Goal: Task Accomplishment & Management: Manage account settings

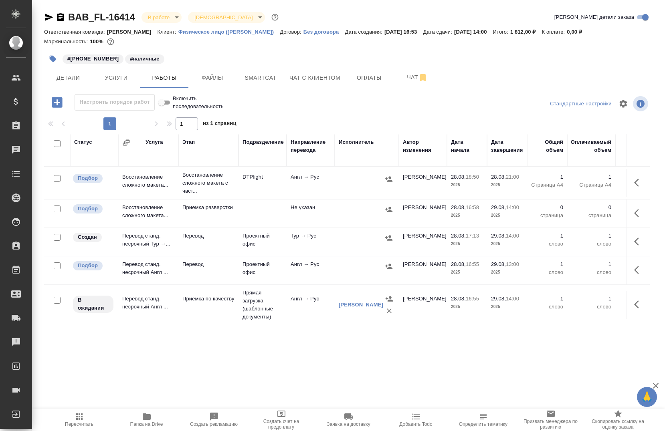
click at [47, 14] on icon "button" at bounding box center [49, 17] width 10 height 10
click at [634, 178] on icon "button" at bounding box center [639, 183] width 10 height 10
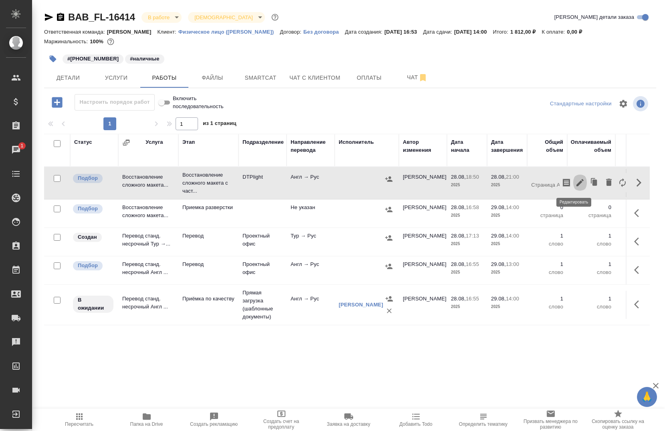
click at [573, 176] on button "button" at bounding box center [580, 182] width 14 height 19
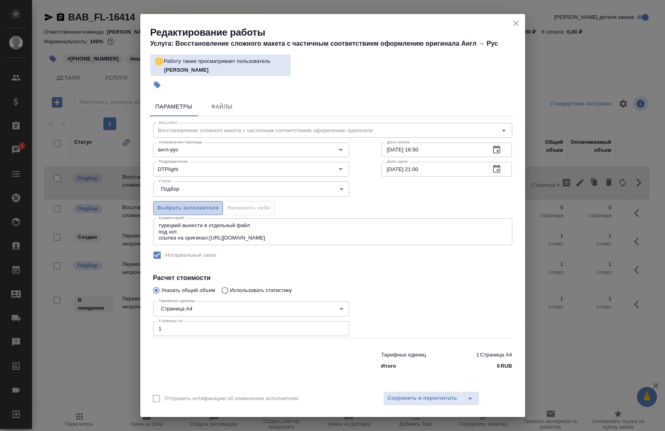
click at [196, 206] on span "Выбрать исполнителя" at bounding box center [188, 208] width 61 height 9
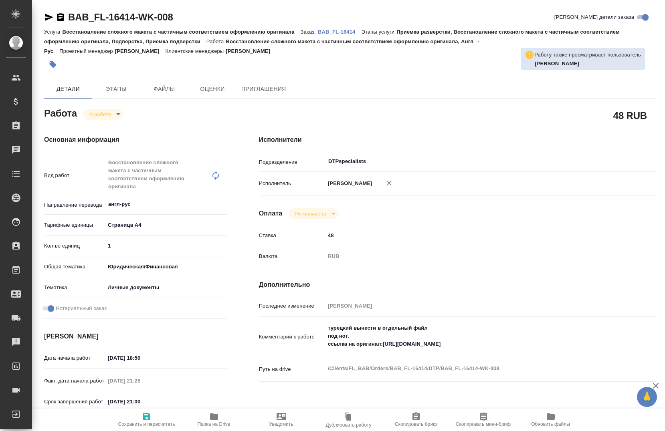
type textarea "x"
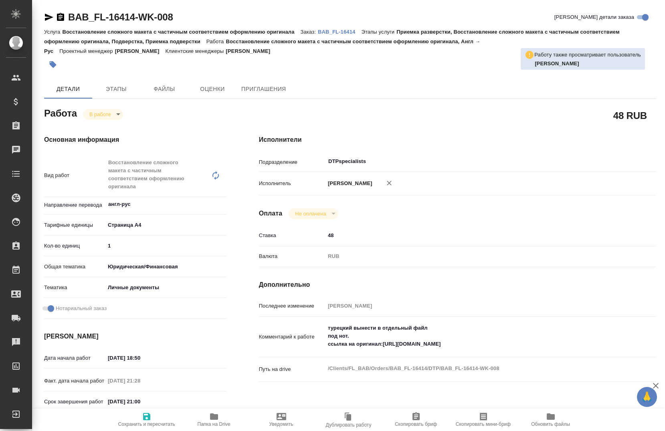
type textarea "x"
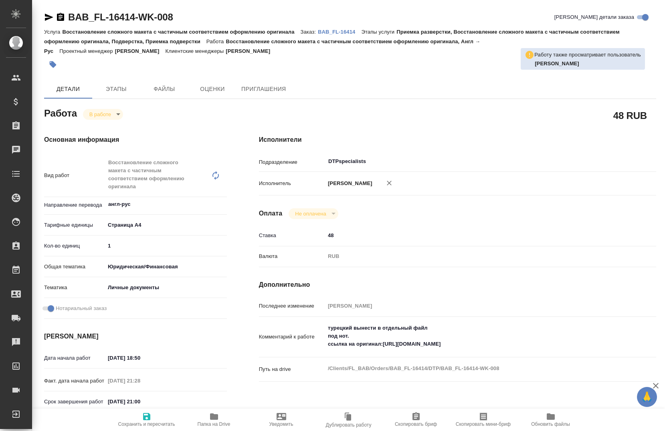
type textarea "x"
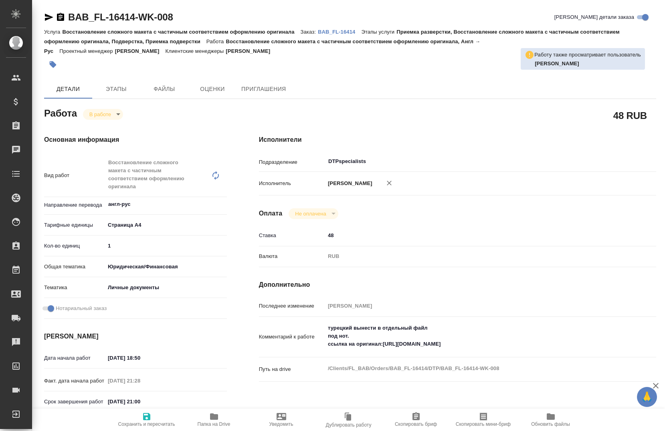
type textarea "x"
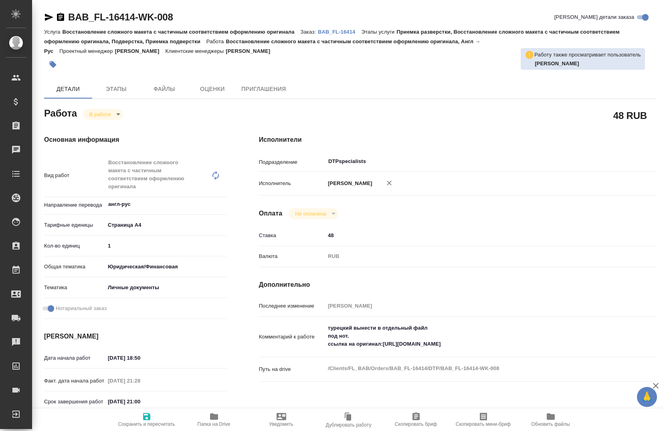
type textarea "x"
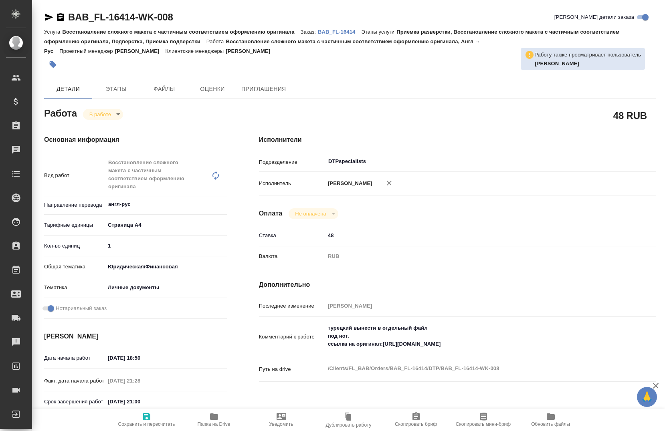
type textarea "x"
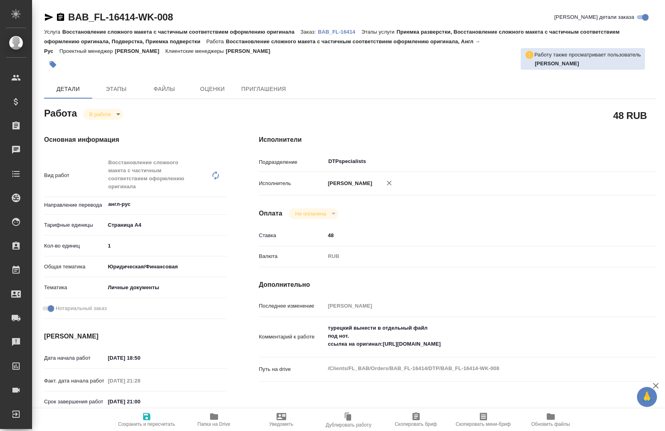
type textarea "x"
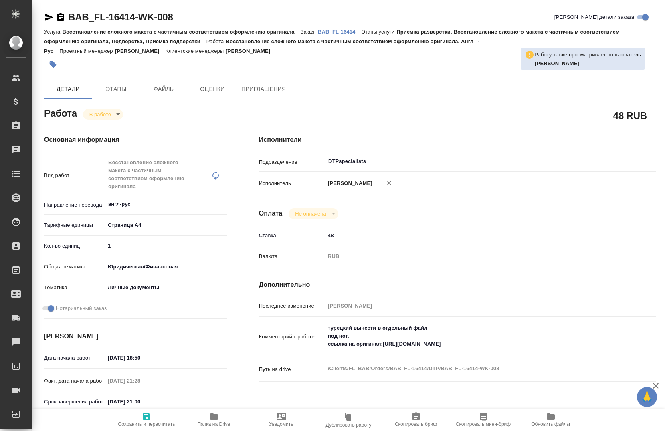
type textarea "x"
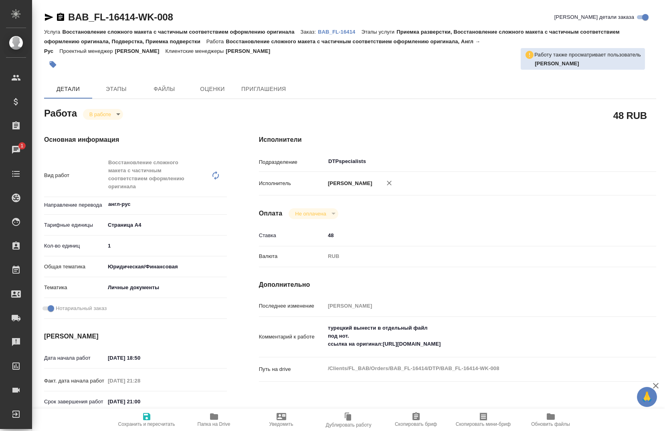
click at [152, 13] on link "BAB_FL-16414-WK-008" at bounding box center [120, 17] width 105 height 11
type textarea "x"
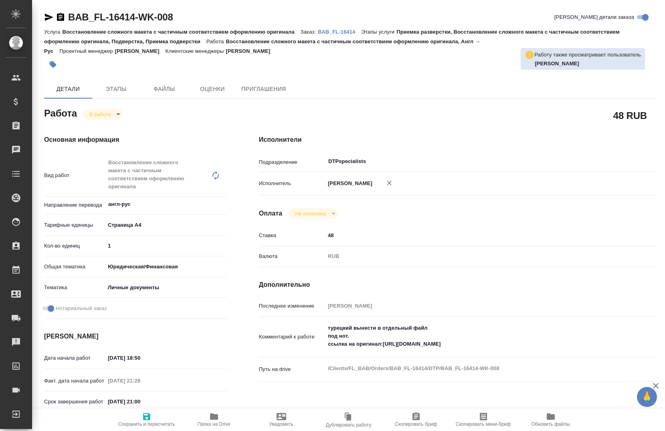
type textarea "x"
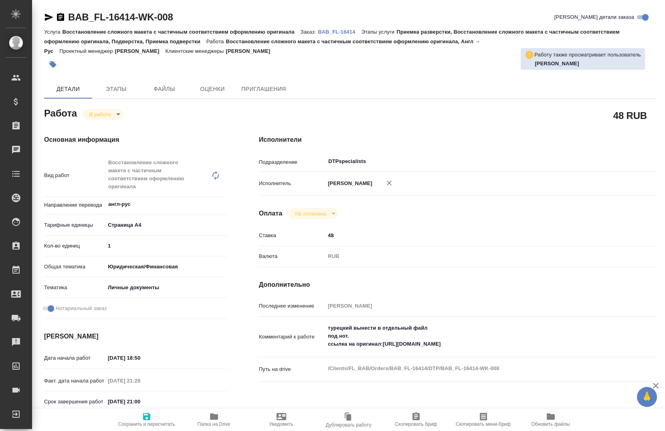
type textarea "x"
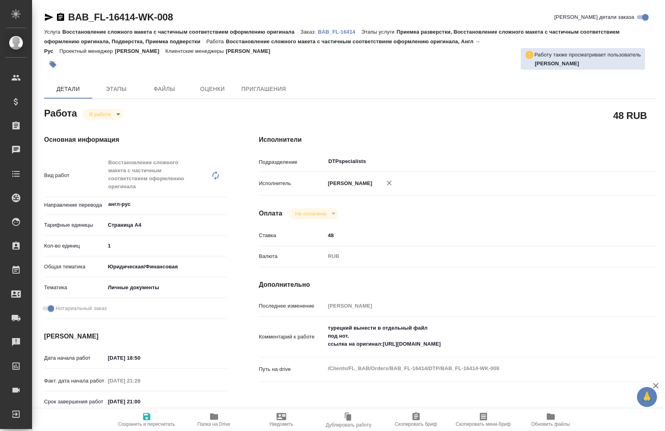
type textarea "x"
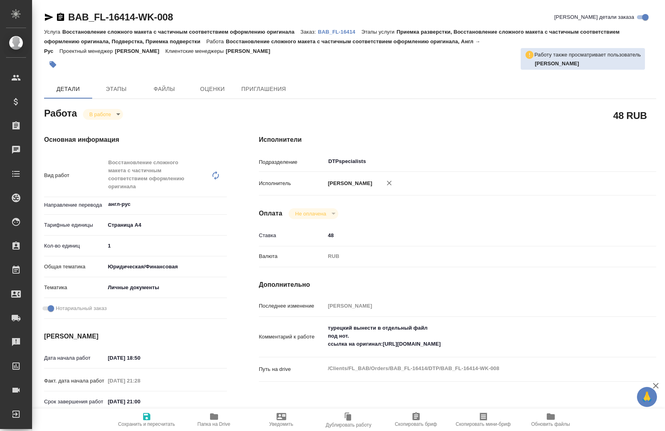
type textarea "x"
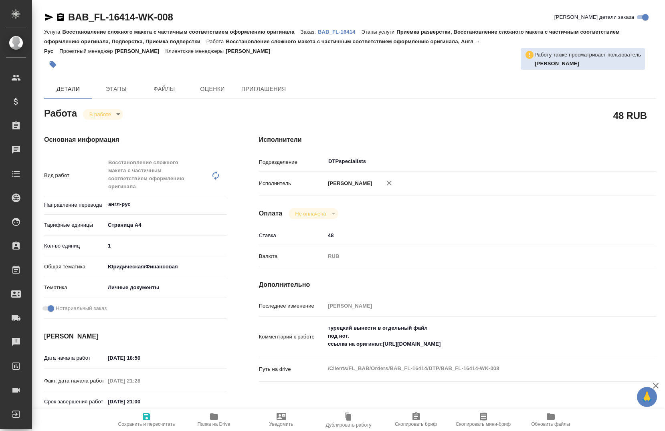
type textarea "x"
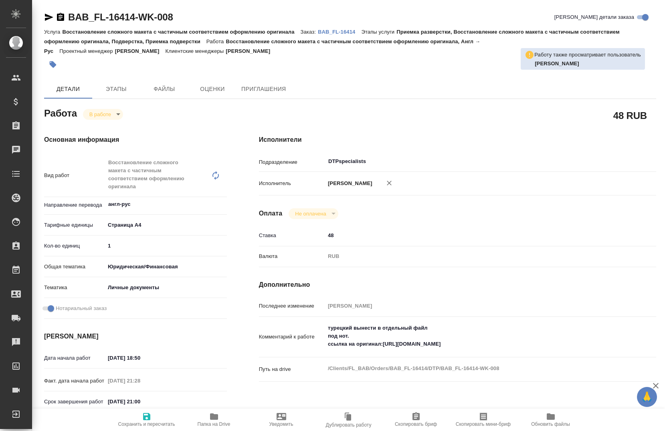
type textarea "x"
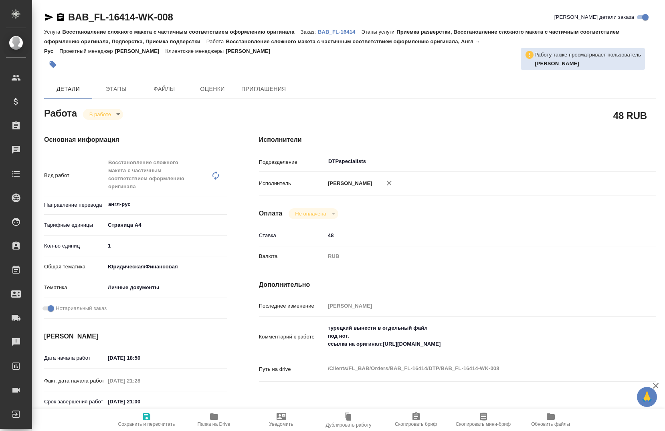
type textarea "x"
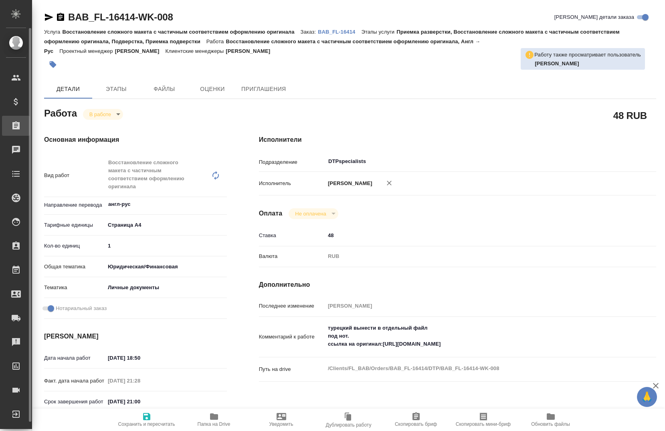
type textarea "x"
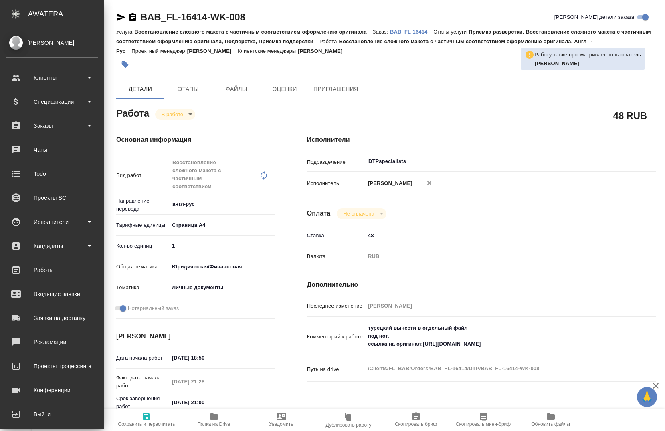
type textarea "x"
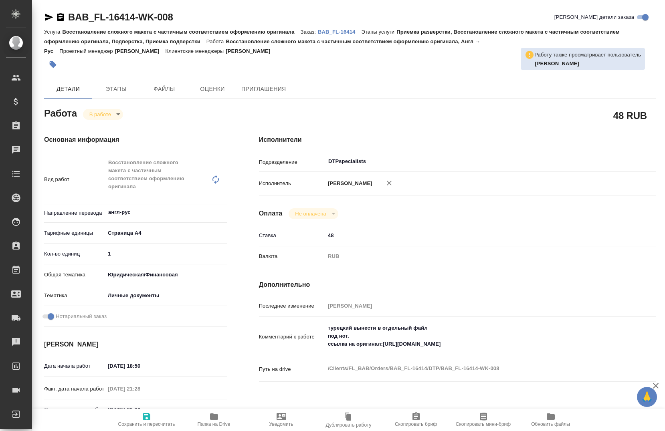
type textarea "x"
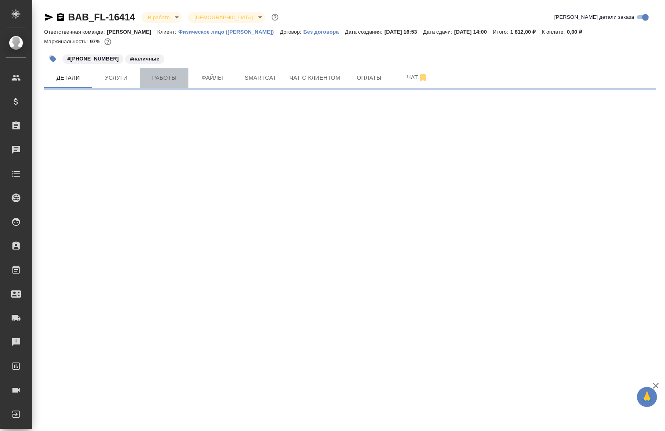
click at [167, 77] on span "Работы" at bounding box center [164, 78] width 38 height 10
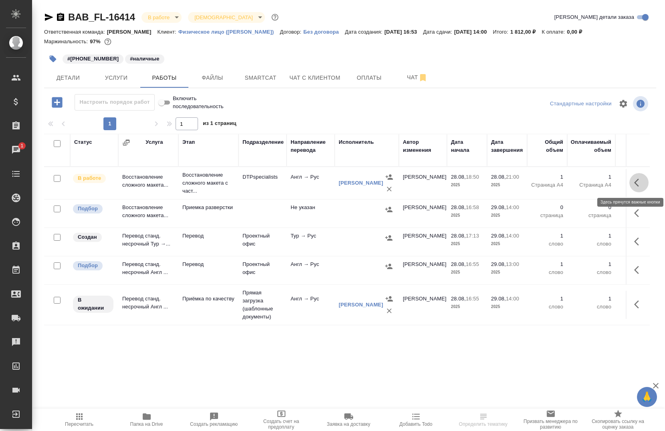
click at [635, 186] on icon "button" at bounding box center [639, 183] width 10 height 10
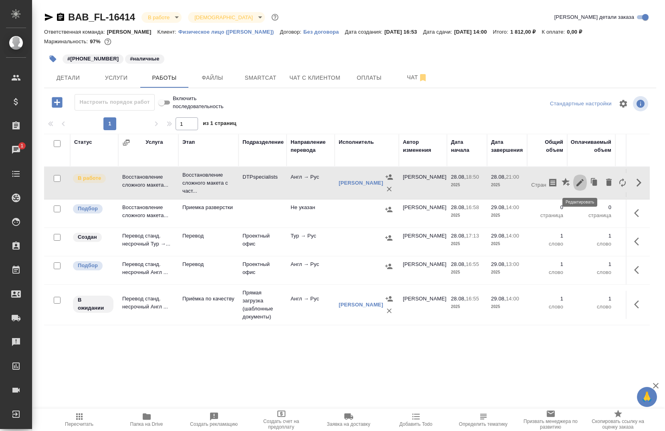
click at [580, 180] on icon "button" at bounding box center [580, 183] width 10 height 10
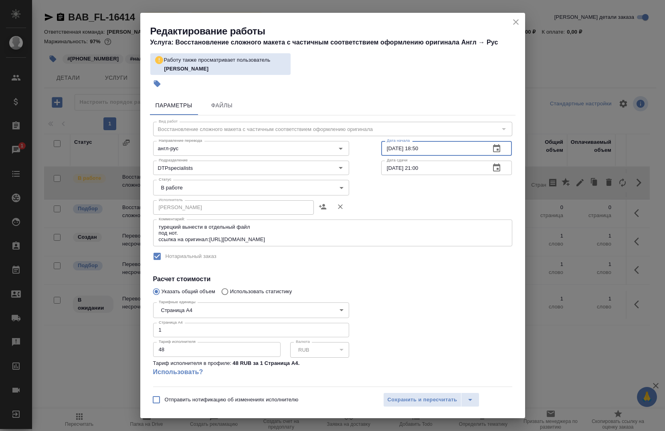
click at [436, 149] on input "28.08.2025 18:50" at bounding box center [432, 148] width 103 height 14
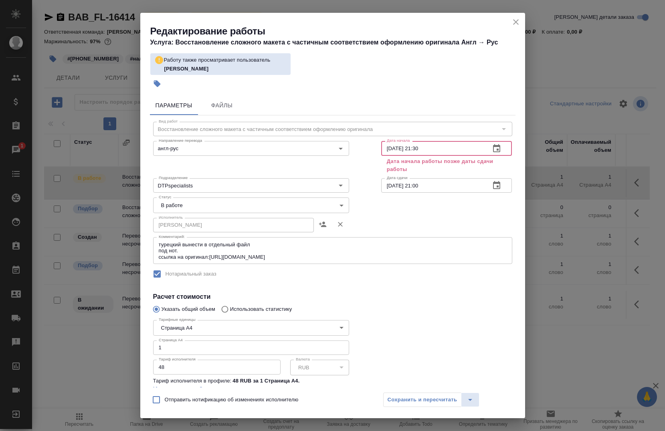
type input "[DATE] 21:30"
click at [429, 188] on input "28.08.2025 21:00" at bounding box center [432, 185] width 103 height 14
click at [515, 21] on icon "close" at bounding box center [516, 22] width 10 height 10
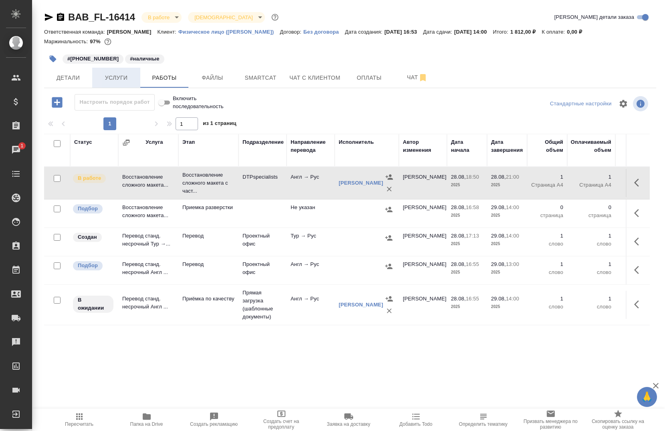
click at [123, 85] on button "Услуги" at bounding box center [116, 78] width 48 height 20
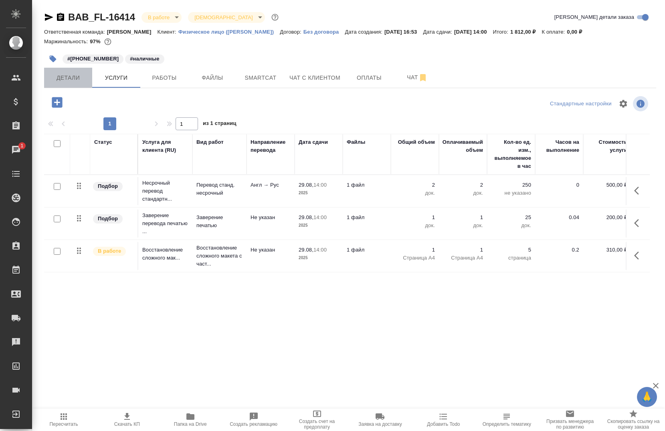
click at [75, 73] on span "Детали" at bounding box center [68, 78] width 38 height 10
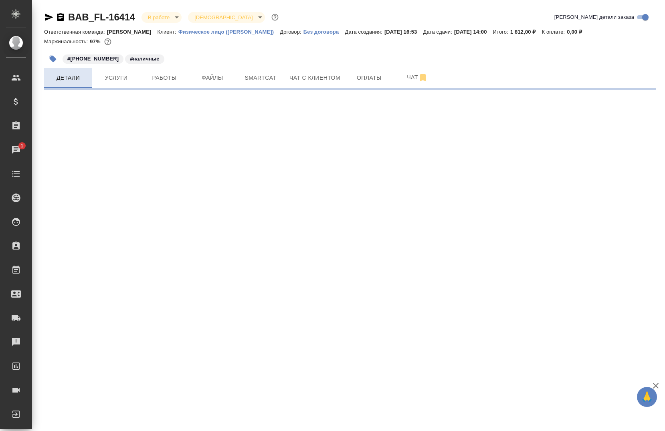
select select "RU"
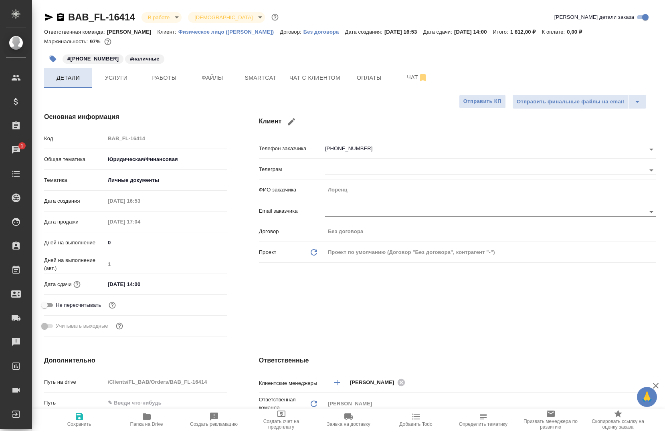
type textarea "x"
click at [163, 76] on span "Работы" at bounding box center [164, 78] width 38 height 10
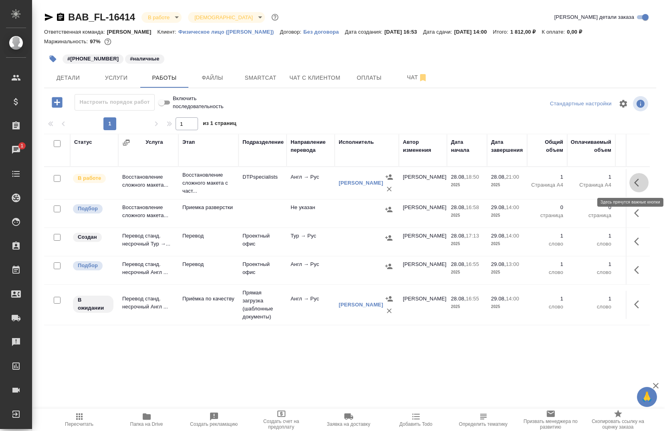
click at [634, 181] on icon "button" at bounding box center [636, 183] width 5 height 8
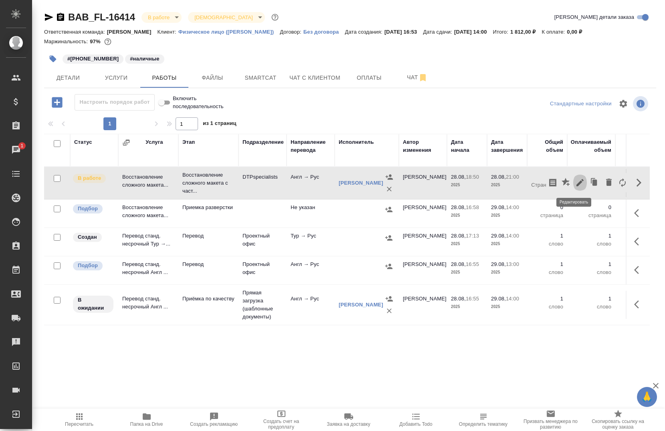
click at [576, 184] on icon "button" at bounding box center [579, 182] width 7 height 7
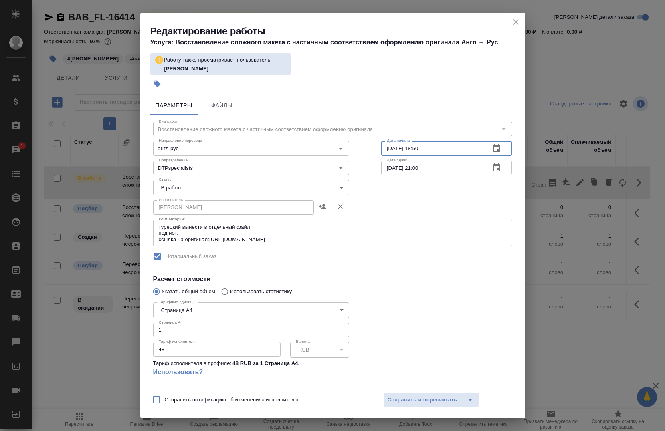
click at [462, 146] on input "28.08.2025 18:50" at bounding box center [432, 148] width 103 height 14
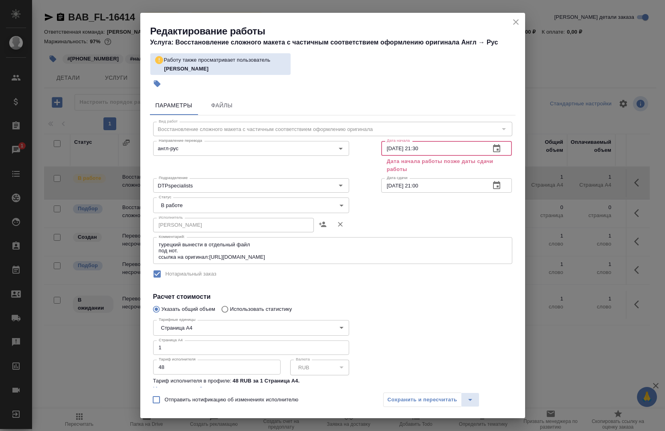
type input "[DATE] 21:30"
click at [435, 178] on input "28.08.2025 21:00" at bounding box center [432, 185] width 103 height 14
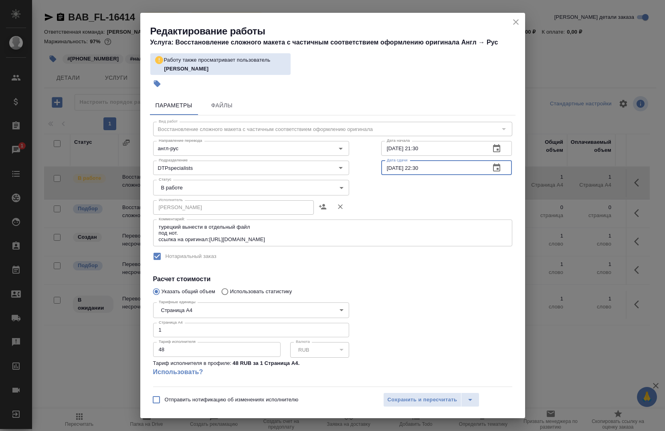
type input "28.08.2025 22:30"
click at [435, 178] on div "Статус В работе inProgress Статус" at bounding box center [332, 187] width 391 height 52
click at [444, 398] on span "Сохранить и пересчитать" at bounding box center [423, 400] width 70 height 9
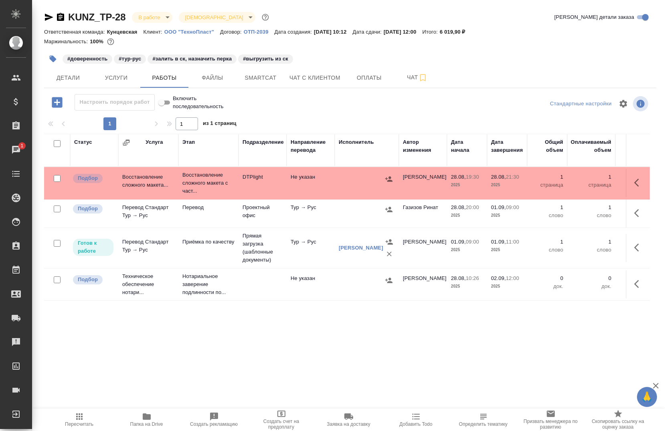
click at [147, 422] on span "Папка на Drive" at bounding box center [146, 425] width 33 height 6
click at [189, 382] on div "Статус Услуга Этап Подразделение Направление перевода Исполнитель Автор изменен…" at bounding box center [347, 334] width 606 height 401
click at [634, 180] on icon "button" at bounding box center [639, 183] width 10 height 10
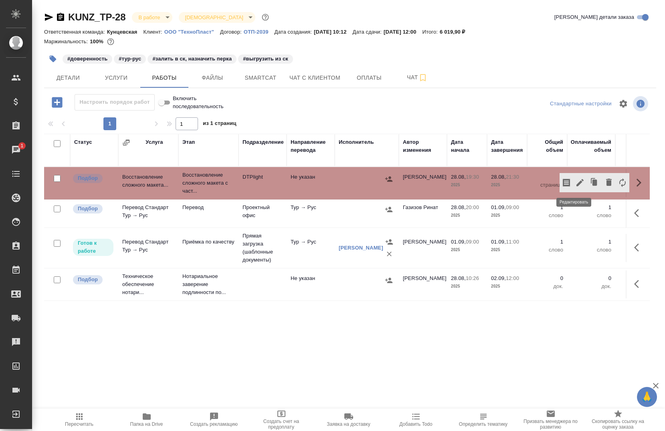
click at [576, 180] on icon "button" at bounding box center [579, 182] width 7 height 7
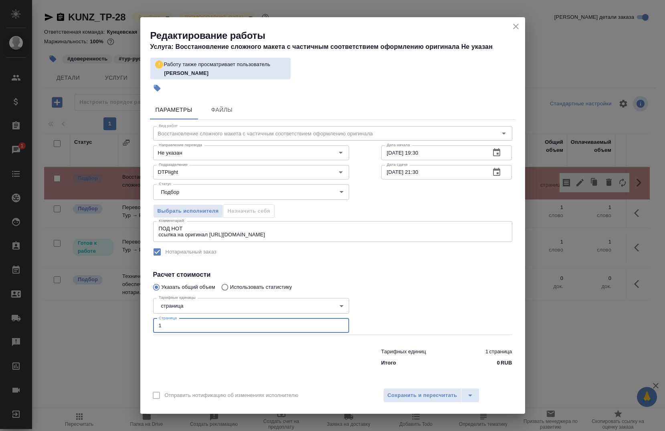
drag, startPoint x: 166, startPoint y: 333, endPoint x: 322, endPoint y: 324, distance: 156.6
click at [322, 324] on input "1" at bounding box center [251, 326] width 196 height 14
type input "5"
click at [416, 387] on div "Отправить нотификацию об изменениях исполнителю Сохранить и пересчитать" at bounding box center [332, 398] width 385 height 31
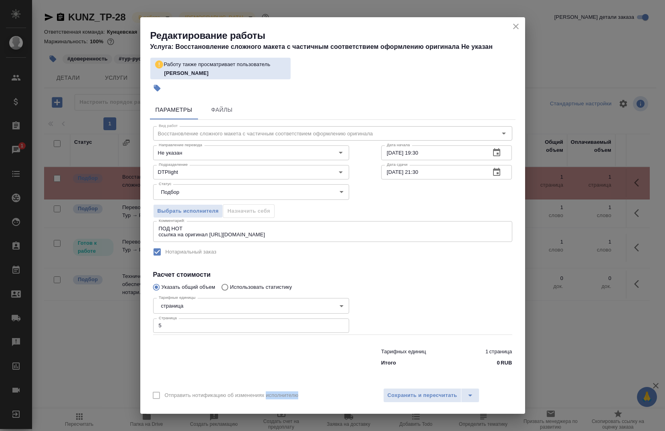
click at [415, 387] on div "Отправить нотификацию об изменениях исполнителю Сохранить и пересчитать" at bounding box center [332, 398] width 385 height 31
drag, startPoint x: 415, startPoint y: 387, endPoint x: 415, endPoint y: 400, distance: 12.4
click at [415, 400] on span "Сохранить и пересчитать" at bounding box center [423, 395] width 70 height 9
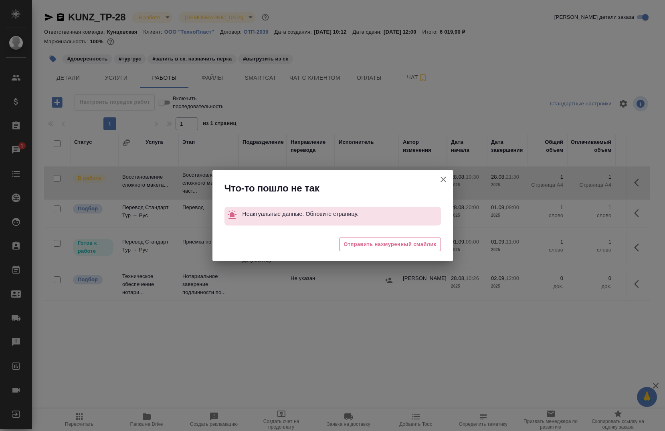
click at [447, 181] on icon "button" at bounding box center [444, 180] width 10 height 10
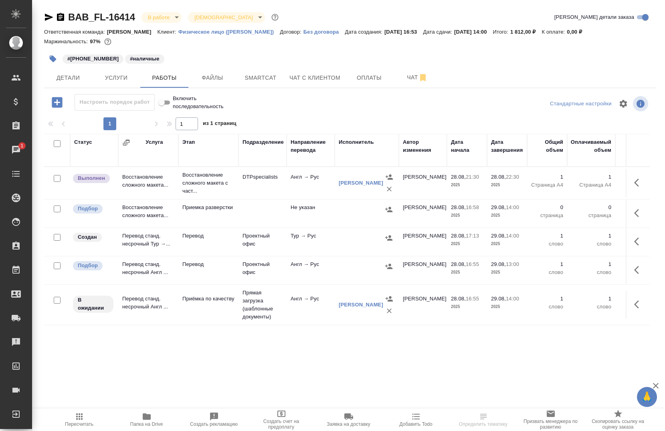
click at [142, 423] on span "Папка на Drive" at bounding box center [146, 425] width 33 height 6
click at [634, 186] on icon "button" at bounding box center [639, 183] width 10 height 10
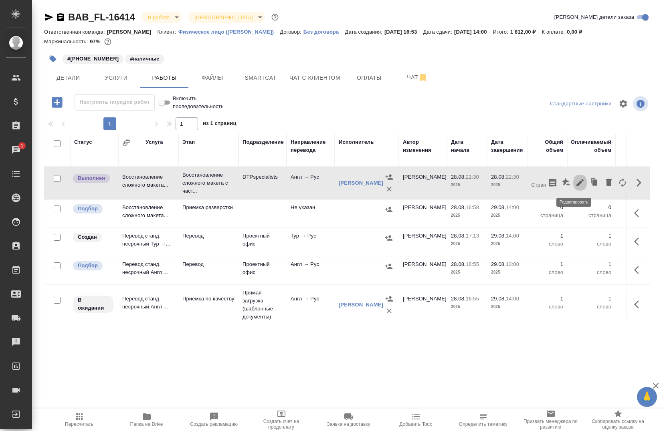
click at [576, 185] on icon "button" at bounding box center [579, 182] width 7 height 7
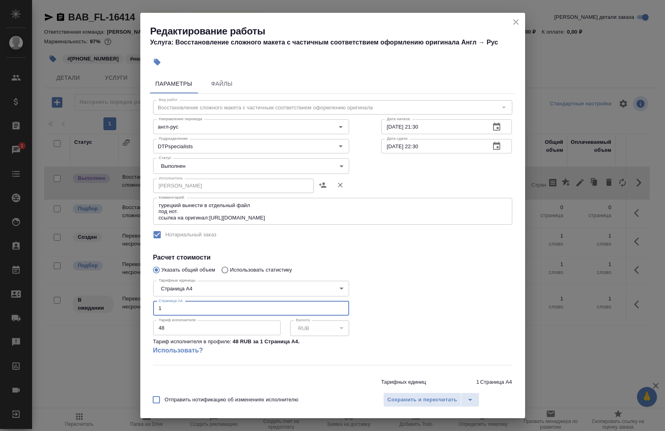
click at [222, 313] on input "1" at bounding box center [251, 308] width 196 height 14
type input "2"
click at [427, 147] on input "[DATE] 22:30" at bounding box center [432, 146] width 103 height 14
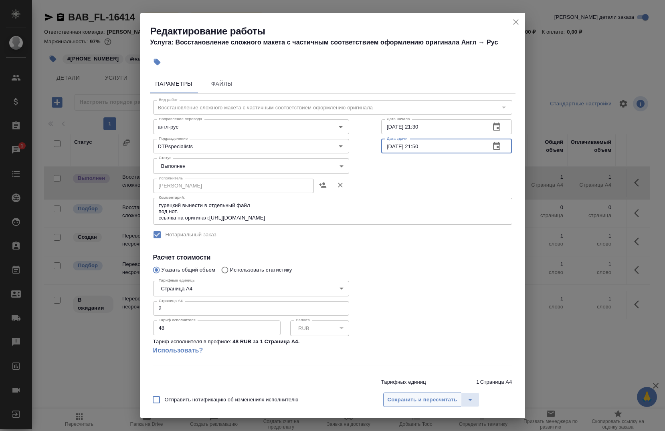
type input "28.08.2025 21:50"
click at [392, 400] on span "Сохранить и пересчитать" at bounding box center [423, 400] width 70 height 9
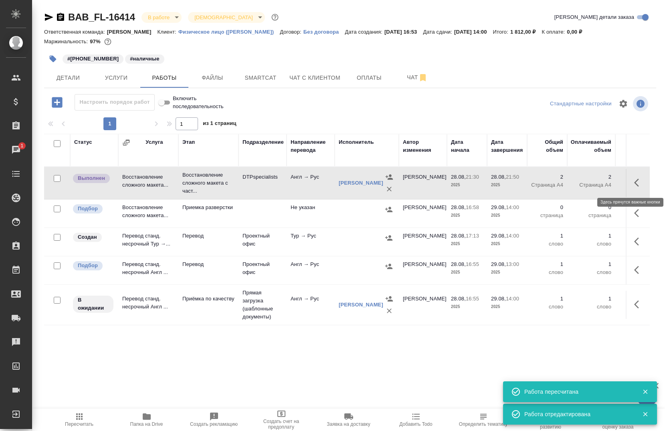
click at [634, 187] on icon "button" at bounding box center [639, 183] width 10 height 10
click at [550, 180] on icon "button" at bounding box center [552, 183] width 7 height 8
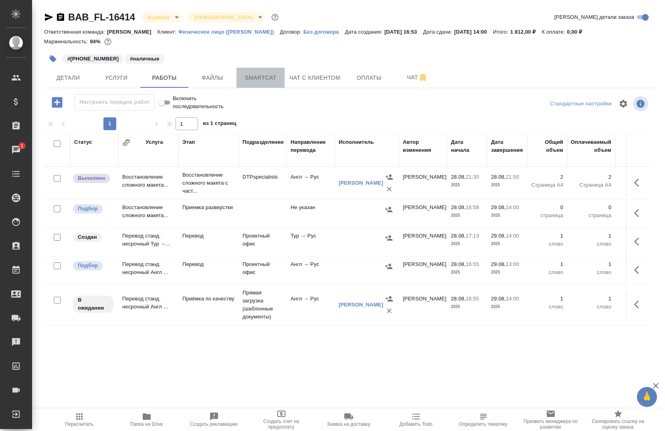
click at [247, 83] on button "Smartcat" at bounding box center [261, 78] width 48 height 20
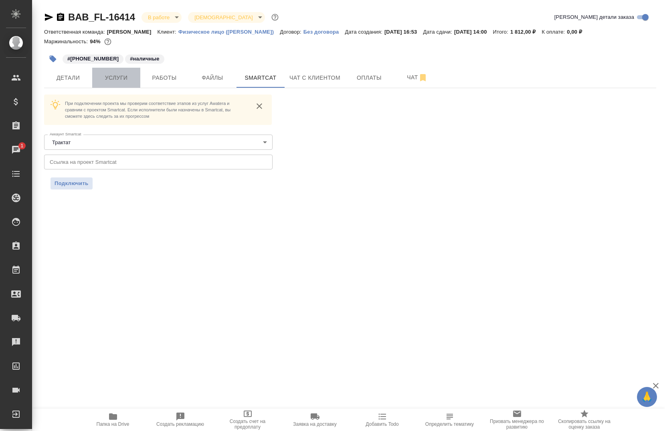
click at [123, 82] on span "Услуги" at bounding box center [116, 78] width 38 height 10
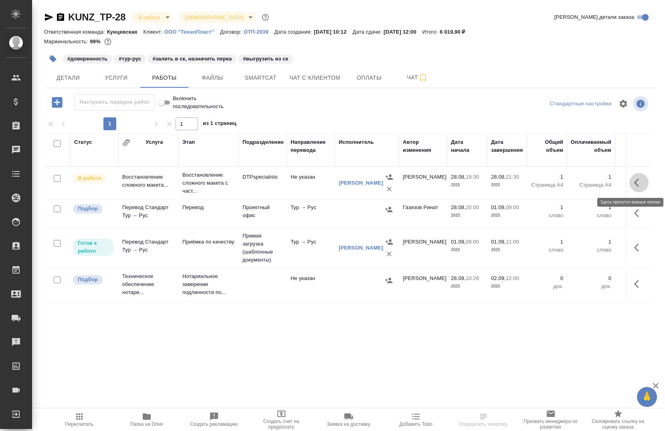
click at [634, 180] on icon "button" at bounding box center [639, 183] width 10 height 10
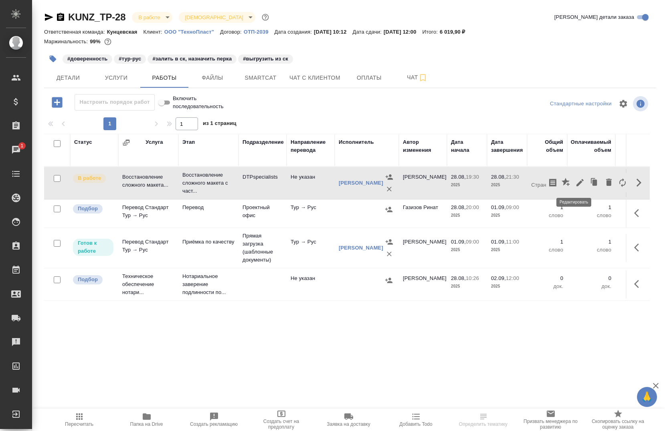
click at [576, 182] on icon "button" at bounding box center [579, 182] width 7 height 7
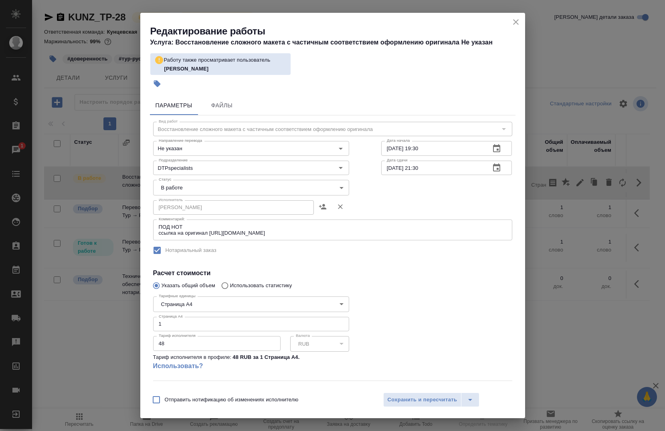
click at [237, 321] on input "1" at bounding box center [251, 324] width 196 height 14
type input "5"
click at [453, 149] on input "28.08.2025 19:30" at bounding box center [432, 148] width 103 height 14
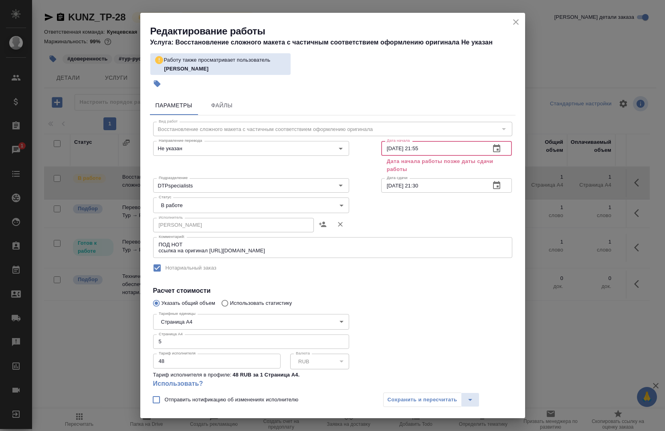
type input "28.08.2025 21:55"
click at [448, 187] on input "28.08.2025 21:30" at bounding box center [432, 185] width 103 height 14
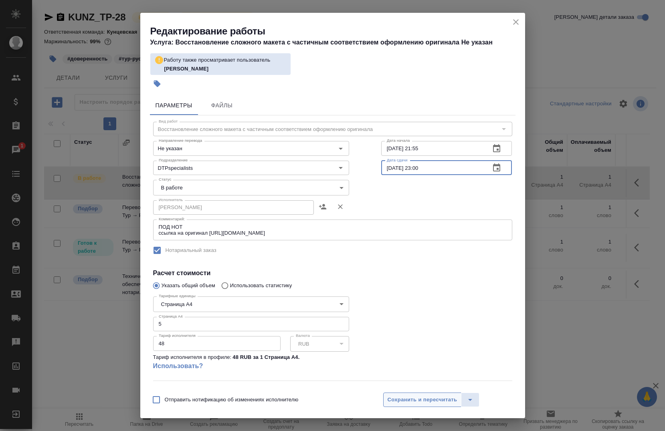
type input "28.08.2025 23:00"
click at [384, 404] on button "Сохранить и пересчитать" at bounding box center [422, 400] width 79 height 14
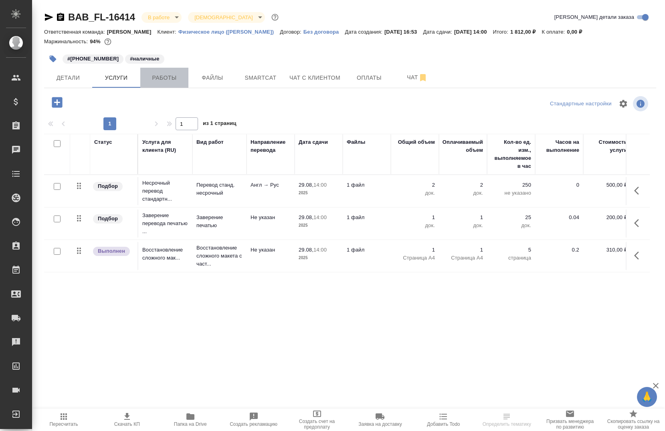
click at [157, 75] on span "Работы" at bounding box center [164, 78] width 38 height 10
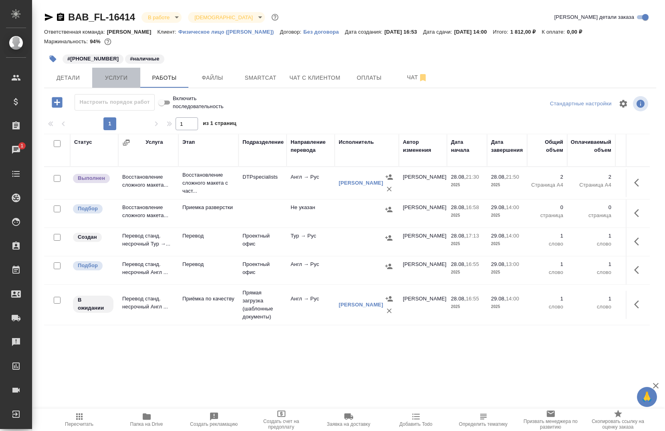
click at [117, 82] on span "Услуги" at bounding box center [116, 78] width 38 height 10
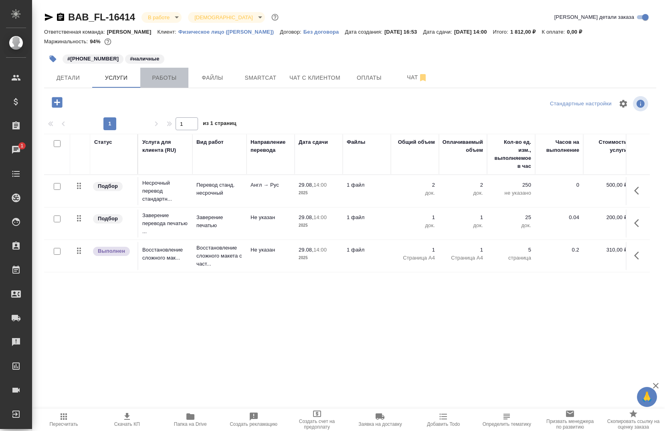
click at [171, 85] on button "Работы" at bounding box center [164, 78] width 48 height 20
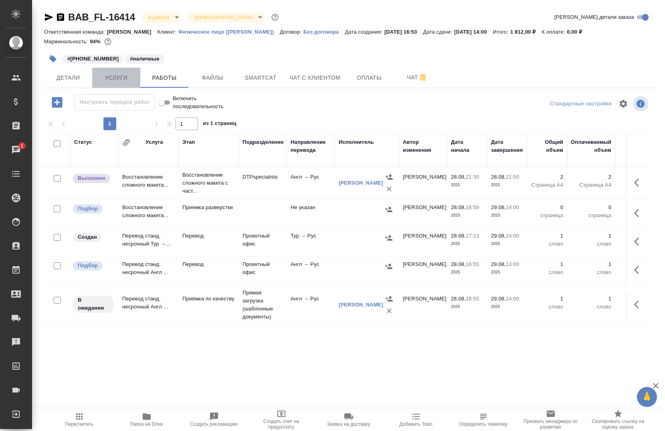
click at [125, 81] on span "Услуги" at bounding box center [116, 78] width 38 height 10
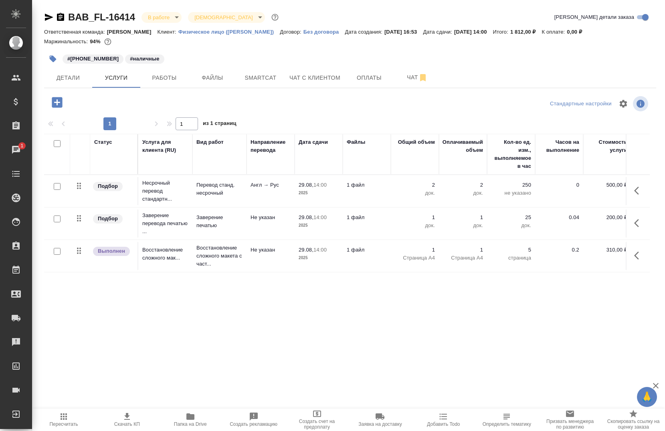
click at [57, 104] on icon "button" at bounding box center [57, 102] width 10 height 10
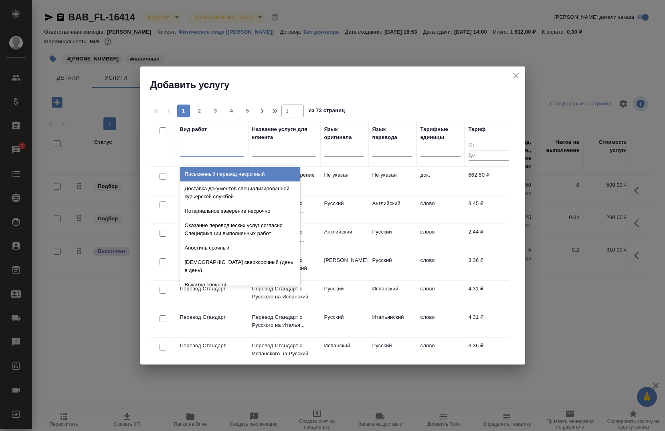
click at [204, 152] on div at bounding box center [212, 149] width 64 height 12
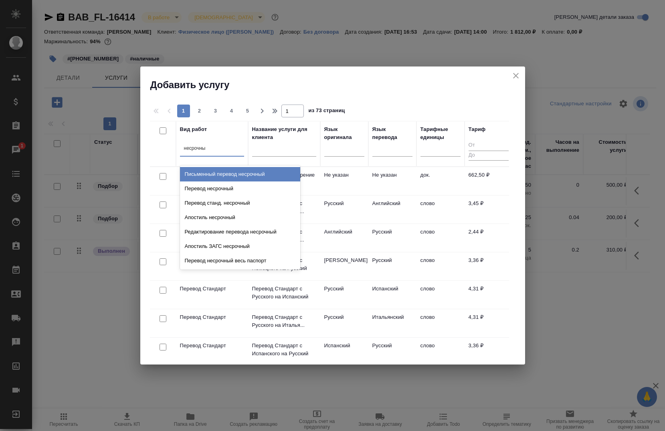
type input "несрочный"
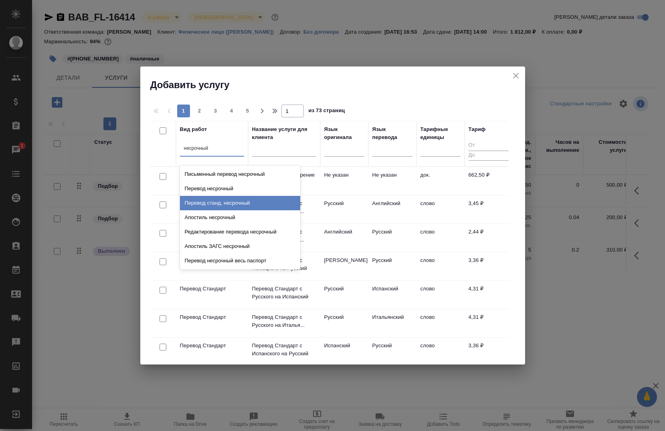
click at [222, 207] on div "Перевод станд. несрочный" at bounding box center [240, 203] width 120 height 14
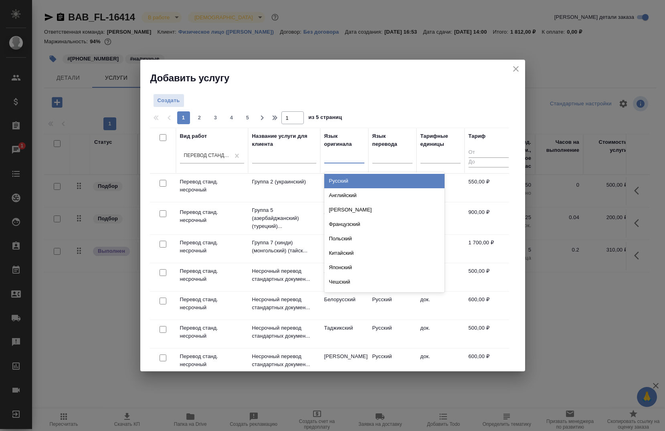
click at [341, 158] on div at bounding box center [344, 156] width 40 height 12
type input "тур"
click at [348, 178] on div "Турецкий" at bounding box center [384, 181] width 120 height 14
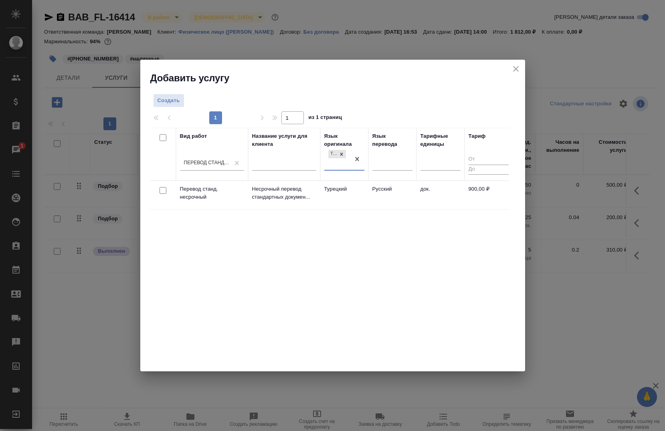
click at [160, 191] on input "checkbox" at bounding box center [163, 190] width 7 height 7
checkbox input "true"
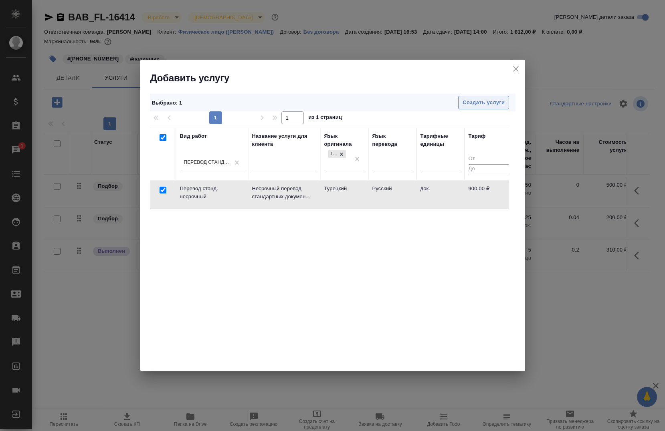
click at [478, 101] on span "Создать услуги" at bounding box center [484, 102] width 42 height 9
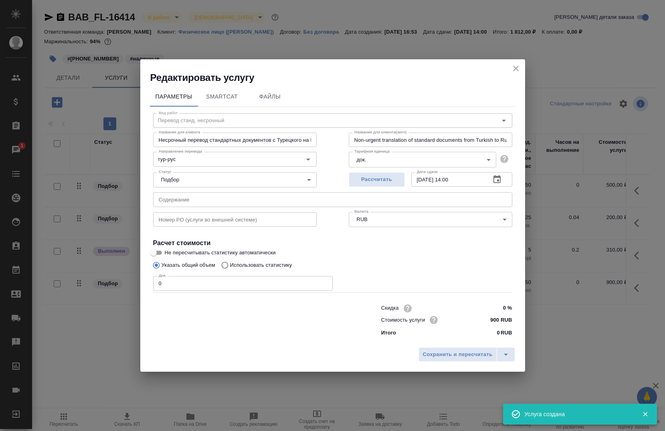
click at [203, 283] on input "0" at bounding box center [243, 283] width 180 height 14
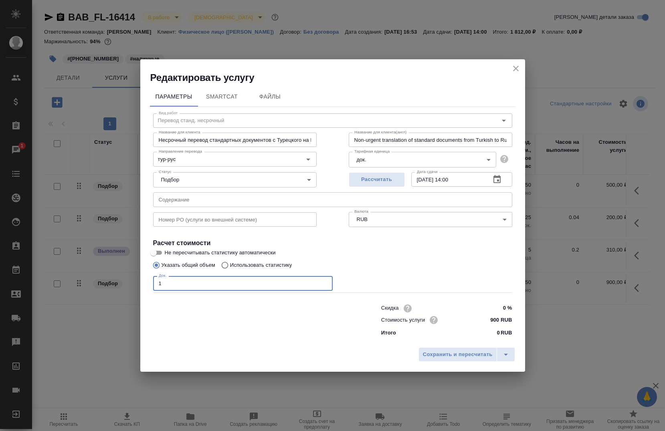
type input "1"
click at [469, 176] on input "29.08.2025 14:00" at bounding box center [447, 179] width 73 height 14
click at [450, 364] on div "Сохранить и пересчитать" at bounding box center [332, 358] width 385 height 28
click at [449, 363] on div "Сохранить и пересчитать" at bounding box center [332, 358] width 385 height 28
click at [446, 355] on span "Сохранить и пересчитать" at bounding box center [458, 354] width 70 height 9
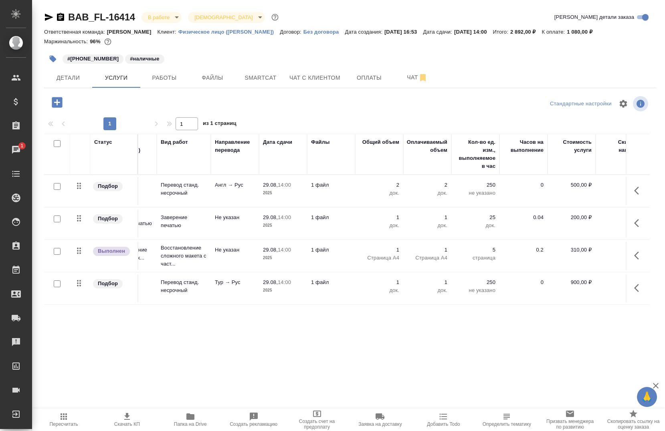
scroll to position [5, 36]
drag, startPoint x: 171, startPoint y: 65, endPoint x: 181, endPoint y: 67, distance: 10.0
click at [181, 67] on div "#+7 930 964 16 10 #наличные" at bounding box center [248, 59] width 408 height 18
click at [168, 81] on span "Работы" at bounding box center [164, 78] width 38 height 10
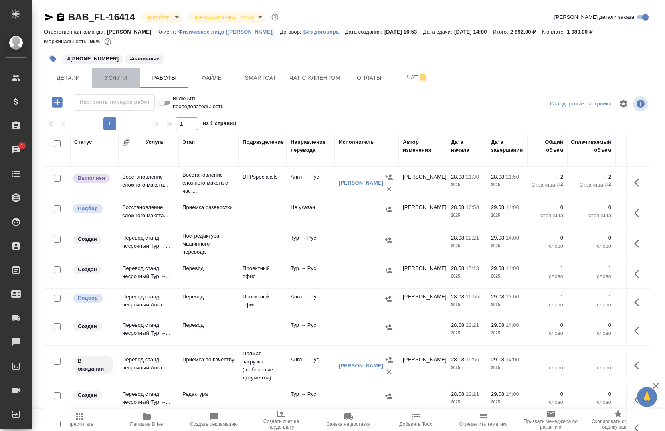
click at [117, 87] on button "Услуги" at bounding box center [116, 78] width 48 height 20
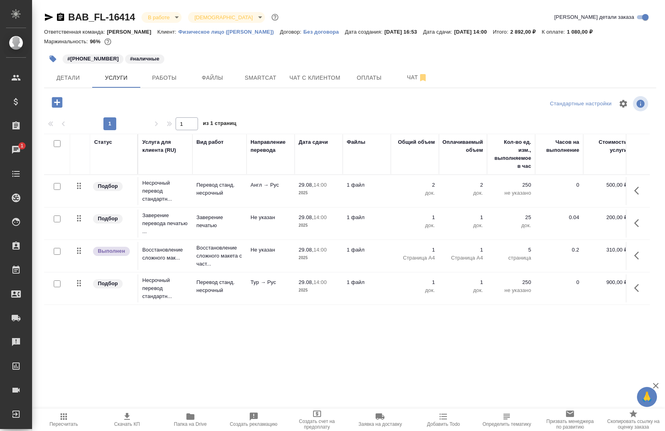
click at [59, 186] on input "checkbox" at bounding box center [57, 186] width 7 height 7
checkbox input "true"
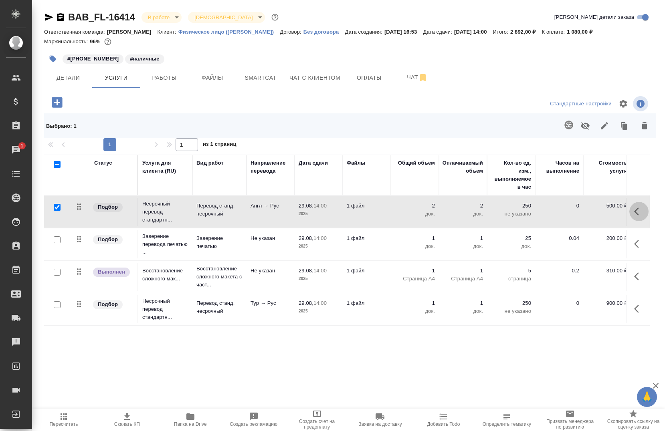
click at [629, 216] on button "button" at bounding box center [638, 211] width 19 height 19
click at [556, 216] on icon "button" at bounding box center [560, 211] width 9 height 9
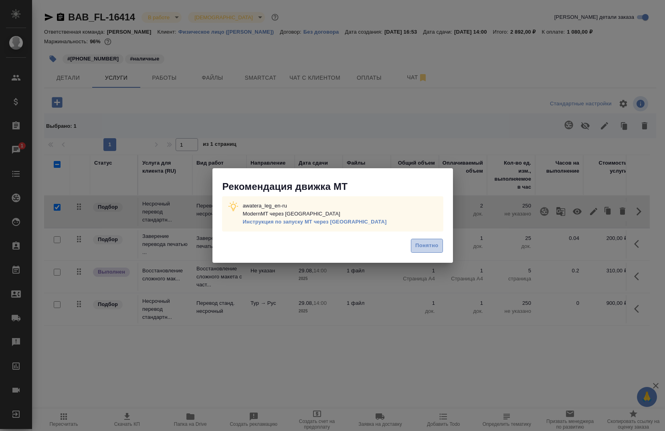
click at [419, 253] on button "Понятно" at bounding box center [427, 246] width 32 height 14
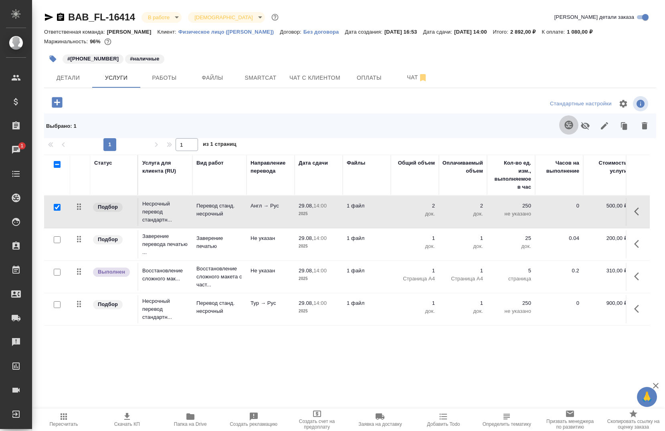
click at [571, 125] on icon "button" at bounding box center [569, 125] width 10 height 10
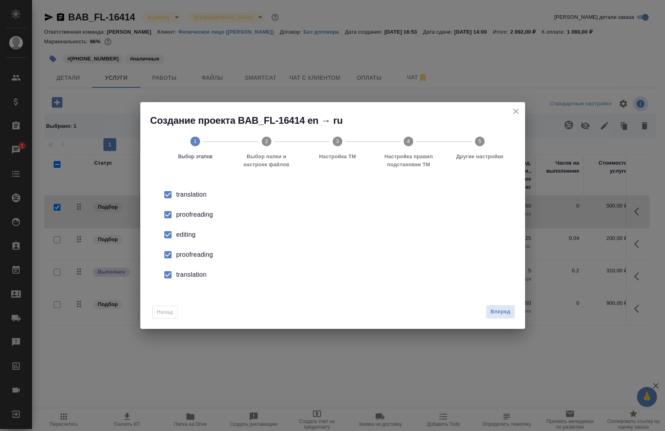
click at [178, 210] on li "proofreading" at bounding box center [332, 215] width 359 height 20
click at [172, 237] on input "checkbox" at bounding box center [168, 235] width 17 height 17
click at [172, 249] on input "checkbox" at bounding box center [168, 255] width 17 height 17
click at [175, 273] on input "checkbox" at bounding box center [168, 275] width 17 height 17
click at [496, 316] on span "Вперед" at bounding box center [500, 311] width 20 height 9
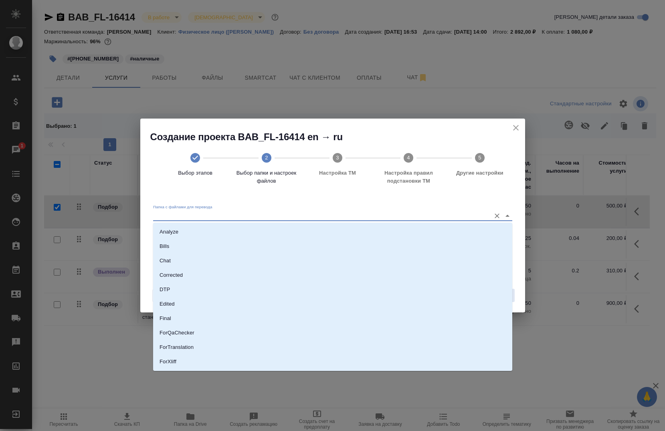
click at [379, 215] on input "Папка с файлами для перевода" at bounding box center [320, 216] width 334 height 10
click at [293, 295] on li "DTP" at bounding box center [332, 290] width 359 height 14
type input "DTP"
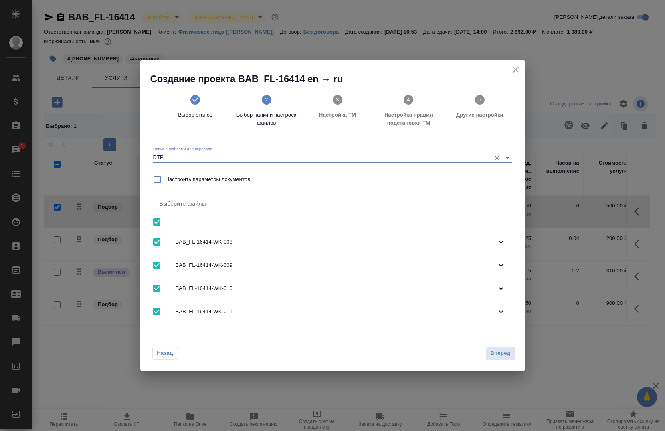
click at [511, 66] on icon "close" at bounding box center [516, 70] width 10 height 10
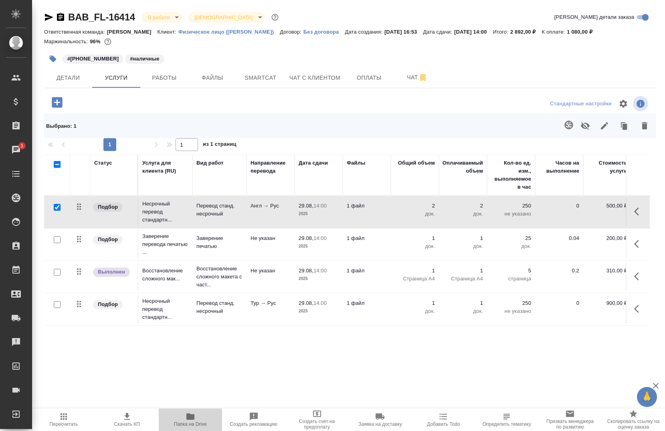
click at [198, 425] on span "Папка на Drive" at bounding box center [190, 425] width 33 height 6
click at [192, 419] on icon "button" at bounding box center [190, 417] width 8 height 6
click at [568, 129] on icon "button" at bounding box center [568, 125] width 8 height 8
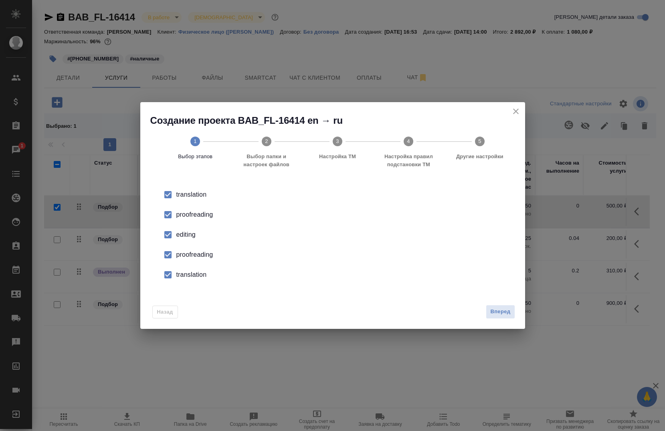
click at [193, 215] on div "proofreading" at bounding box center [341, 215] width 330 height 10
click at [184, 229] on li "editing" at bounding box center [332, 235] width 359 height 20
click at [184, 255] on div "proofreading" at bounding box center [341, 255] width 330 height 10
click at [186, 267] on li "translation" at bounding box center [332, 275] width 359 height 20
click at [491, 309] on span "Вперед" at bounding box center [500, 311] width 20 height 9
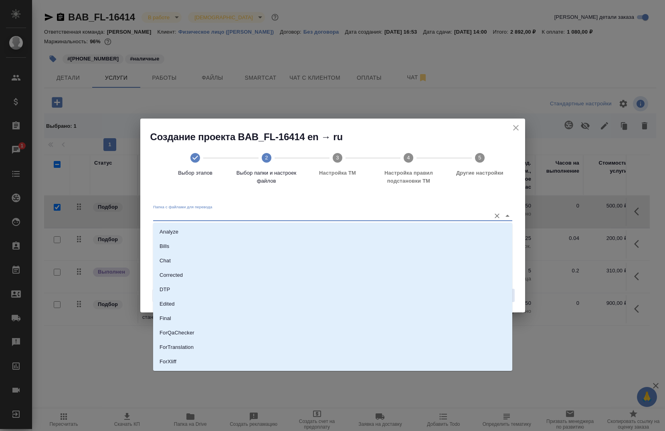
click at [293, 215] on input "Папка с файлами для перевода" at bounding box center [320, 216] width 334 height 10
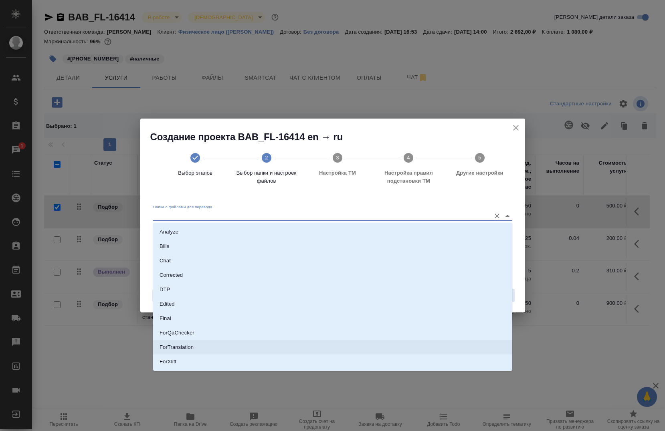
click at [211, 343] on li "ForTranslation" at bounding box center [332, 347] width 359 height 14
type input "ForTranslation"
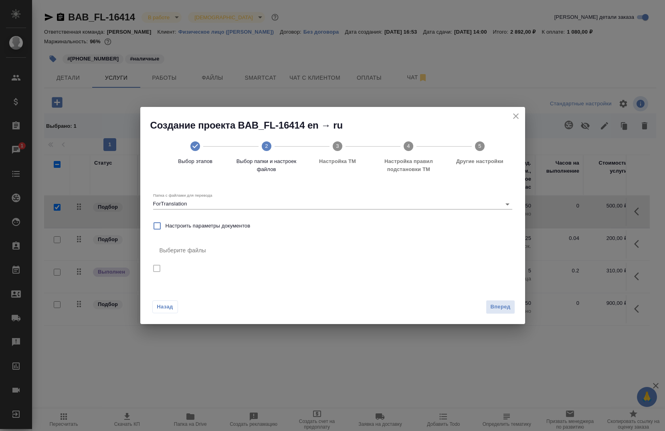
click at [158, 267] on nav "Выберите файлы" at bounding box center [332, 260] width 359 height 39
click at [176, 203] on input "ForTranslation" at bounding box center [320, 204] width 334 height 10
click at [520, 117] on icon "close" at bounding box center [516, 116] width 10 height 10
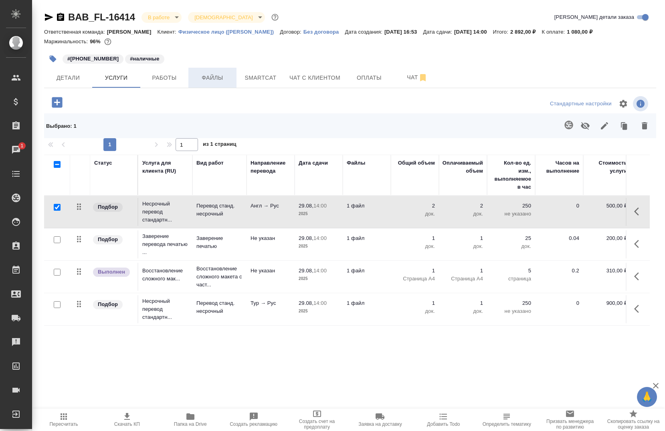
click at [213, 81] on span "Файлы" at bounding box center [212, 78] width 38 height 10
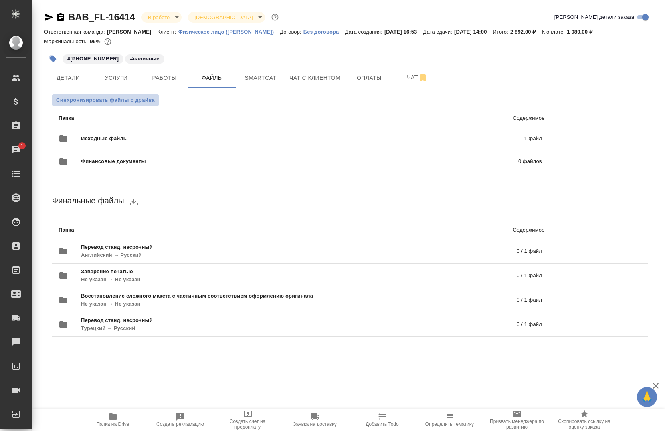
click at [123, 103] on span "Синхронизировать файлы с драйва" at bounding box center [105, 100] width 99 height 8
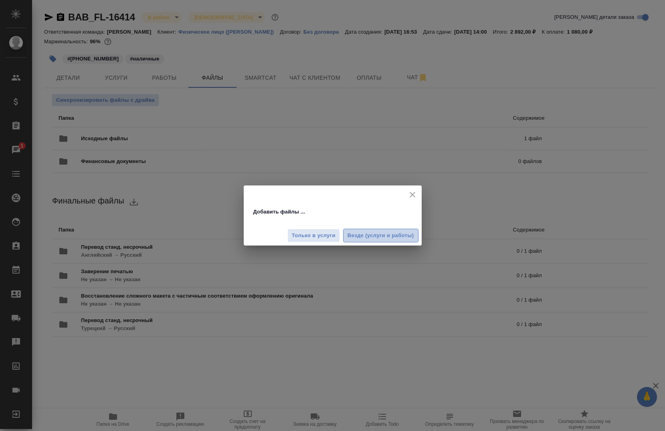
click at [372, 238] on span "Везде (услуги и работы)" at bounding box center [381, 235] width 67 height 9
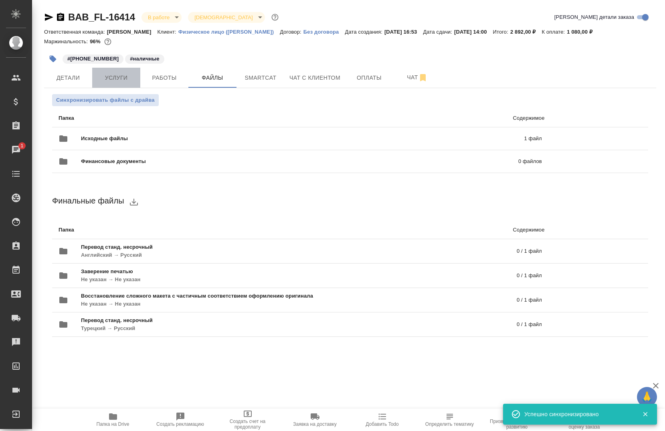
click at [115, 77] on span "Услуги" at bounding box center [116, 78] width 38 height 10
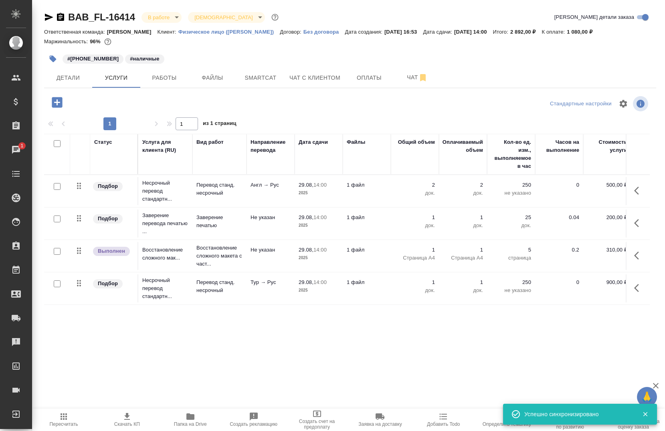
click at [59, 188] on input "checkbox" at bounding box center [57, 186] width 7 height 7
checkbox input "true"
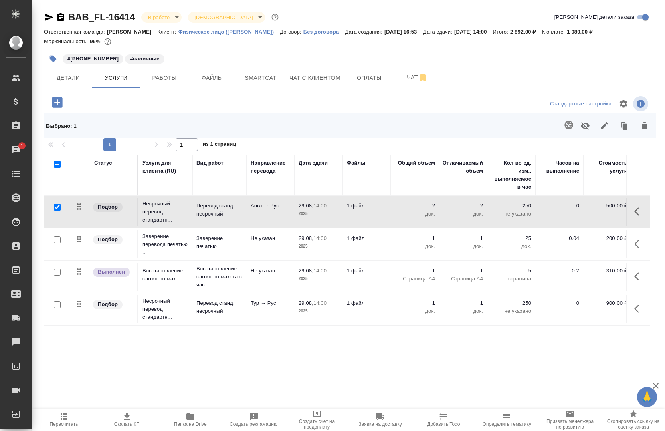
click at [568, 132] on button "button" at bounding box center [568, 124] width 19 height 19
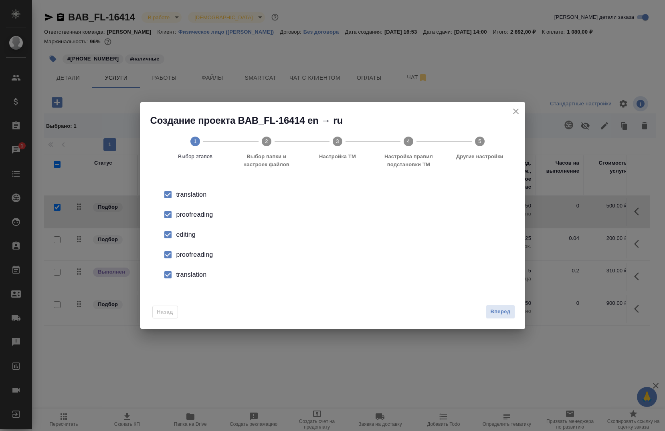
click at [178, 216] on div "proofreading" at bounding box center [341, 215] width 330 height 10
click at [180, 233] on div "editing" at bounding box center [341, 235] width 330 height 10
click at [180, 252] on div "proofreading" at bounding box center [341, 255] width 330 height 10
click at [177, 277] on div "translation" at bounding box center [341, 275] width 330 height 10
click at [494, 314] on span "Вперед" at bounding box center [500, 311] width 20 height 9
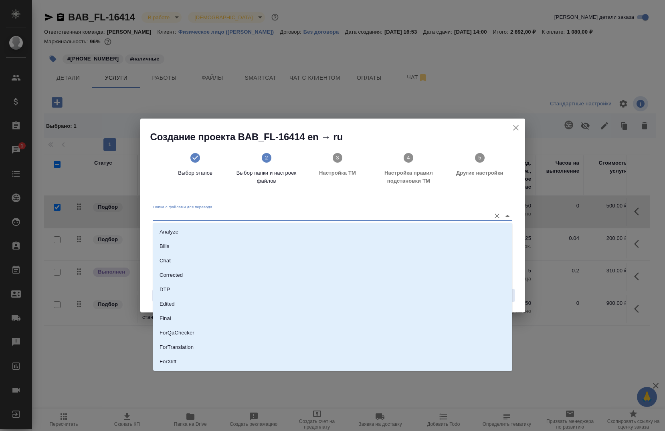
click at [425, 216] on input "Папка с файлами для перевода" at bounding box center [320, 216] width 334 height 10
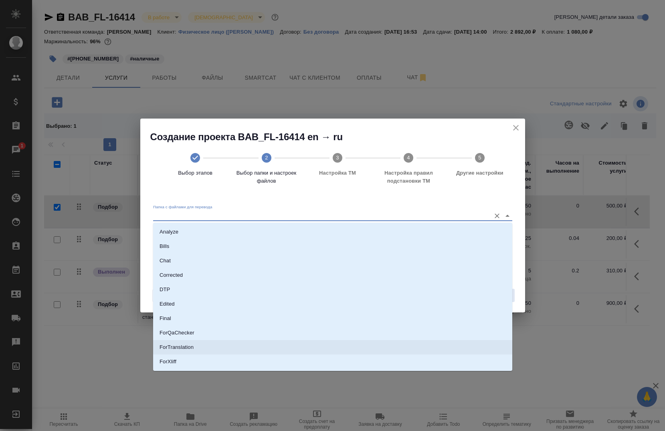
click at [245, 352] on li "ForTranslation" at bounding box center [332, 347] width 359 height 14
type input "ForTranslation"
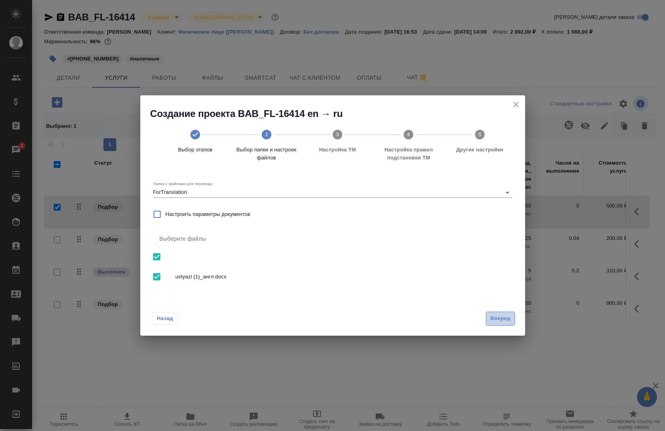
click at [494, 321] on span "Вперед" at bounding box center [500, 318] width 20 height 9
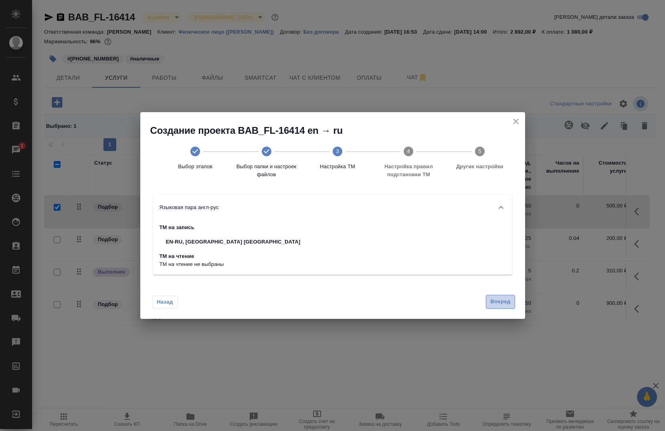
click at [498, 298] on span "Вперед" at bounding box center [500, 301] width 20 height 9
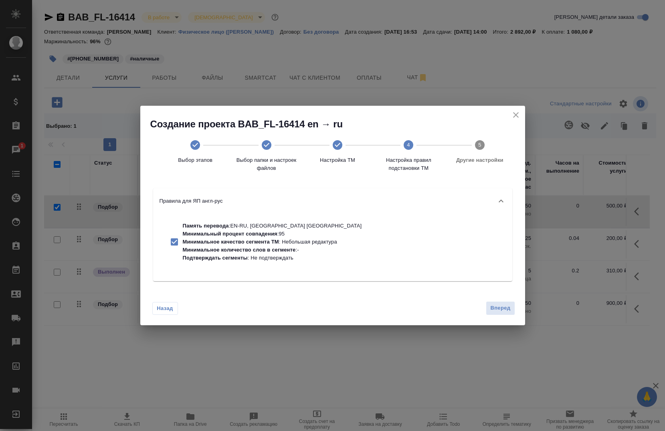
click at [499, 299] on div "Назад Вперед" at bounding box center [332, 307] width 385 height 38
click at [502, 307] on span "Вперед" at bounding box center [500, 308] width 20 height 9
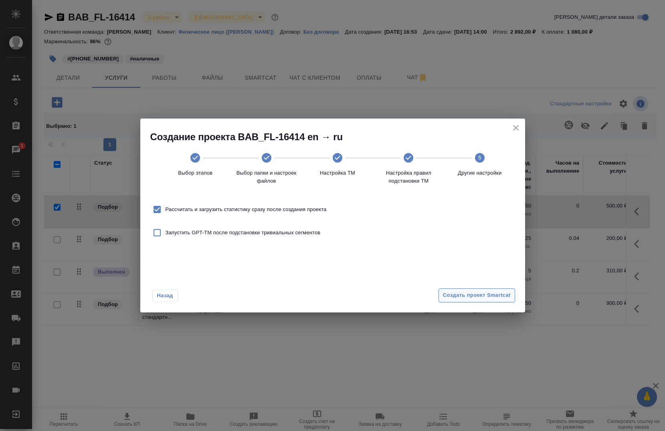
click at [492, 296] on span "Создать проект Smartcat" at bounding box center [477, 295] width 68 height 9
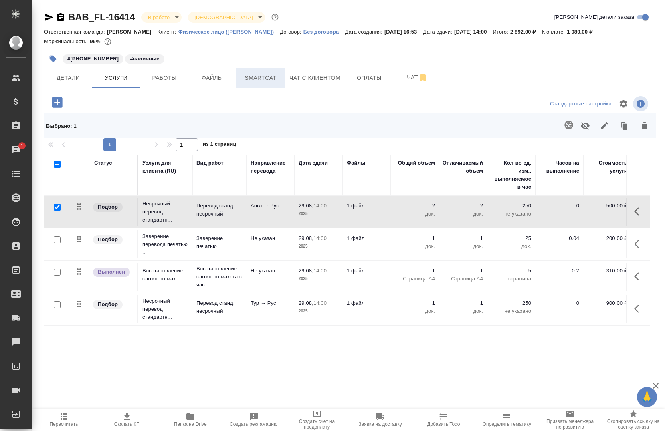
click at [239, 72] on button "Smartcat" at bounding box center [261, 78] width 48 height 20
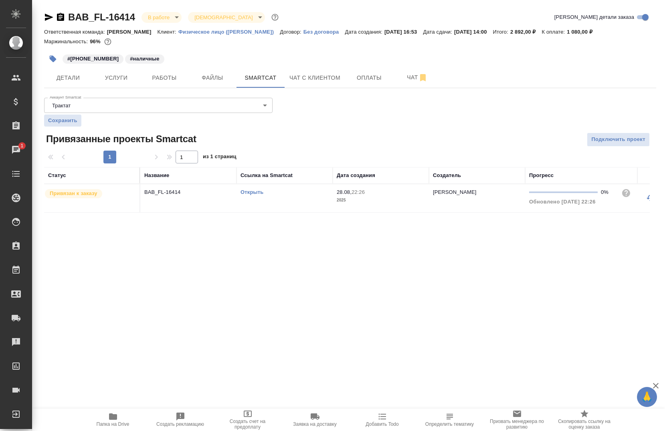
click at [273, 190] on div "Открыть" at bounding box center [285, 192] width 88 height 8
click at [255, 195] on link "Открыть" at bounding box center [252, 192] width 23 height 6
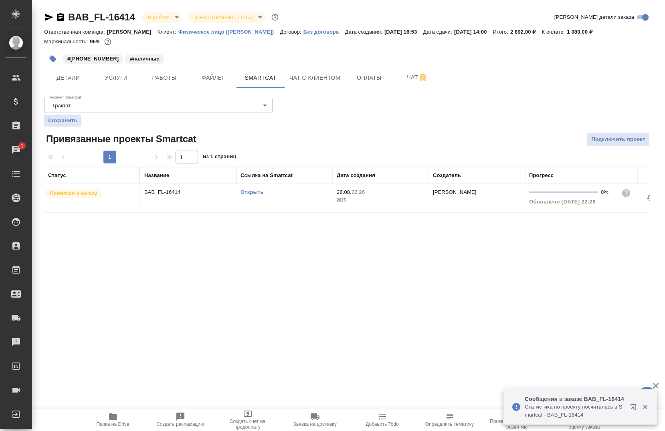
click at [243, 192] on link "Открыть" at bounding box center [252, 192] width 23 height 6
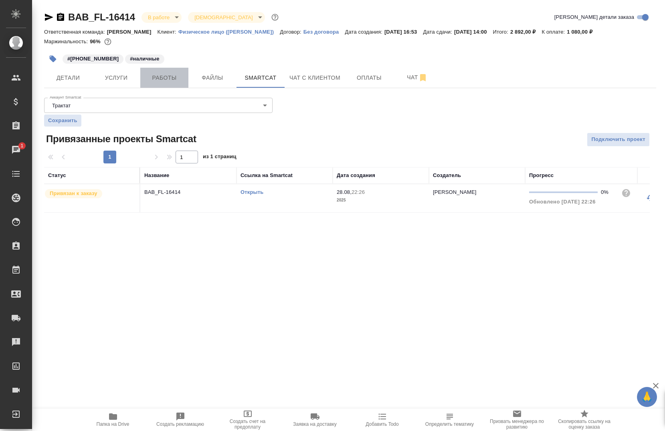
click at [172, 71] on button "Работы" at bounding box center [164, 78] width 48 height 20
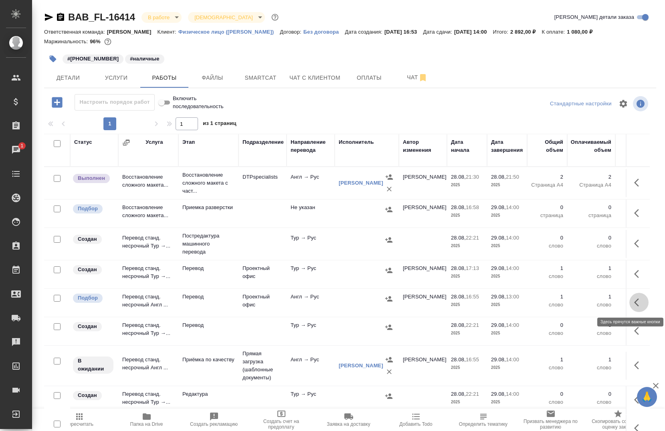
click at [629, 305] on button "button" at bounding box center [638, 302] width 19 height 19
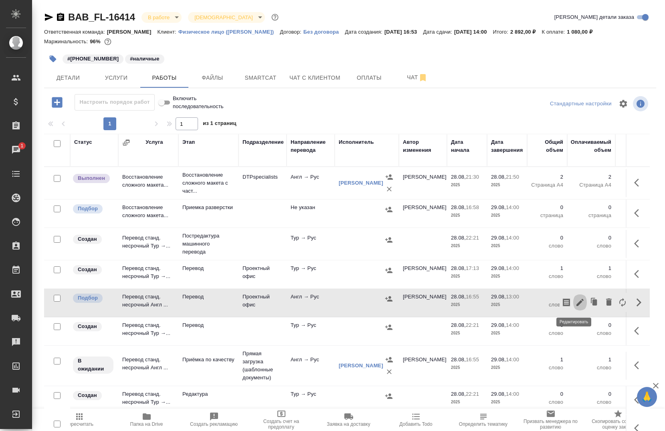
click at [576, 305] on icon "button" at bounding box center [580, 303] width 10 height 10
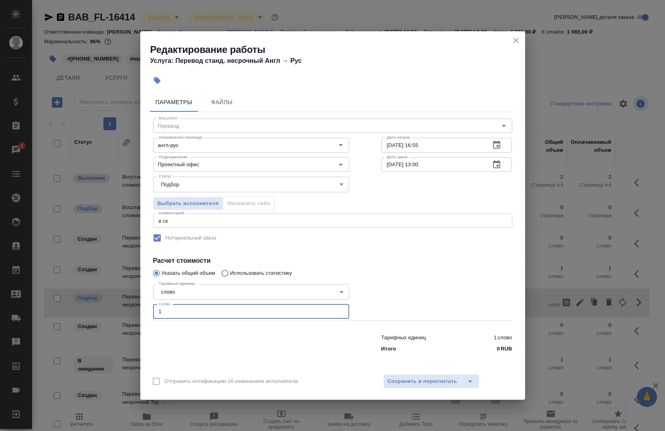
click at [204, 305] on input "1" at bounding box center [251, 312] width 196 height 14
type input "193"
click at [224, 220] on textarea "в ск" at bounding box center [333, 221] width 348 height 6
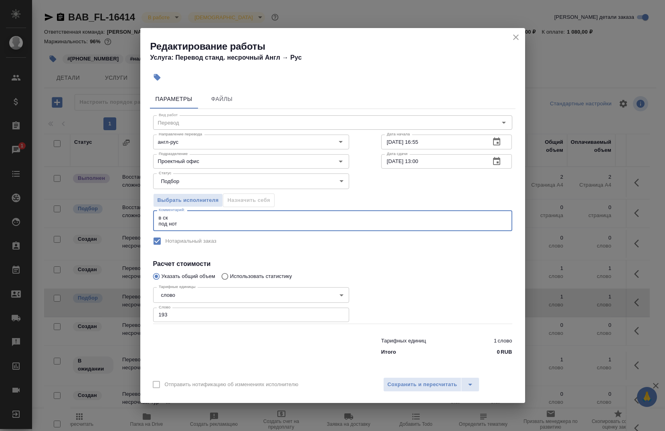
type textarea "в ск под нот"
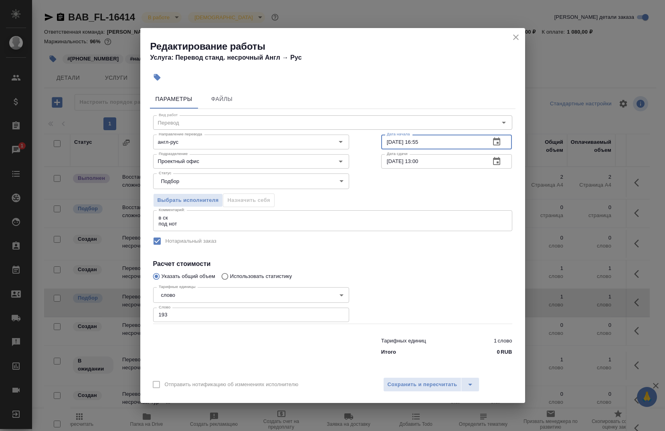
click at [466, 146] on input "28.08.2025 16:55" at bounding box center [432, 142] width 103 height 14
type input "28.08.2025 22:30"
click at [450, 167] on input "29.08.2025 13:00" at bounding box center [432, 161] width 103 height 14
type input "[DATE] 09:00"
click at [418, 388] on span "Сохранить и пересчитать" at bounding box center [423, 384] width 70 height 9
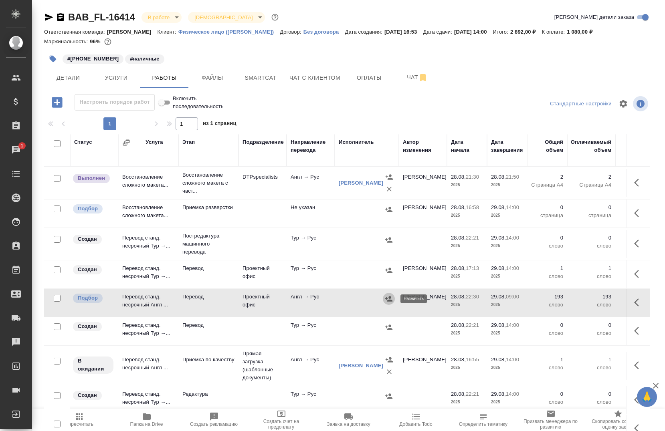
click at [389, 302] on icon "button" at bounding box center [389, 299] width 8 height 8
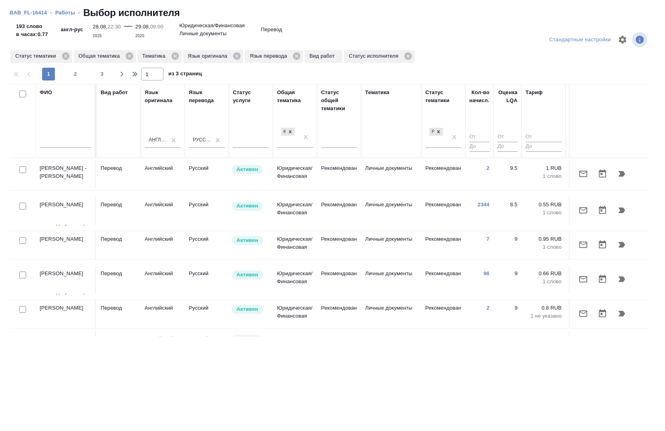
scroll to position [0, 400]
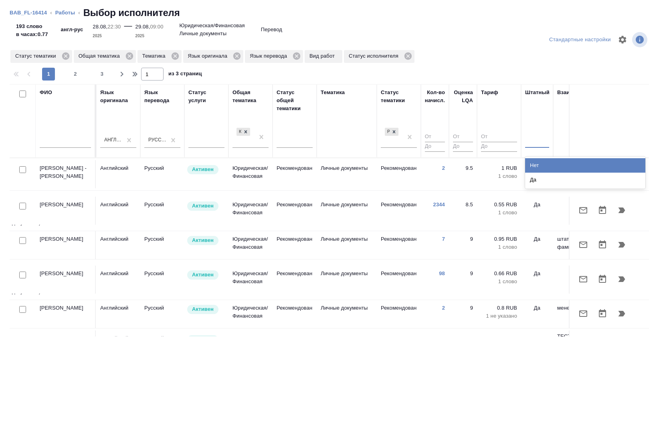
click at [537, 140] on div at bounding box center [537, 140] width 24 height 12
click at [537, 164] on div "Нет" at bounding box center [585, 165] width 120 height 14
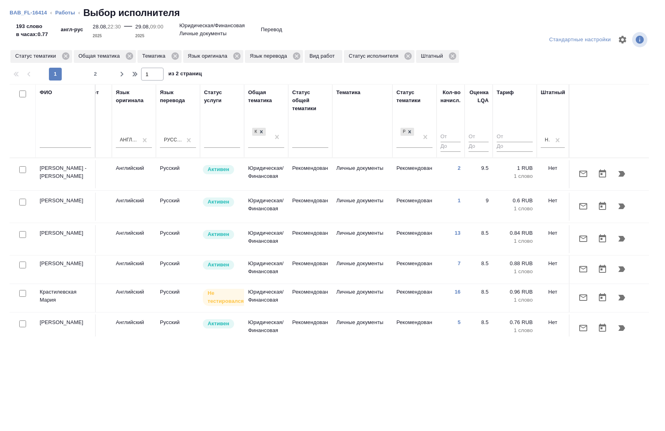
scroll to position [0, 380]
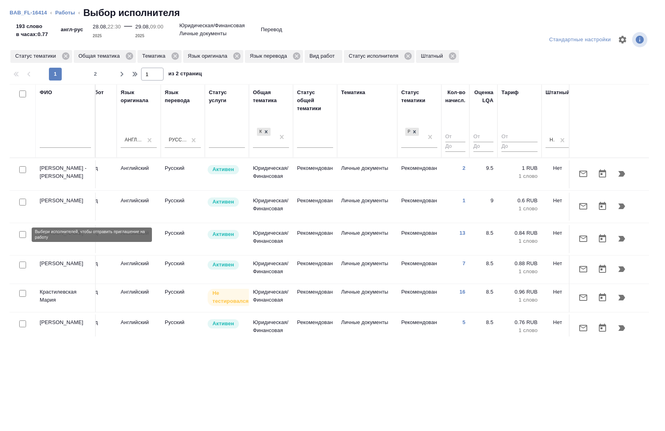
click at [23, 236] on input "checkbox" at bounding box center [22, 234] width 7 height 7
checkbox input "true"
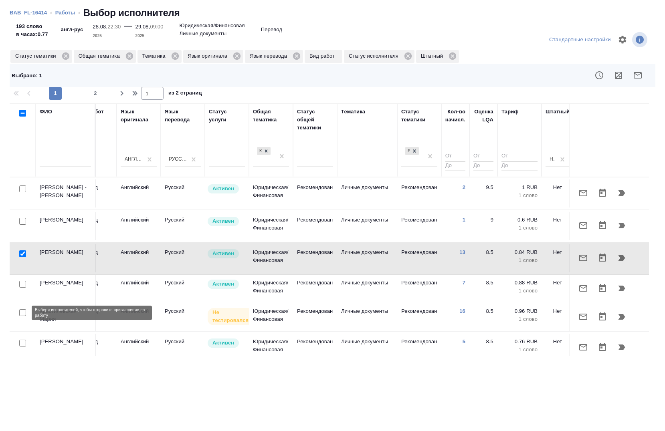
click at [21, 313] on input "checkbox" at bounding box center [22, 312] width 7 height 7
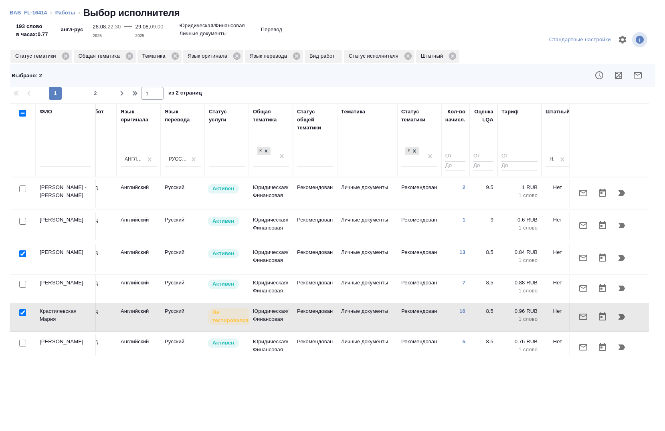
click at [21, 313] on input "checkbox" at bounding box center [22, 312] width 7 height 7
checkbox input "false"
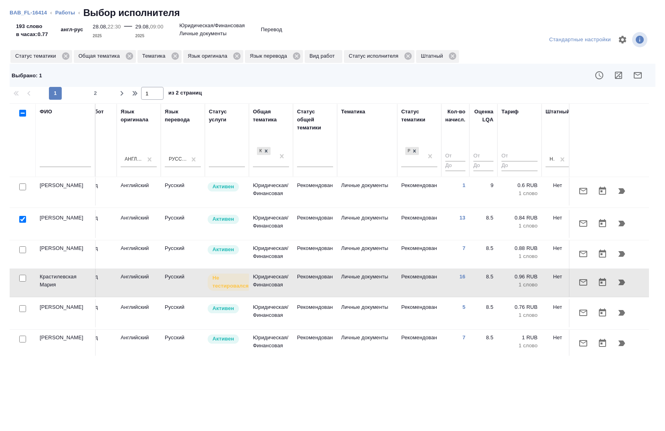
scroll to position [35, 380]
click at [25, 312] on div at bounding box center [23, 308] width 18 height 11
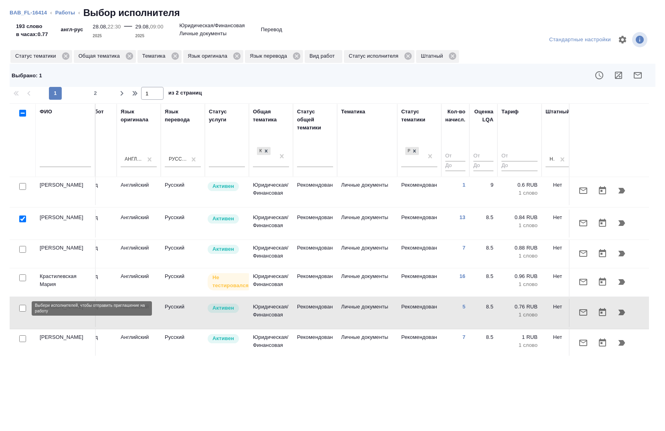
click at [22, 309] on input "checkbox" at bounding box center [22, 308] width 7 height 7
checkbox input "true"
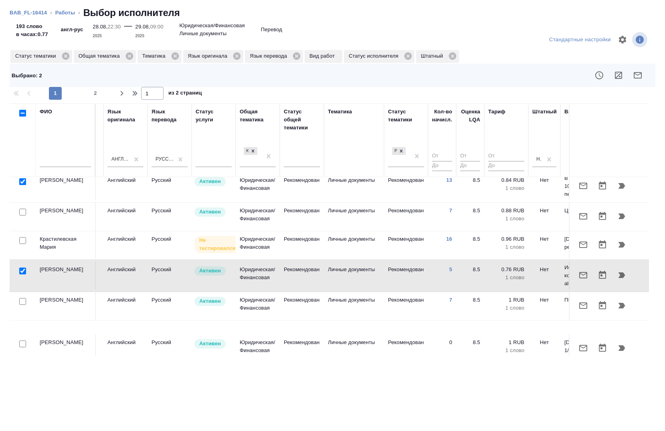
scroll to position [72, 393]
click at [24, 214] on input "checkbox" at bounding box center [22, 212] width 7 height 7
checkbox input "true"
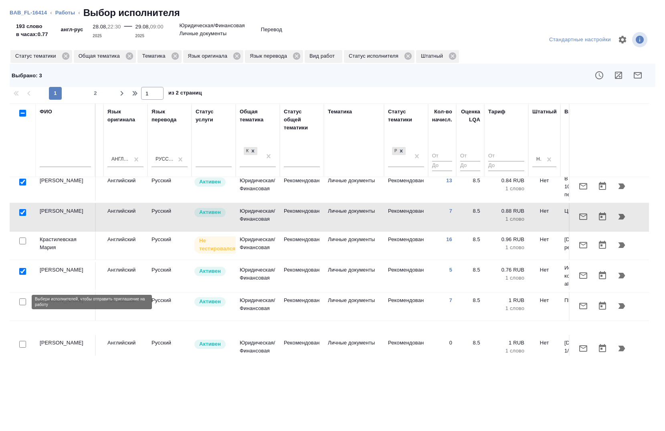
click at [24, 305] on input "checkbox" at bounding box center [22, 302] width 7 height 7
checkbox input "true"
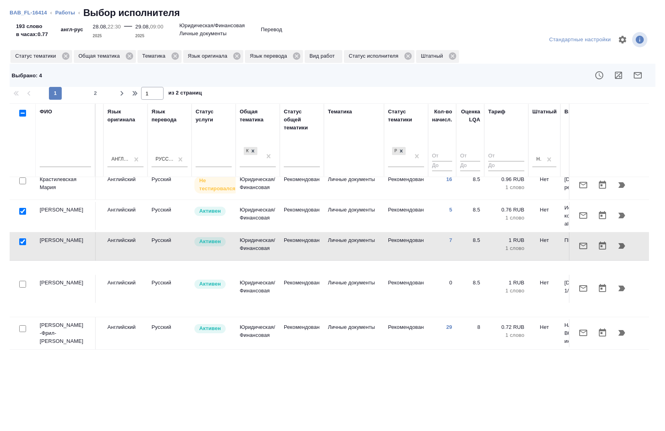
scroll to position [147, 393]
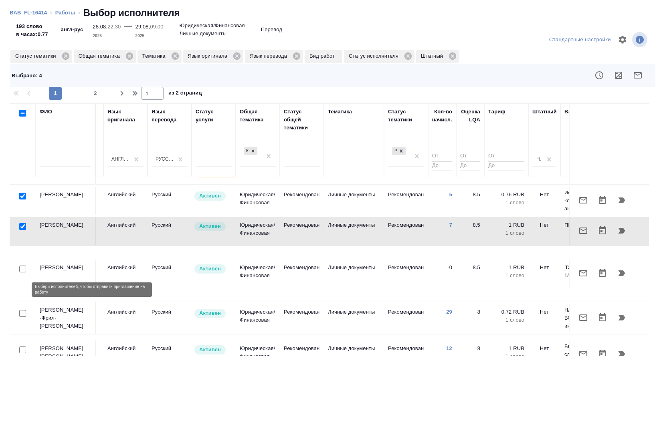
click at [21, 310] on input "checkbox" at bounding box center [22, 313] width 7 height 7
checkbox input "true"
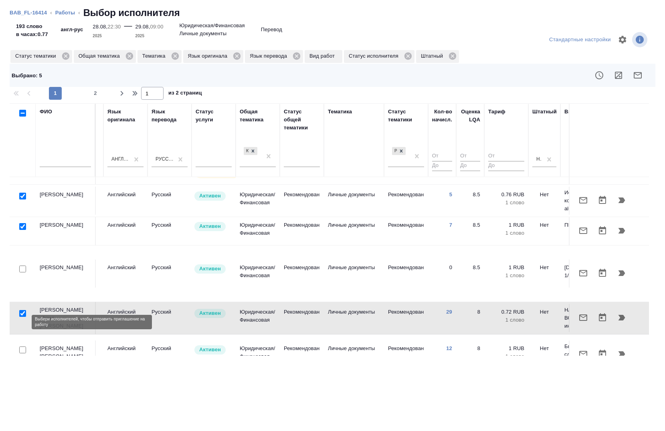
click at [20, 347] on input "checkbox" at bounding box center [22, 350] width 7 height 7
checkbox input "true"
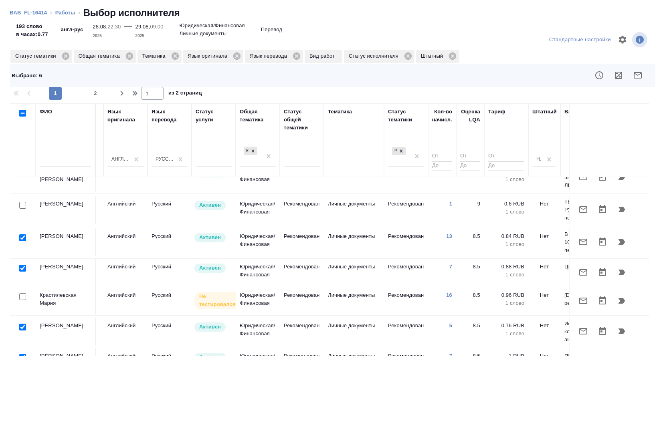
scroll to position [0, 393]
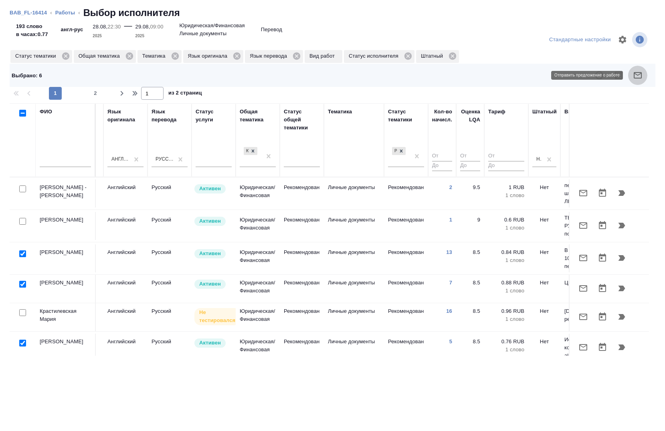
click at [639, 77] on icon "button" at bounding box center [638, 76] width 10 height 10
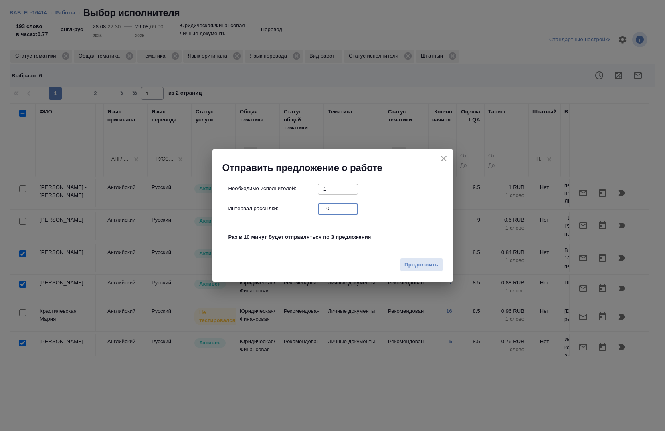
click at [341, 211] on input "10" at bounding box center [338, 209] width 40 height 10
type input "0"
click at [417, 270] on button "Продолжить" at bounding box center [421, 265] width 42 height 14
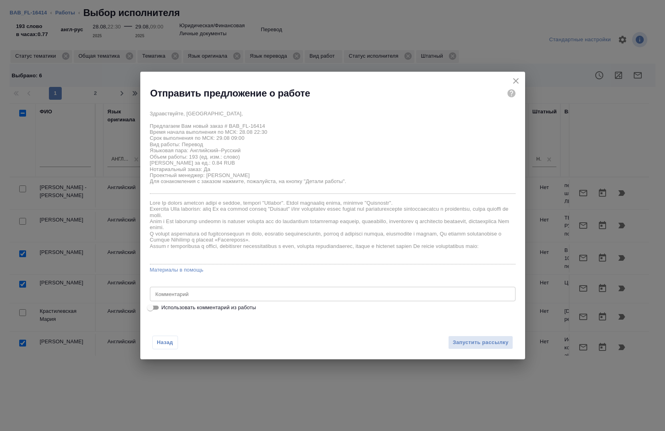
click at [197, 305] on span "Использовать комментарий из работы" at bounding box center [209, 308] width 95 height 8
click at [165, 305] on input "Использовать комментарий из работы" at bounding box center [150, 308] width 29 height 10
checkbox input "true"
type textarea "в ск под нот"
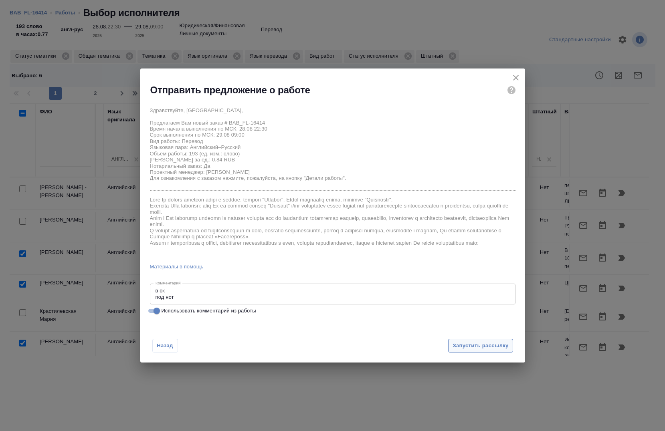
click at [497, 349] on span "Запустить рассылку" at bounding box center [481, 346] width 56 height 9
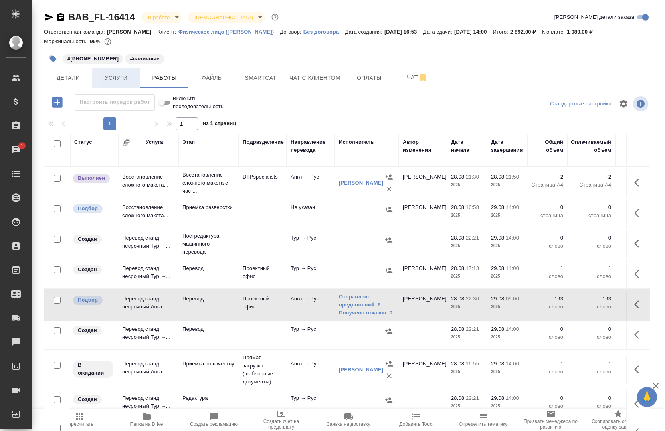
click at [117, 77] on span "Услуги" at bounding box center [116, 78] width 38 height 10
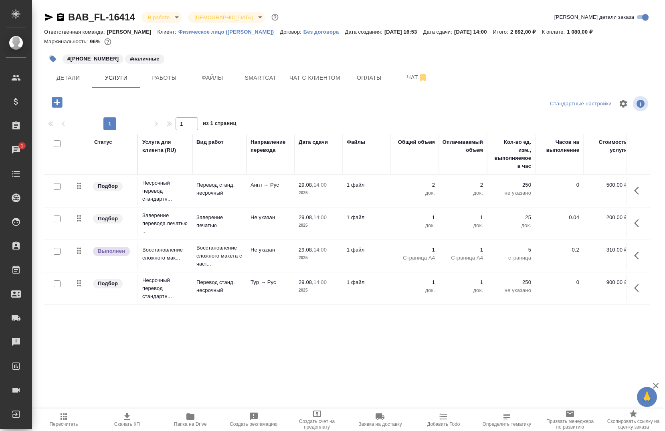
click at [185, 421] on span "Папка на Drive" at bounding box center [191, 419] width 54 height 15
click at [634, 286] on icon "button" at bounding box center [639, 288] width 10 height 10
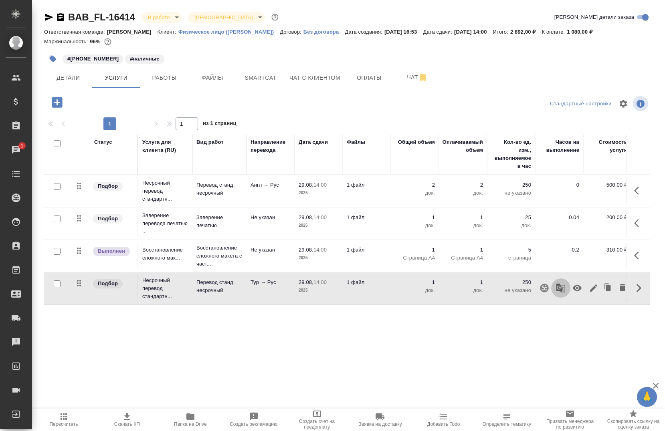
click at [558, 286] on icon "button" at bounding box center [561, 288] width 10 height 10
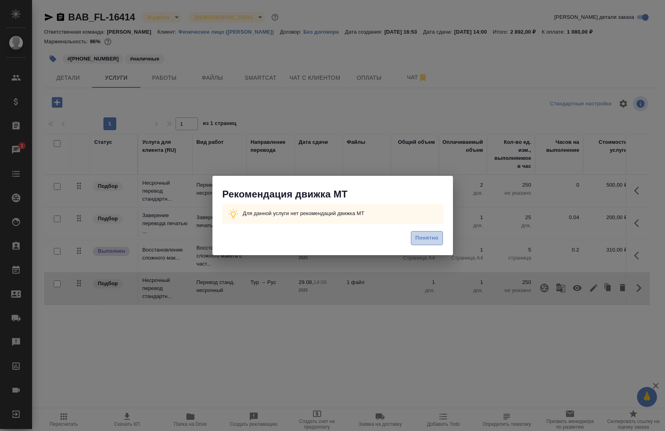
click at [435, 239] on span "Понятно" at bounding box center [426, 238] width 23 height 9
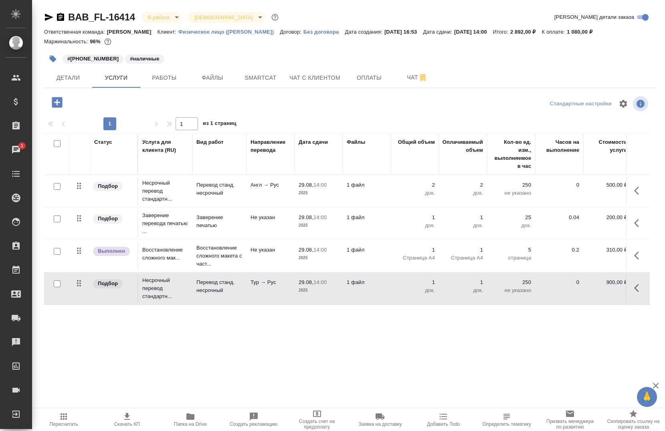
click at [57, 283] on div at bounding box center [57, 284] width 18 height 11
click at [58, 282] on input "checkbox" at bounding box center [57, 284] width 7 height 7
checkbox input "true"
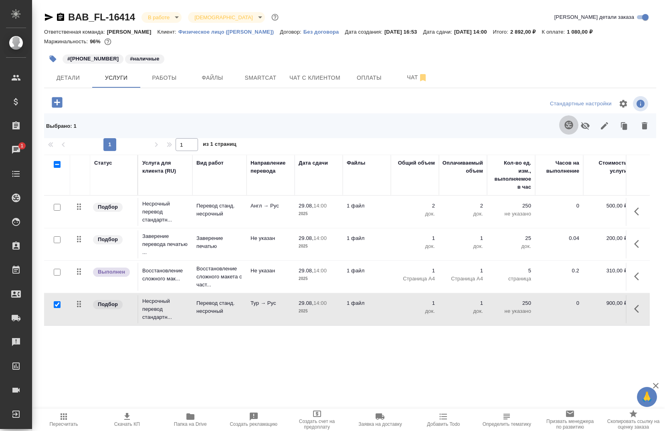
click at [569, 127] on icon "button" at bounding box center [569, 125] width 10 height 10
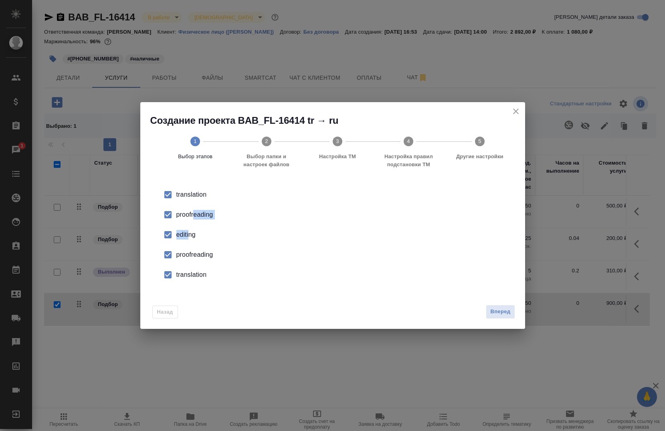
drag, startPoint x: 194, startPoint y: 214, endPoint x: 184, endPoint y: 234, distance: 22.8
click at [184, 234] on ul "translation proofreading editing proofreading translation" at bounding box center [332, 235] width 359 height 100
click at [184, 234] on div "editing" at bounding box center [341, 235] width 330 height 10
click at [183, 213] on div "proofreading" at bounding box center [341, 215] width 330 height 10
click at [185, 255] on div "proofreading" at bounding box center [341, 255] width 330 height 10
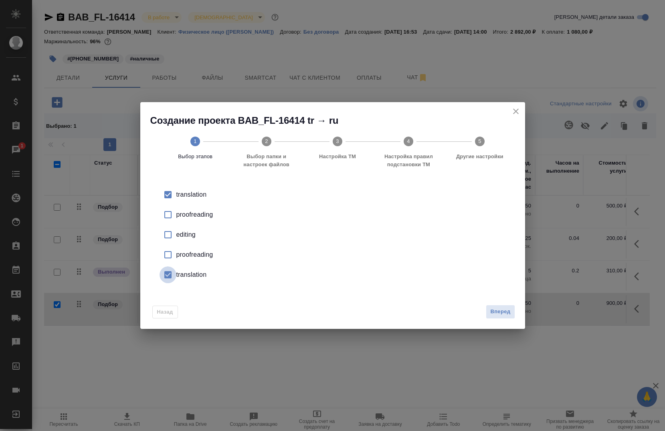
drag, startPoint x: 179, startPoint y: 282, endPoint x: 166, endPoint y: 276, distance: 13.8
click at [166, 276] on input "checkbox" at bounding box center [168, 275] width 17 height 17
click at [516, 116] on icon "close" at bounding box center [516, 112] width 10 height 10
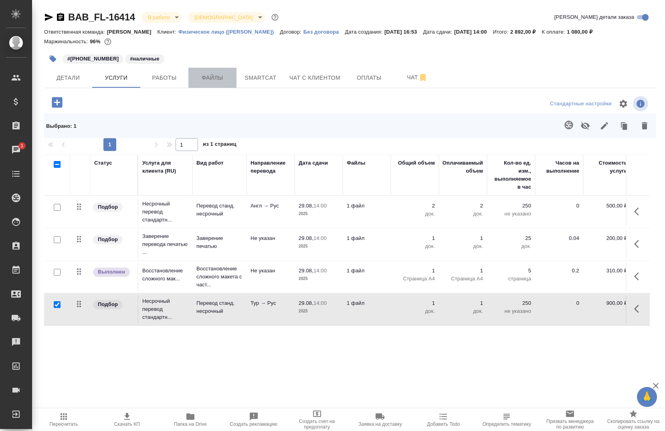
click at [221, 78] on span "Файлы" at bounding box center [212, 78] width 38 height 10
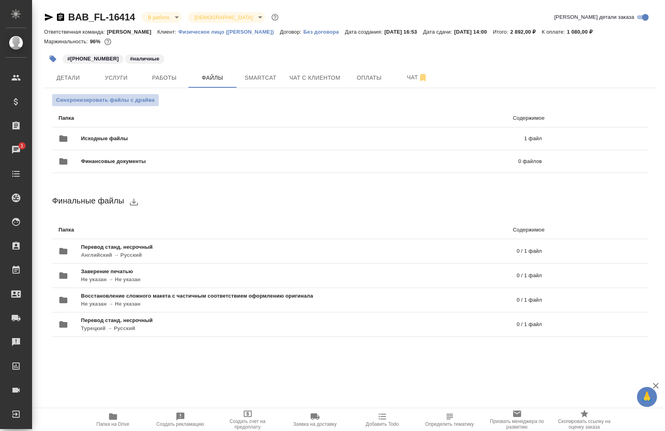
click at [102, 101] on span "Синхронизировать файлы с драйва" at bounding box center [105, 100] width 99 height 8
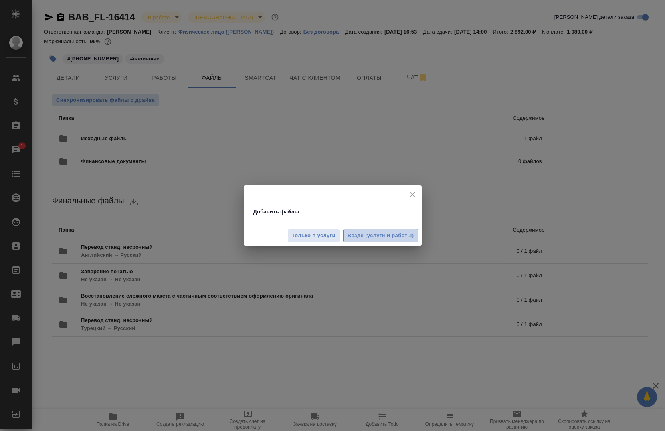
click at [360, 232] on span "Везде (услуги и работы)" at bounding box center [381, 235] width 67 height 9
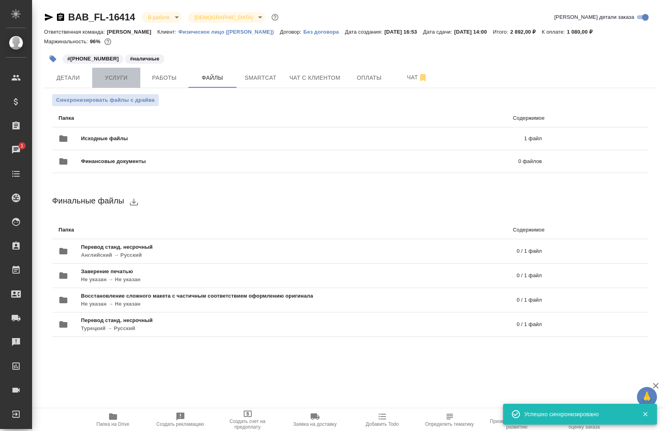
click at [105, 84] on button "Услуги" at bounding box center [116, 78] width 48 height 20
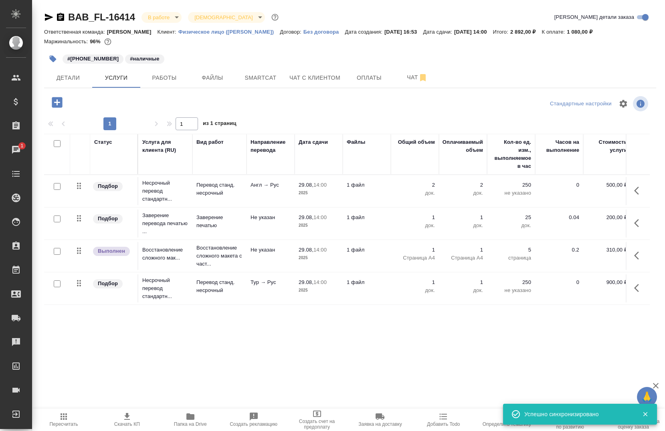
click at [59, 283] on input "checkbox" at bounding box center [57, 284] width 7 height 7
checkbox input "true"
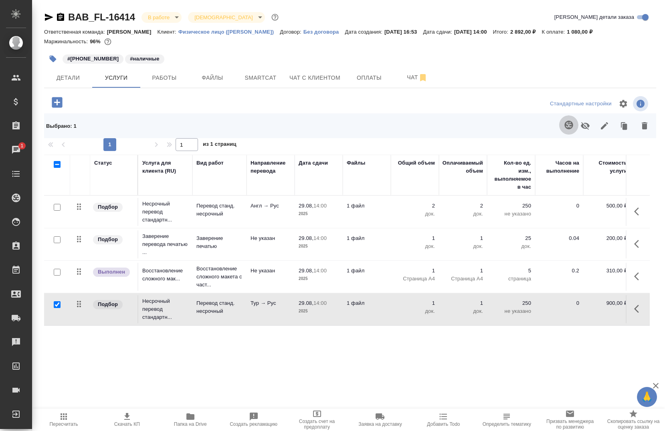
click at [570, 128] on icon "button" at bounding box center [568, 125] width 8 height 8
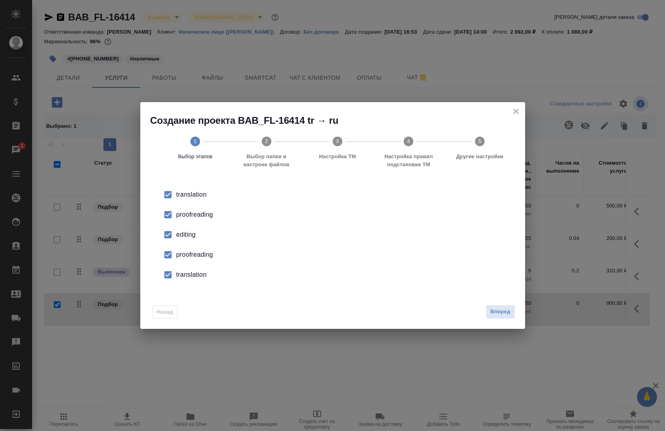
click at [201, 217] on div "proofreading" at bounding box center [341, 215] width 330 height 10
click at [193, 238] on div "editing" at bounding box center [341, 235] width 330 height 10
click at [192, 241] on li "editing" at bounding box center [332, 235] width 359 height 20
click at [191, 253] on div "proofreading" at bounding box center [341, 255] width 330 height 10
click at [185, 234] on div "editing" at bounding box center [341, 235] width 330 height 10
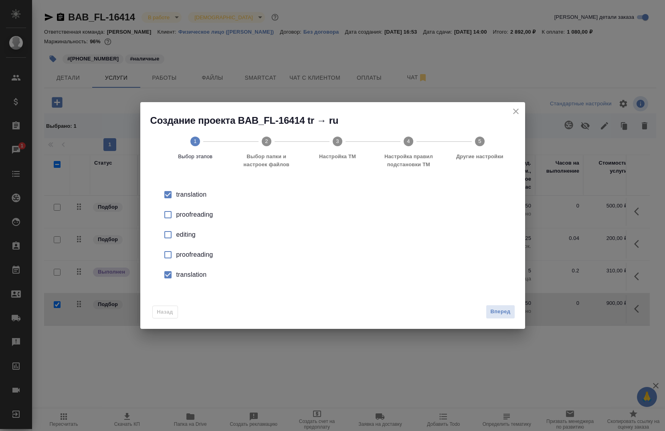
click at [188, 273] on div "translation" at bounding box center [341, 275] width 330 height 10
click at [492, 317] on button "Вперед" at bounding box center [500, 312] width 29 height 14
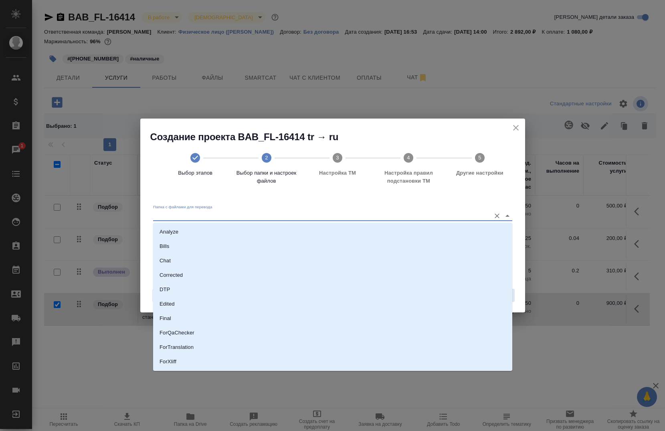
click at [326, 215] on input "Папка с файлами для перевода" at bounding box center [320, 216] width 334 height 10
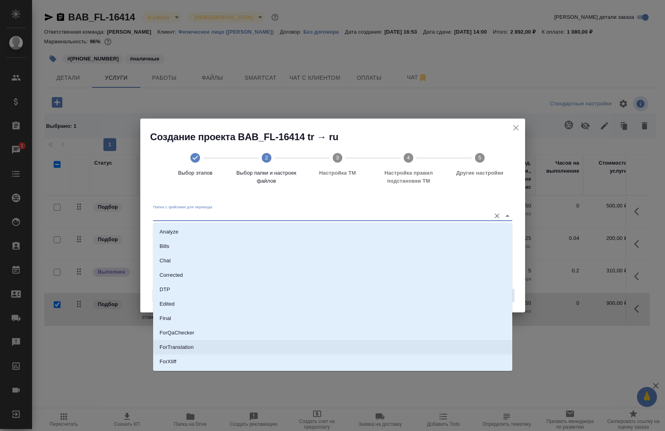
click at [251, 353] on li "ForTranslation" at bounding box center [332, 347] width 359 height 14
type input "ForTranslation"
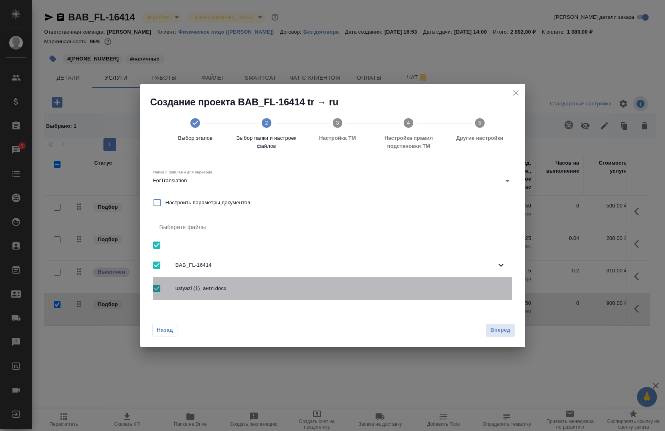
click at [156, 291] on input "checkbox" at bounding box center [156, 288] width 17 height 17
checkbox input "false"
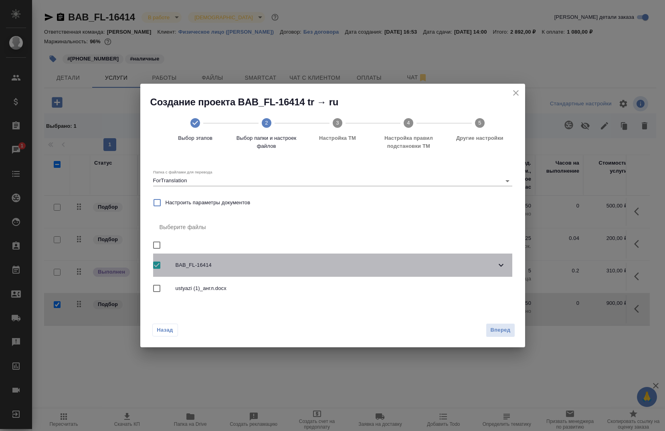
click at [258, 263] on span "BAB_FL-16414" at bounding box center [336, 265] width 321 height 8
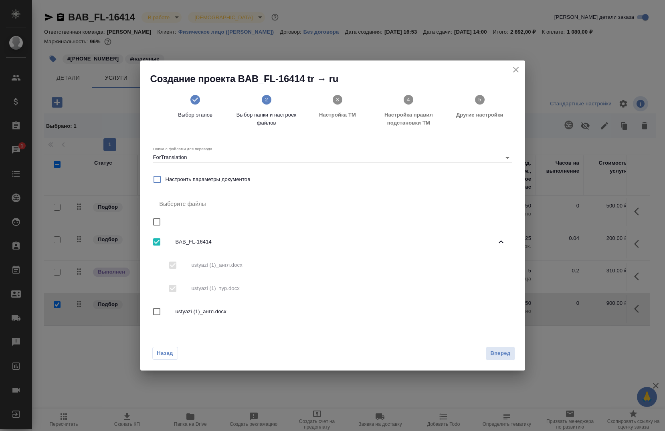
click at [173, 294] on div "ustyazi (1)_англ.docx ustyazi (1)_тур.docx" at bounding box center [332, 277] width 359 height 47
click at [170, 262] on div "ustyazi (1)_англ.docx ustyazi (1)_тур.docx" at bounding box center [332, 277] width 359 height 47
click at [160, 243] on input "checkbox" at bounding box center [156, 242] width 17 height 17
checkbox input "false"
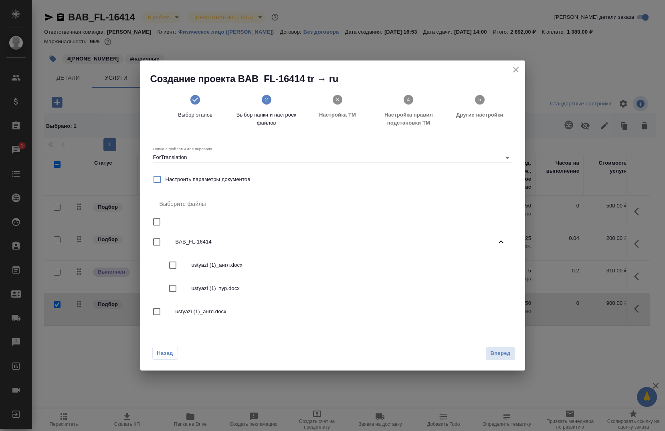
click at [173, 291] on input "checkbox" at bounding box center [172, 288] width 17 height 17
checkbox input "true"
click at [500, 352] on span "Вперед" at bounding box center [500, 353] width 20 height 9
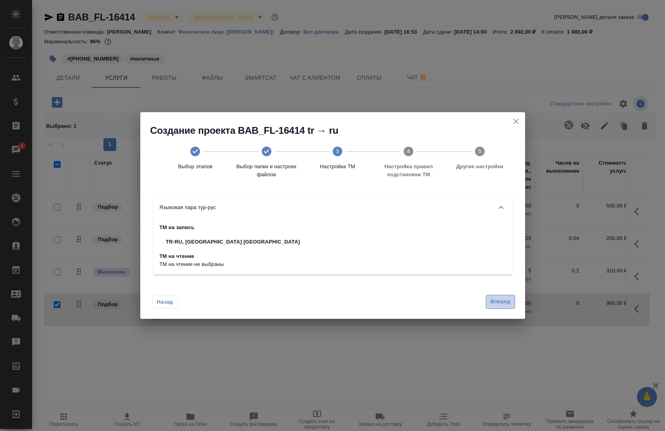
click at [500, 302] on span "Вперед" at bounding box center [500, 301] width 20 height 9
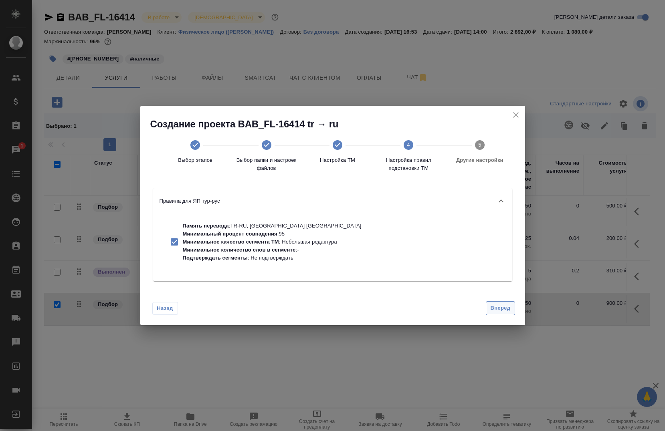
click at [496, 314] on button "Вперед" at bounding box center [500, 308] width 29 height 14
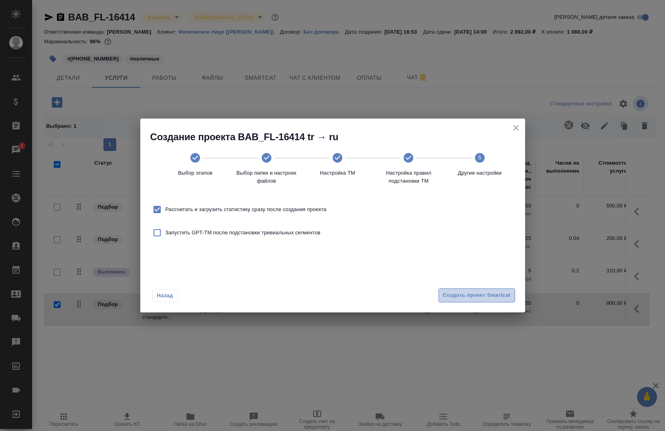
click at [494, 302] on button "Создать проект Smartcat" at bounding box center [477, 296] width 77 height 14
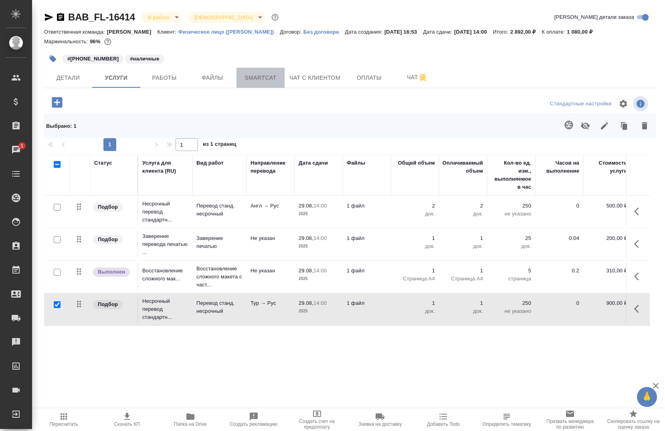
click at [257, 80] on span "Smartcat" at bounding box center [260, 78] width 38 height 10
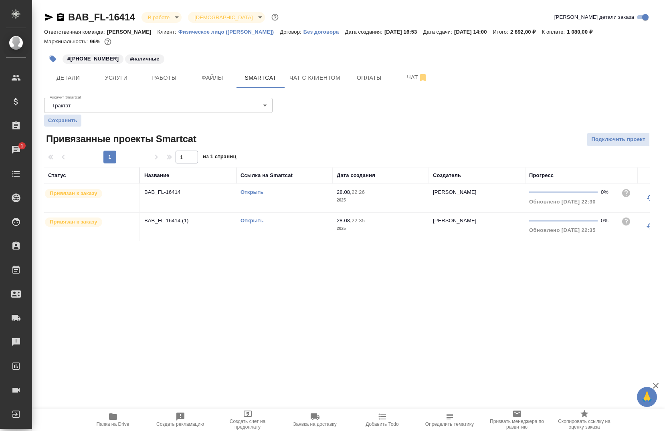
click at [258, 223] on link "Открыть" at bounding box center [252, 221] width 23 height 6
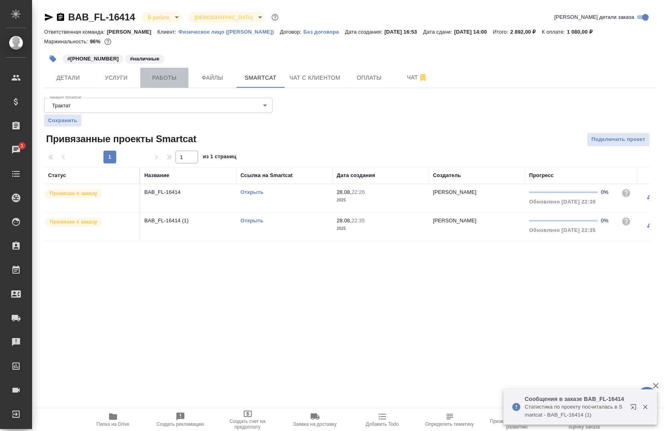
click at [161, 77] on span "Работы" at bounding box center [164, 78] width 38 height 10
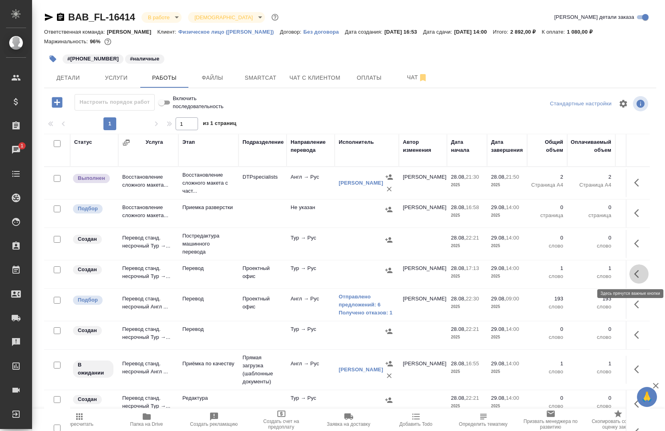
click at [634, 277] on icon "button" at bounding box center [636, 274] width 5 height 8
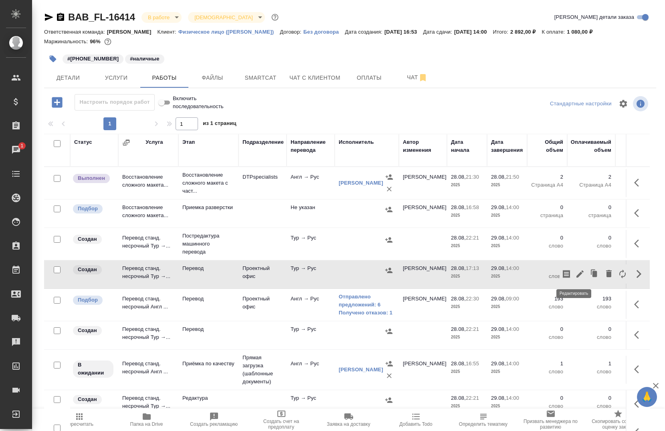
click at [577, 278] on icon "button" at bounding box center [580, 274] width 10 height 10
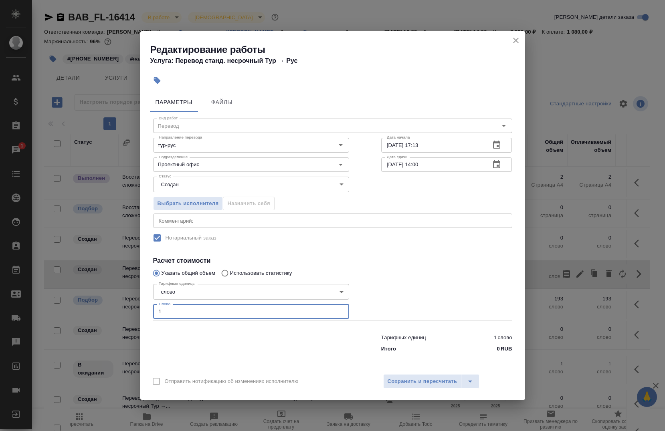
click at [209, 318] on input "1" at bounding box center [251, 312] width 196 height 14
type input "18"
click at [442, 150] on input "28.08.2025 17:13" at bounding box center [432, 145] width 103 height 14
type input "28.08.2025 22:35"
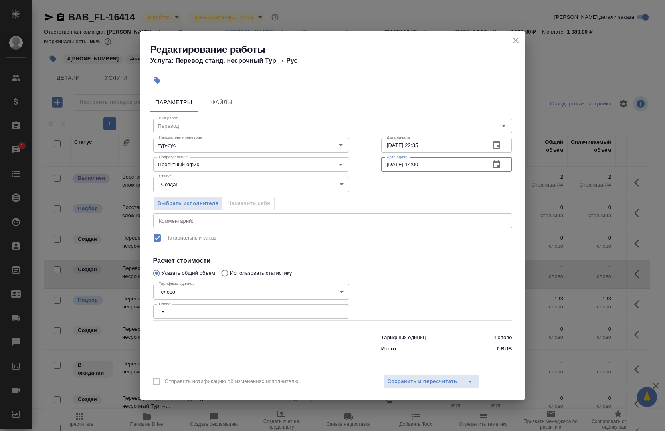
click at [447, 164] on input "29.08.2025 14:00" at bounding box center [432, 165] width 103 height 14
type input "29.08.2025 09:00"
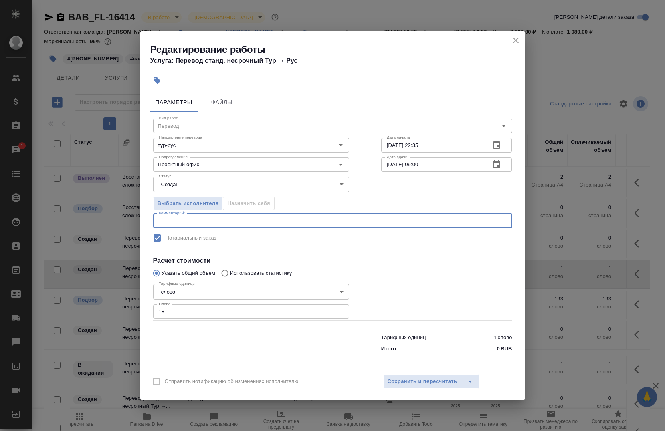
click at [283, 221] on textarea at bounding box center [333, 221] width 348 height 6
type textarea "под нот"
click at [406, 382] on span "Сохранить и пересчитать" at bounding box center [423, 381] width 70 height 9
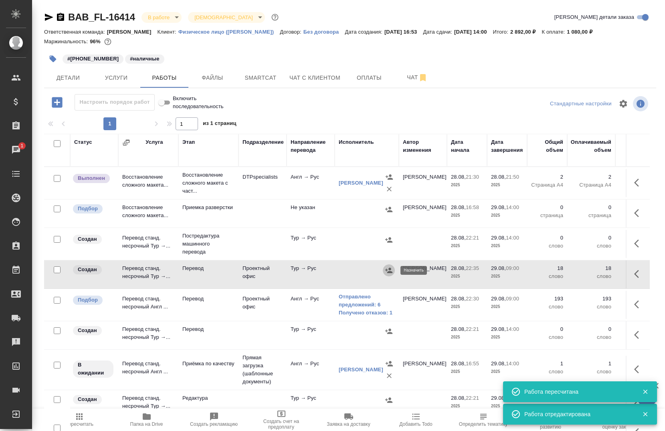
click at [390, 271] on icon "button" at bounding box center [389, 271] width 8 height 8
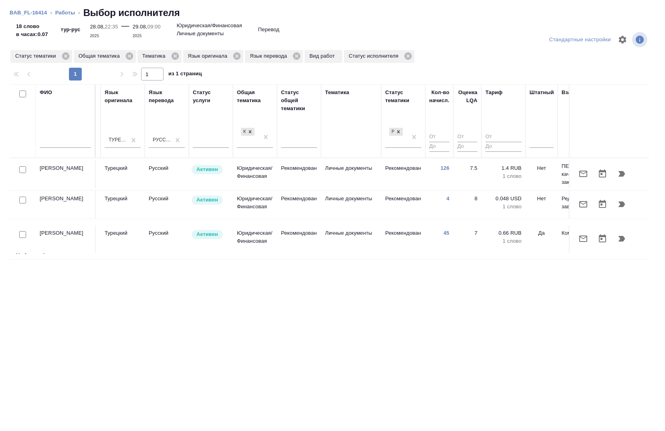
scroll to position [0, 393]
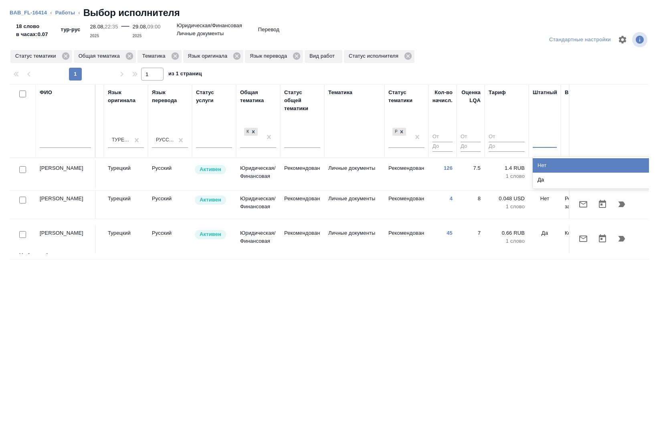
click at [541, 148] on div at bounding box center [545, 140] width 24 height 15
click at [546, 165] on div "Нет" at bounding box center [593, 165] width 120 height 14
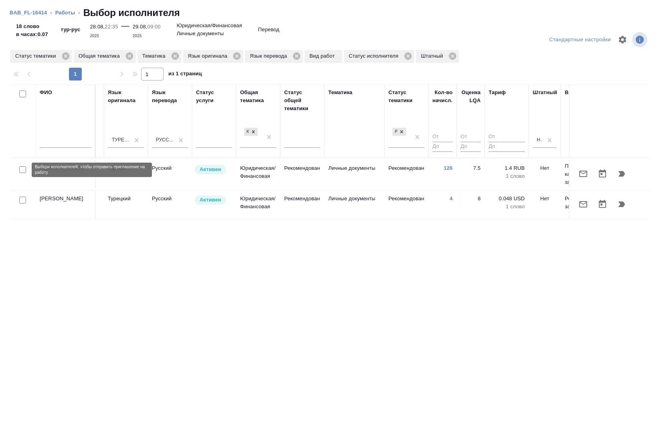
click at [23, 172] on input "checkbox" at bounding box center [22, 169] width 7 height 7
checkbox input "true"
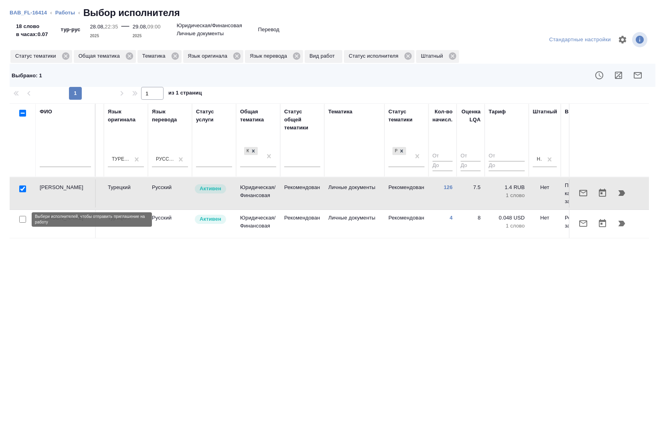
click at [22, 218] on input "checkbox" at bounding box center [22, 219] width 7 height 7
checkbox input "true"
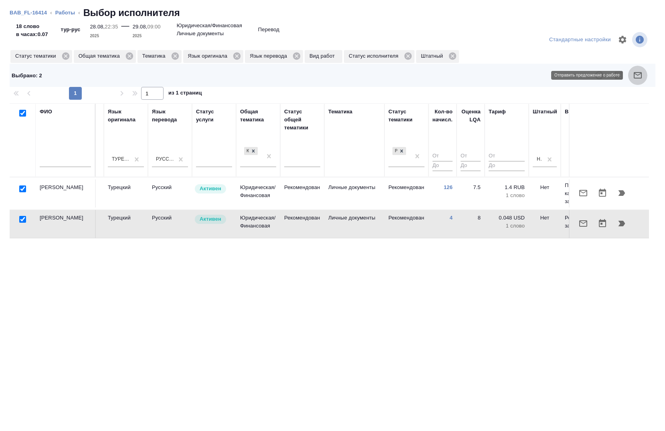
click at [634, 78] on icon "button" at bounding box center [638, 76] width 10 height 10
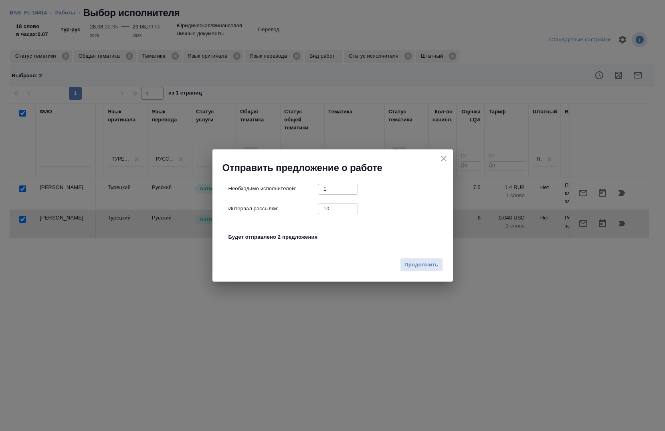
click at [339, 209] on input "10" at bounding box center [338, 209] width 40 height 10
type input "0"
click at [423, 264] on span "Продолжить" at bounding box center [422, 265] width 34 height 9
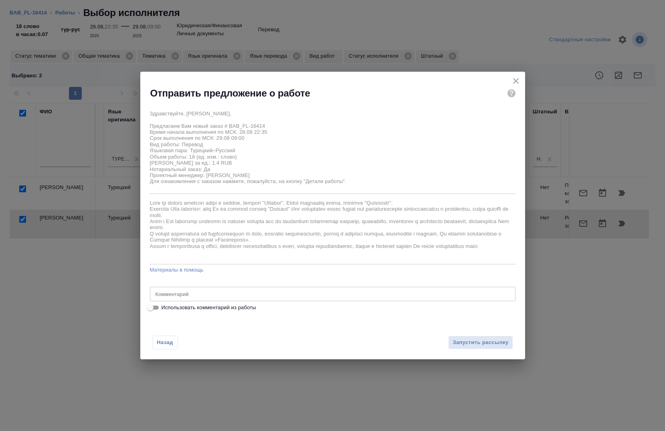
click at [377, 300] on div "x Комментарий" at bounding box center [333, 294] width 366 height 14
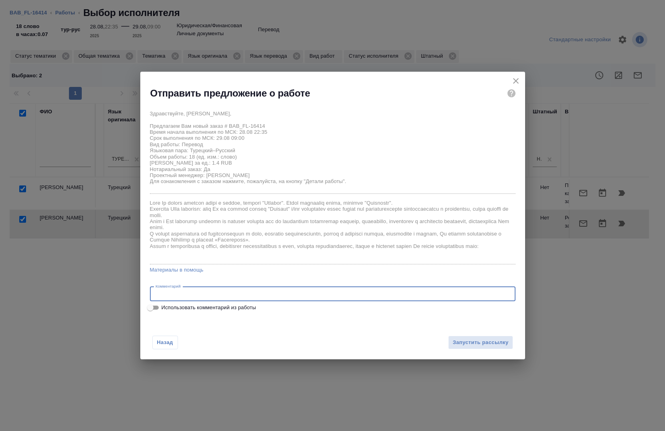
click at [360, 307] on label "Использовать комментарий из работы" at bounding box center [328, 308] width 364 height 10
click at [165, 307] on input "Использовать комментарий из работы" at bounding box center [150, 308] width 29 height 10
checkbox input "true"
type textarea "под нот"
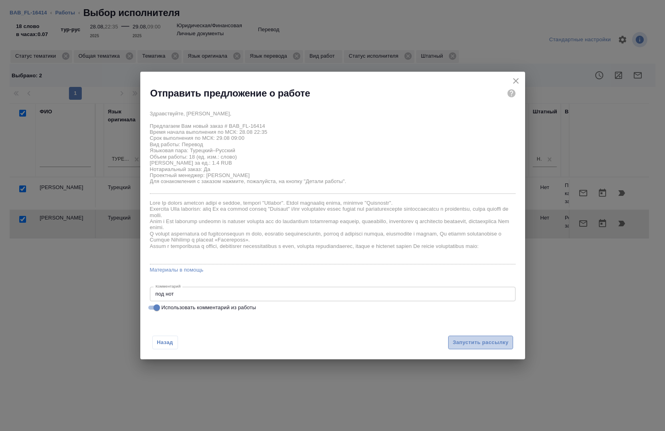
click at [461, 344] on span "Запустить рассылку" at bounding box center [481, 342] width 56 height 9
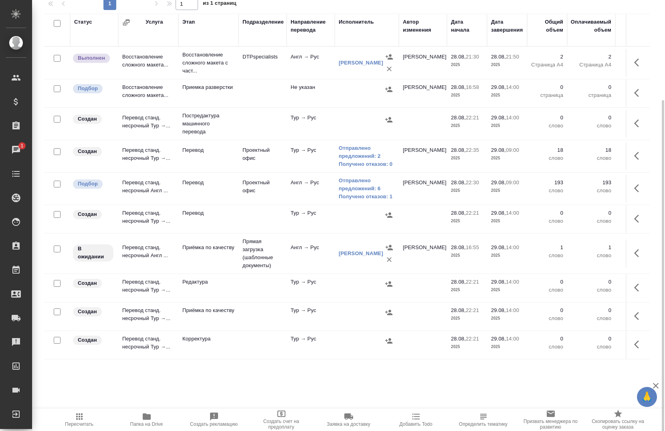
scroll to position [124, 0]
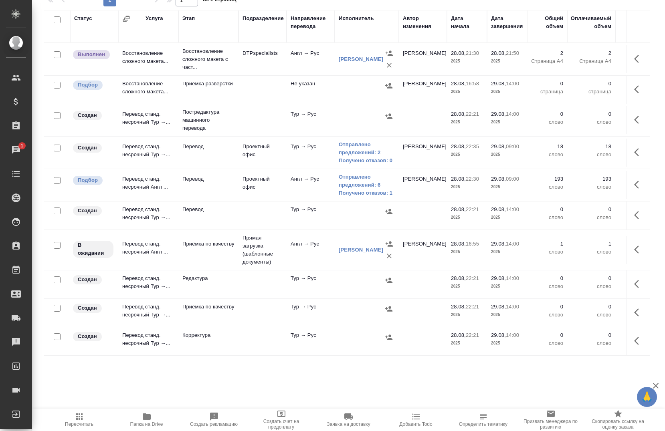
click at [58, 279] on input "checkbox" at bounding box center [57, 280] width 7 height 7
checkbox input "true"
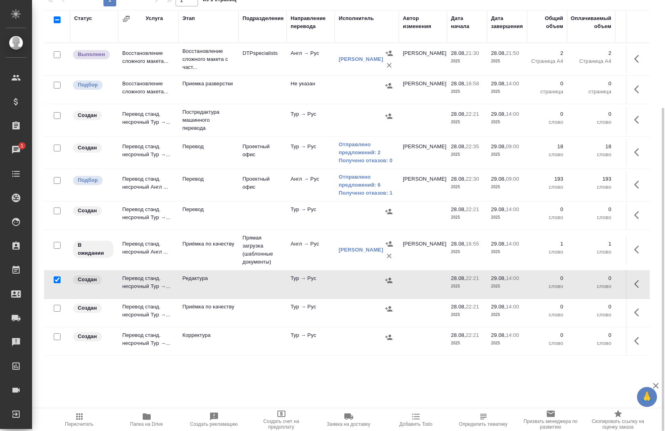
click at [58, 307] on input "checkbox" at bounding box center [57, 308] width 7 height 7
checkbox input "true"
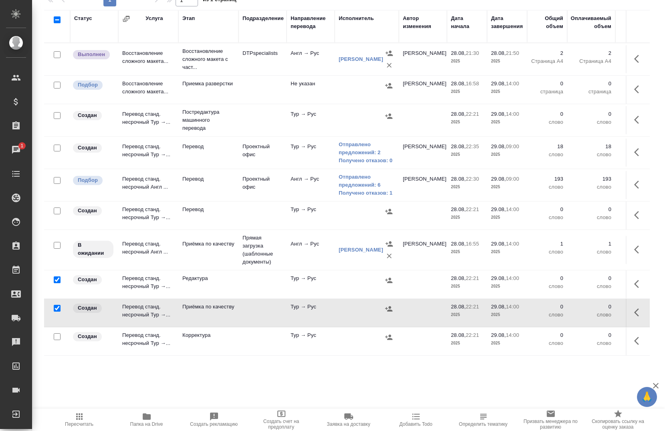
click at [58, 338] on input "checkbox" at bounding box center [57, 337] width 7 height 7
checkbox input "true"
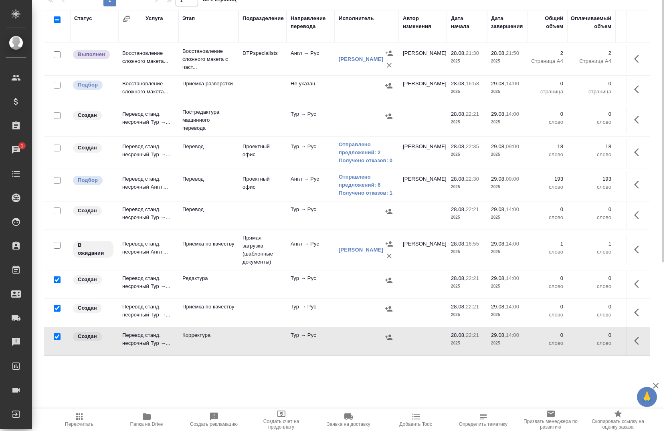
scroll to position [0, 0]
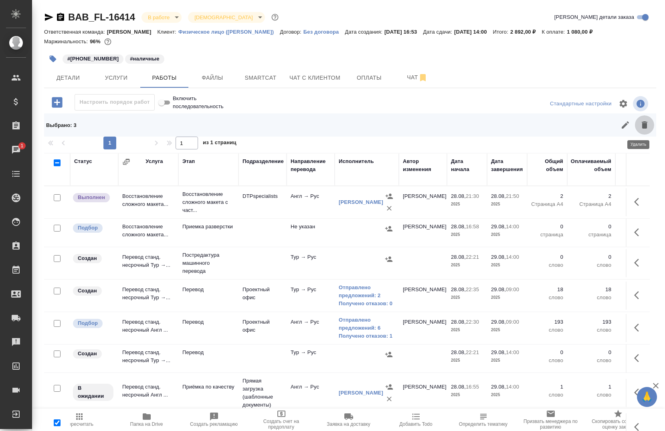
click at [643, 127] on button "button" at bounding box center [644, 124] width 19 height 19
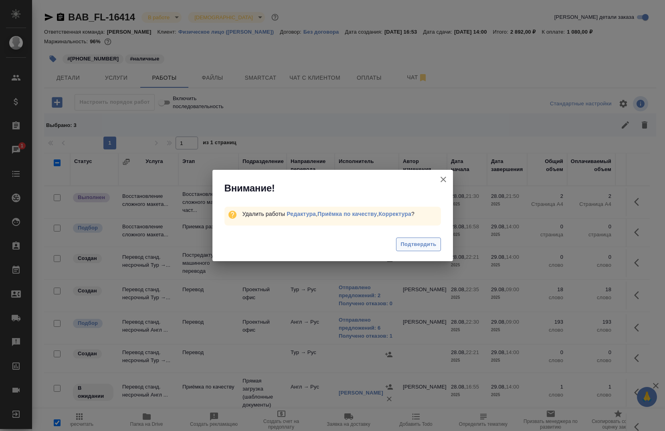
click at [432, 249] on button "Подтвердить" at bounding box center [418, 245] width 44 height 14
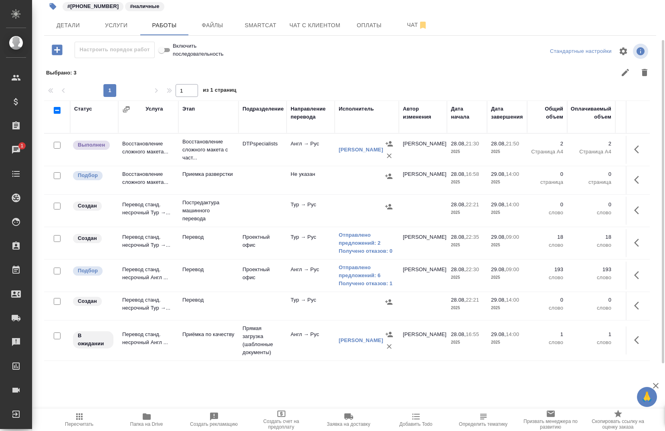
scroll to position [53, 0]
click at [634, 277] on icon "button" at bounding box center [639, 275] width 10 height 10
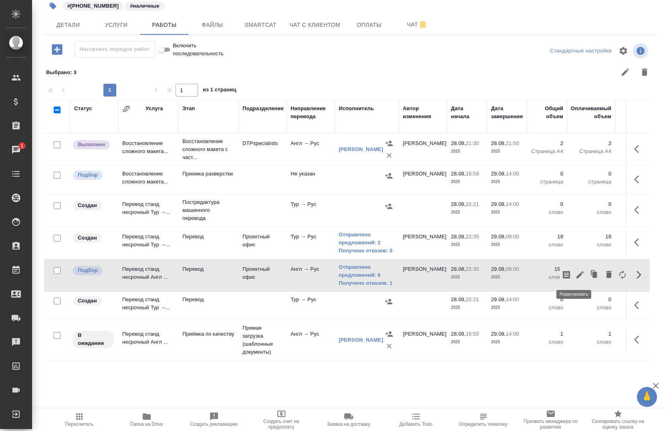
click at [576, 277] on icon "button" at bounding box center [580, 275] width 10 height 10
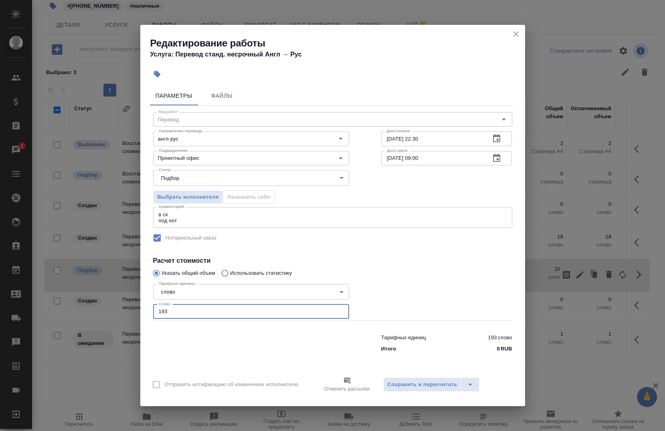
click at [221, 314] on input "193" at bounding box center [251, 312] width 196 height 14
click at [518, 38] on icon "close" at bounding box center [516, 34] width 10 height 10
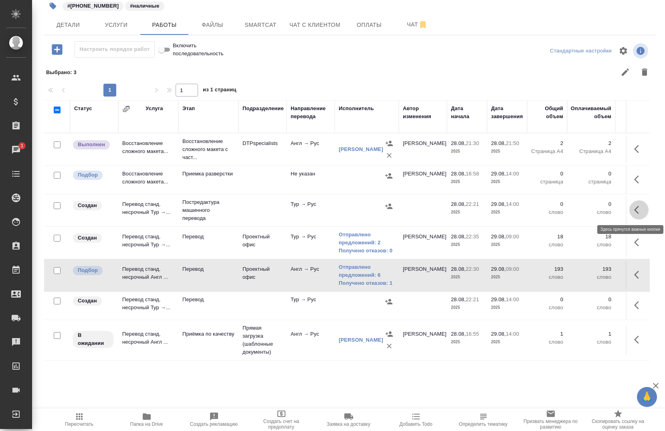
click at [637, 212] on icon "button" at bounding box center [639, 210] width 10 height 10
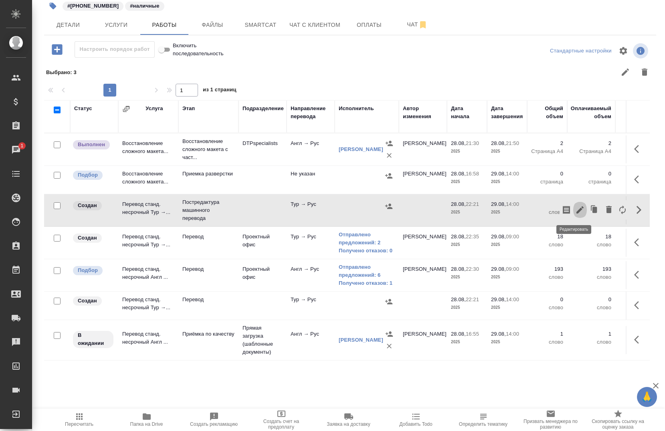
click at [576, 209] on icon "button" at bounding box center [580, 210] width 10 height 10
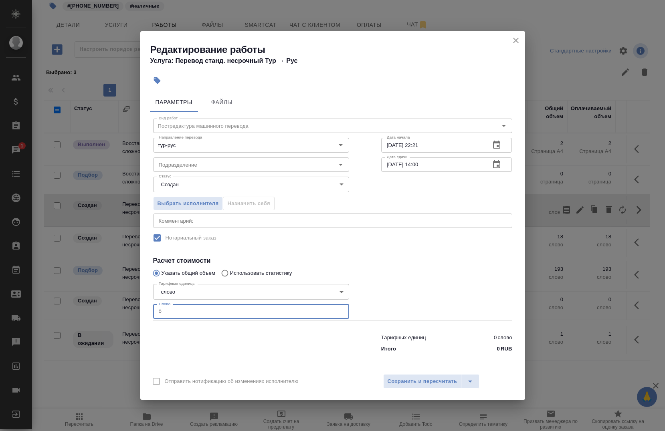
click at [251, 310] on input "0" at bounding box center [251, 312] width 196 height 14
type input "193"
click at [429, 152] on input "28.08.2025 22:21" at bounding box center [432, 145] width 103 height 14
type input "28.08.2025 22:30"
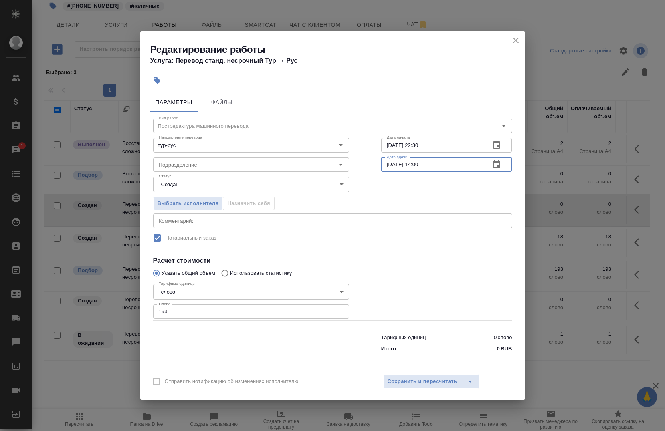
click at [437, 164] on input "29.08.2025 14:00" at bounding box center [432, 165] width 103 height 14
type input "29.08.2025 09:00"
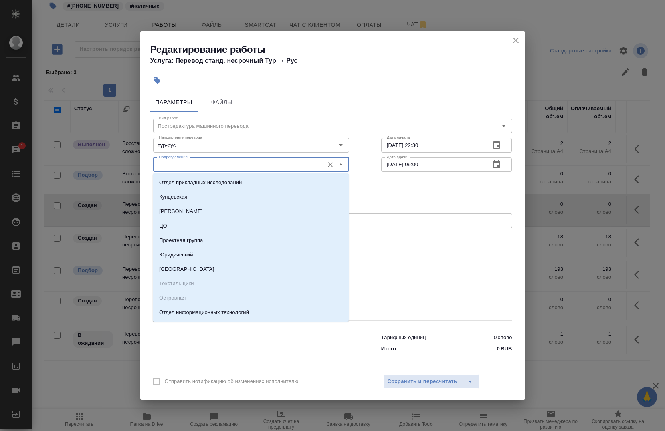
click at [229, 164] on input "Подразделение" at bounding box center [238, 165] width 164 height 10
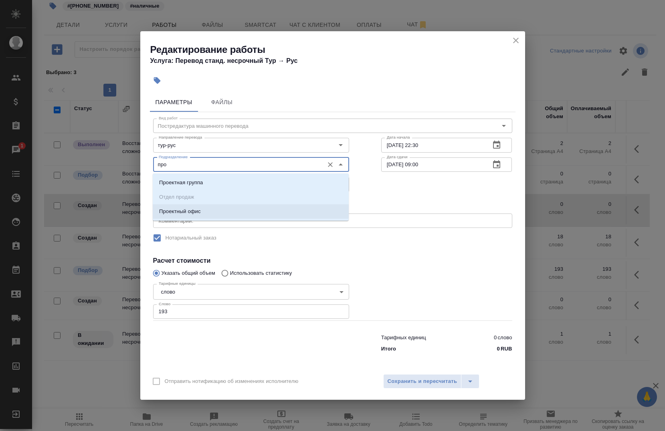
click at [204, 218] on li "Проектный офис" at bounding box center [251, 211] width 196 height 14
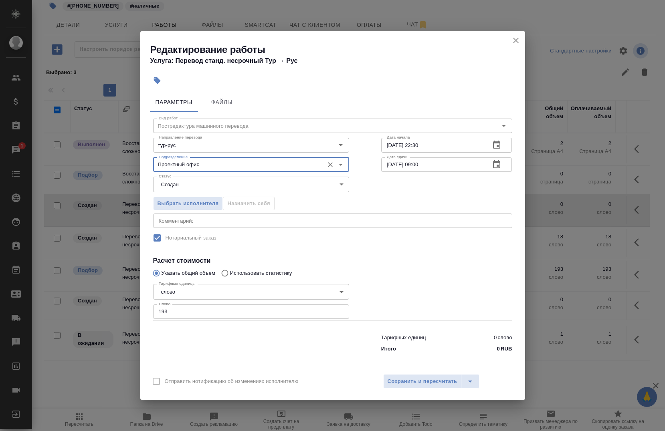
type input "Проектный офис"
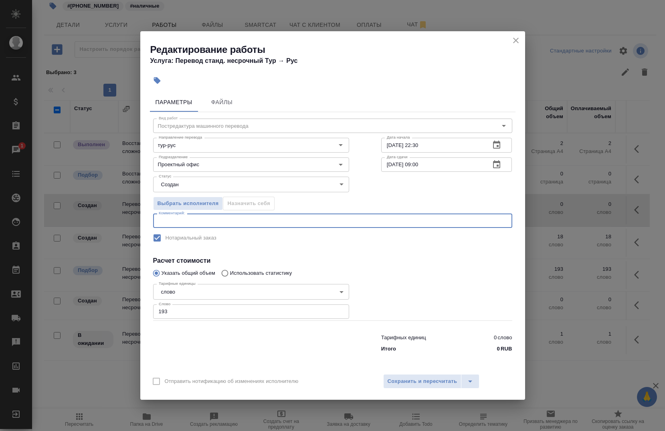
click at [204, 218] on textarea at bounding box center [333, 221] width 348 height 6
type textarea "под нот"
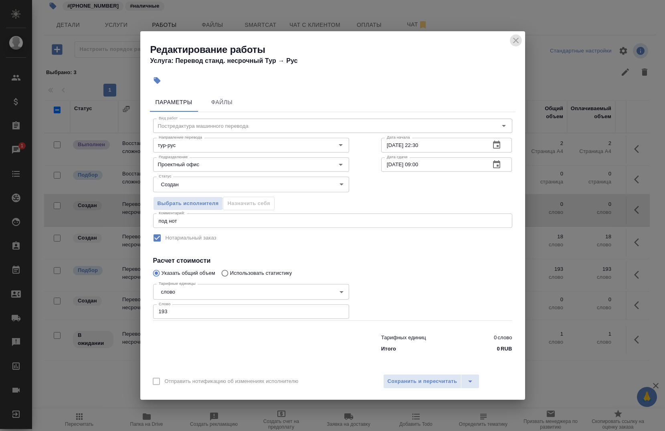
click at [515, 44] on icon "close" at bounding box center [516, 41] width 10 height 10
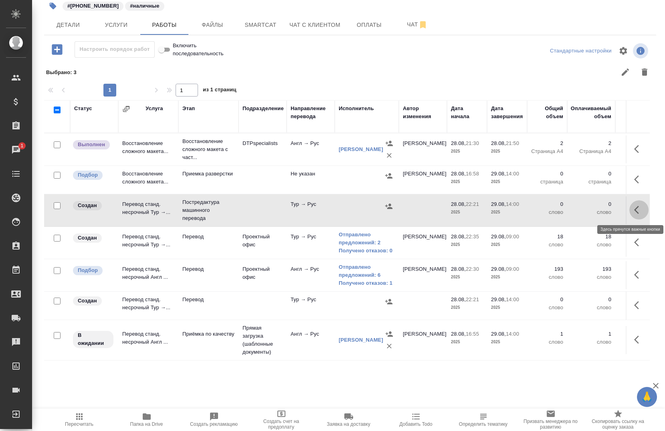
click at [634, 208] on icon "button" at bounding box center [639, 210] width 10 height 10
click at [576, 212] on icon "button" at bounding box center [579, 209] width 7 height 7
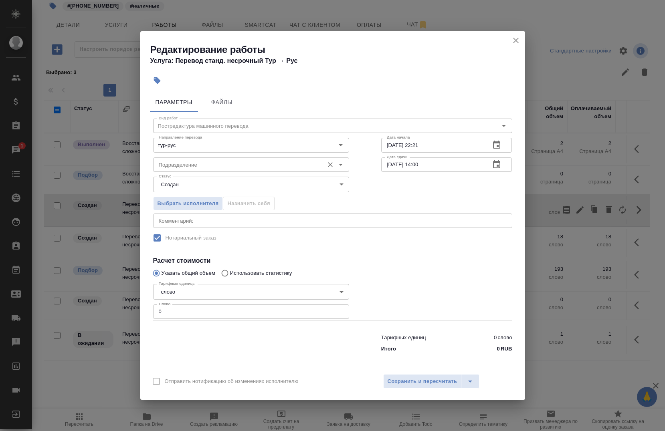
click at [261, 157] on div "Подразделение Подразделение" at bounding box center [251, 163] width 196 height 19
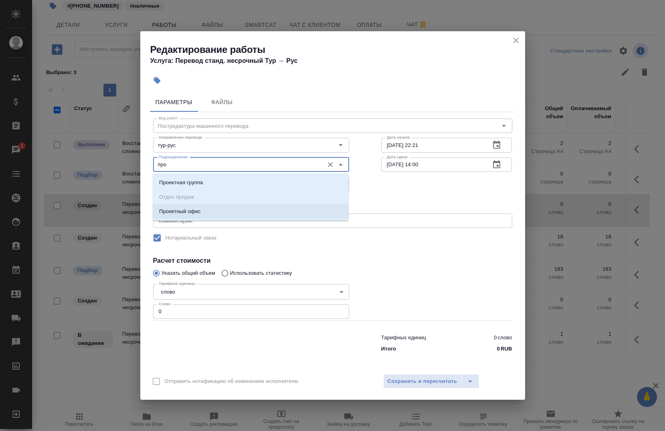
click at [214, 213] on li "Проектный офис" at bounding box center [251, 211] width 196 height 14
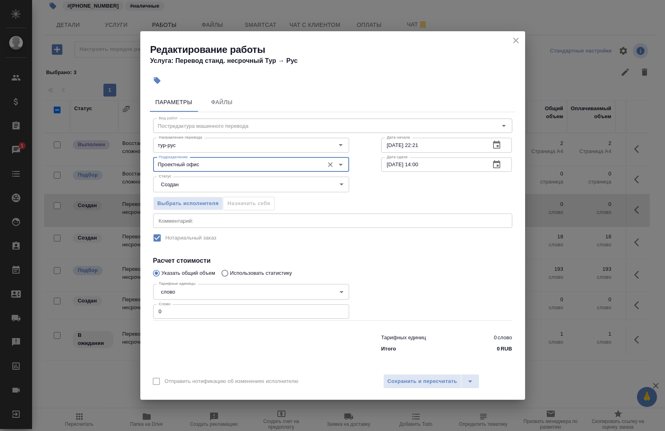
type input "Проектный офис"
click at [188, 307] on input "0" at bounding box center [251, 312] width 196 height 14
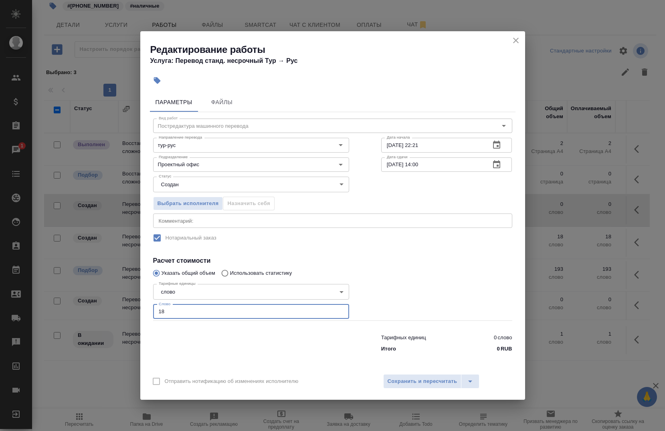
type input "18"
click at [435, 147] on input "28.08.2025 22:21" at bounding box center [432, 145] width 103 height 14
type input "28.08.2025 22:30"
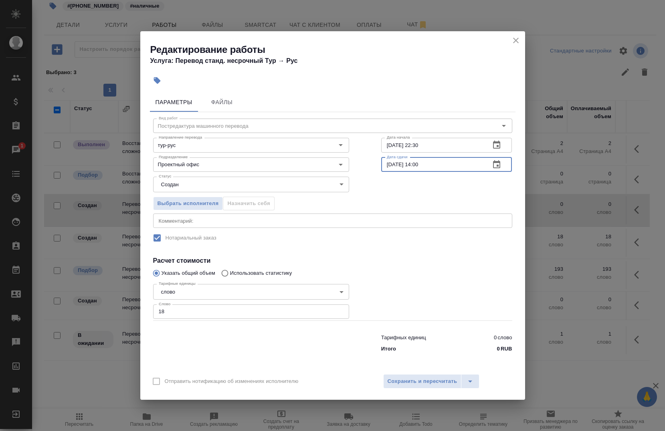
click at [435, 164] on input "29.08.2025 14:00" at bounding box center [432, 165] width 103 height 14
type input "[DATE] 09:00"
click at [279, 223] on textarea at bounding box center [333, 221] width 348 height 6
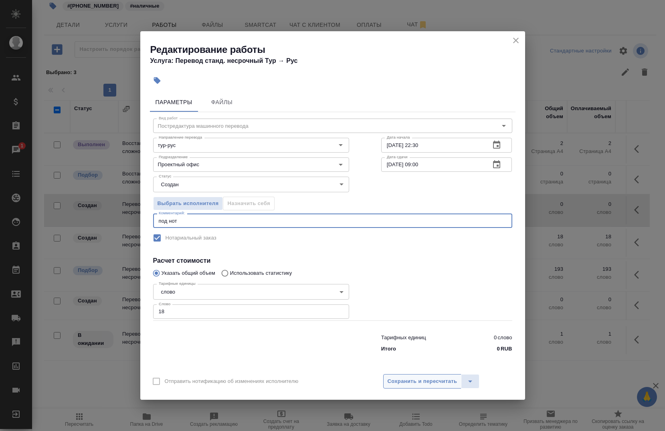
type textarea "под нот"
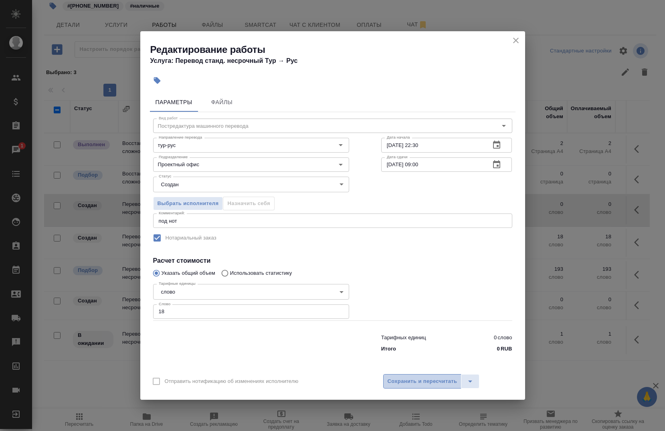
click at [392, 386] on span "Сохранить и пересчитать" at bounding box center [423, 381] width 70 height 9
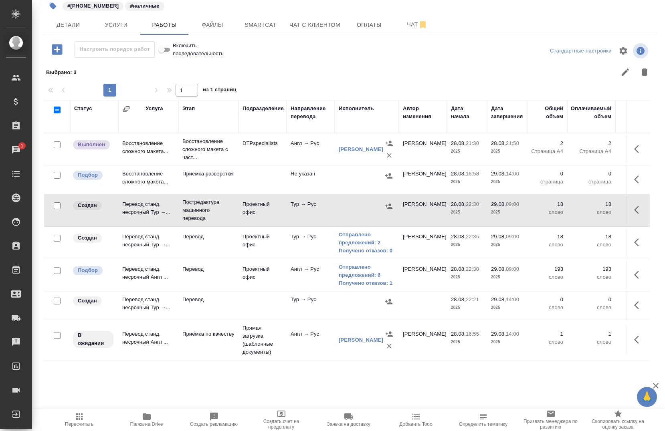
click at [57, 241] on input "checkbox" at bounding box center [57, 238] width 7 height 7
checkbox input "true"
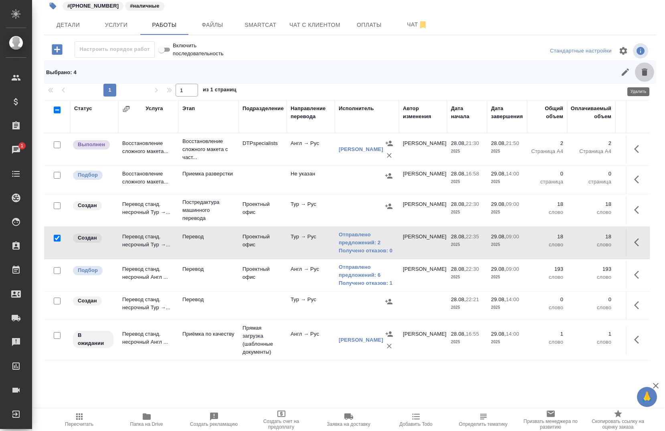
click at [640, 67] on icon "button" at bounding box center [645, 72] width 10 height 10
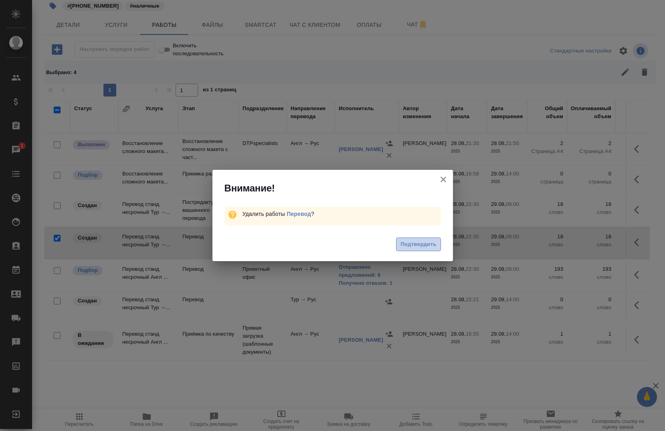
click at [420, 245] on span "Подтвердить" at bounding box center [418, 244] width 36 height 9
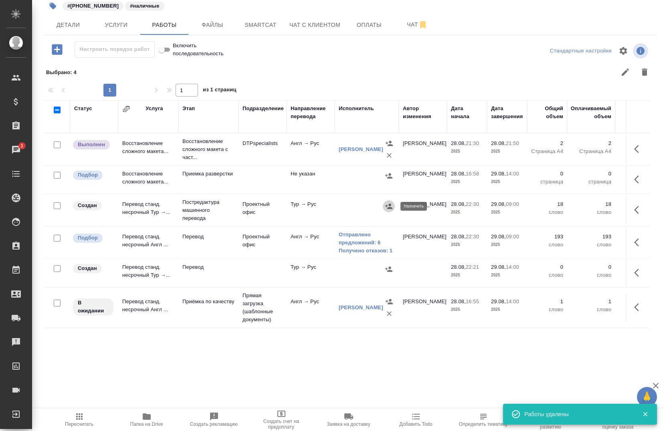
click at [389, 209] on icon "button" at bounding box center [388, 206] width 7 height 5
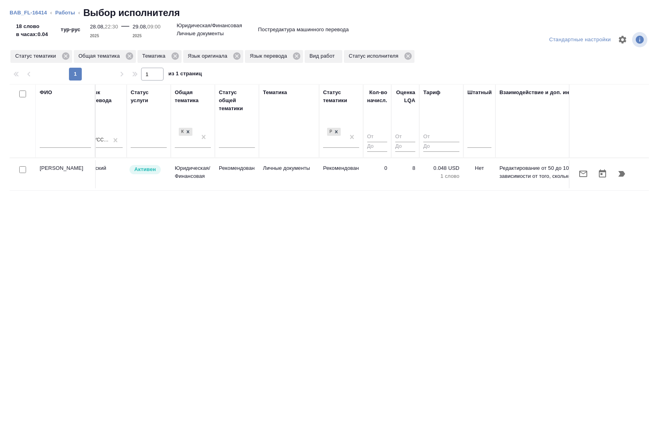
scroll to position [0, 450]
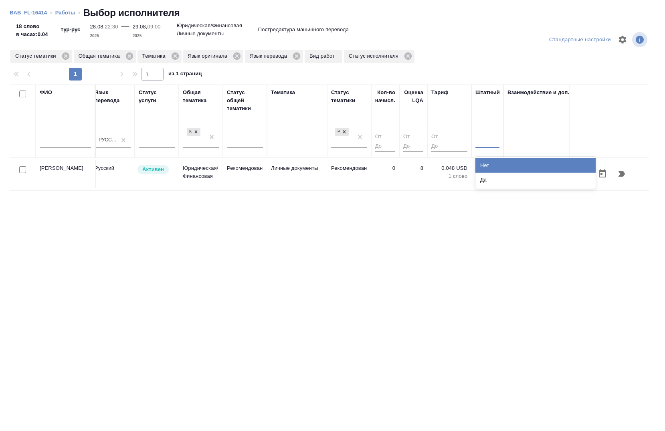
click at [483, 145] on div at bounding box center [487, 140] width 24 height 12
click at [492, 171] on div "Нет" at bounding box center [535, 165] width 120 height 14
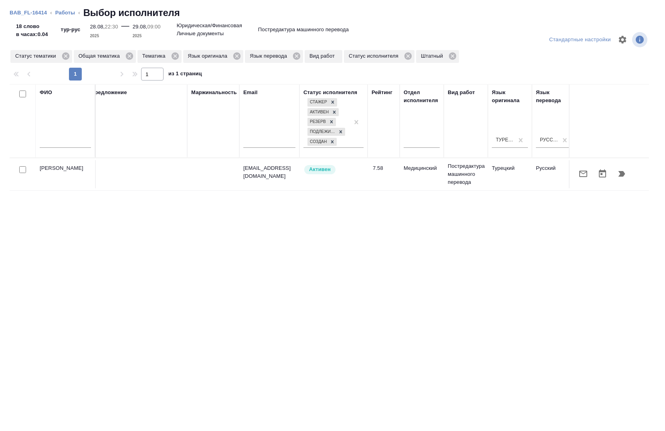
scroll to position [0, 4]
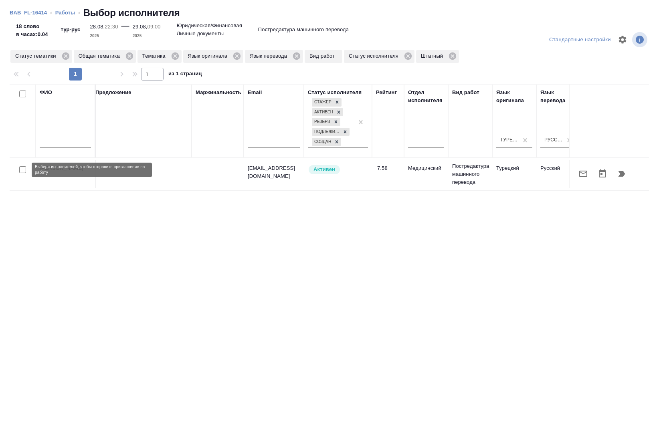
click at [20, 169] on input "checkbox" at bounding box center [22, 169] width 7 height 7
checkbox input "true"
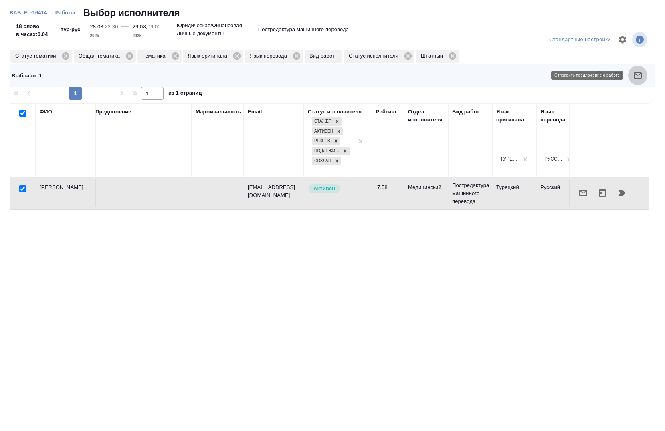
click at [638, 80] on icon "button" at bounding box center [638, 76] width 10 height 10
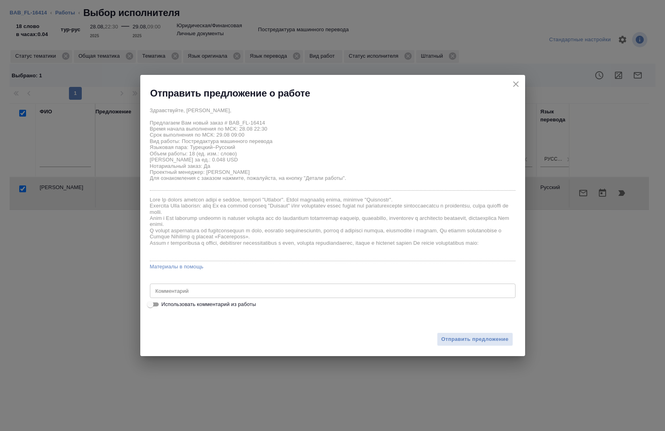
click at [235, 305] on span "Использовать комментарий из работы" at bounding box center [209, 305] width 95 height 8
click at [165, 305] on input "Использовать комментарий из работы" at bounding box center [150, 305] width 29 height 10
checkbox input "true"
type textarea "под нот"
click at [450, 342] on span "Отправить предложение" at bounding box center [474, 339] width 67 height 9
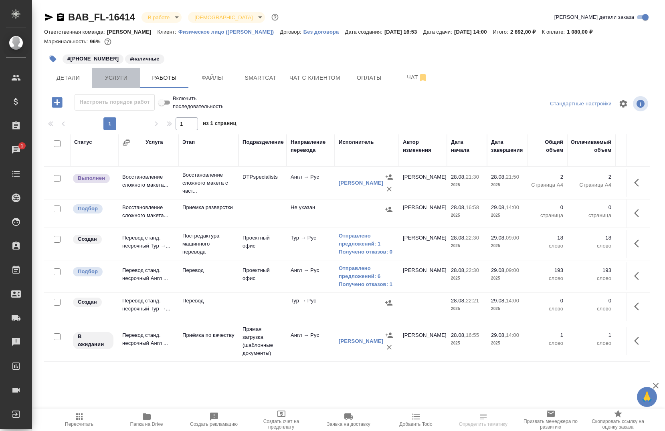
click at [111, 79] on span "Услуги" at bounding box center [116, 78] width 38 height 10
click at [115, 80] on span "Услуги" at bounding box center [116, 78] width 38 height 10
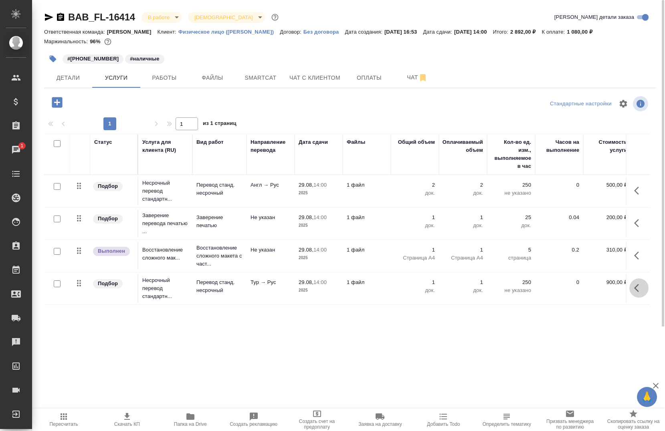
click at [633, 294] on button "button" at bounding box center [638, 288] width 19 height 19
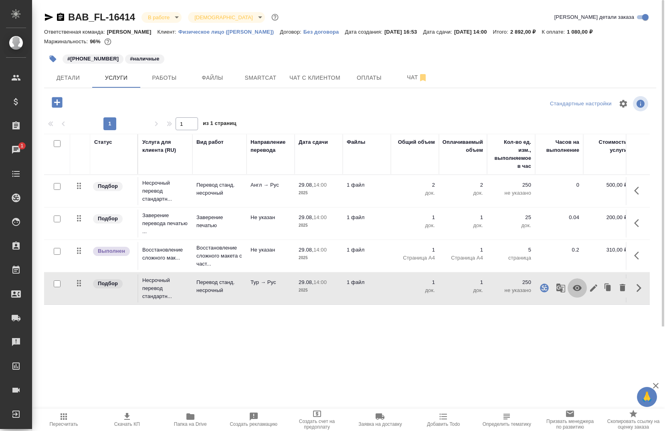
click at [573, 291] on icon "button" at bounding box center [577, 288] width 10 height 10
click at [446, 364] on div ".cls-1 fill:#fff; AWATERA [PERSON_NAME] Спецификации Заказы 1 Чаты Todo Проекты…" at bounding box center [332, 215] width 665 height 431
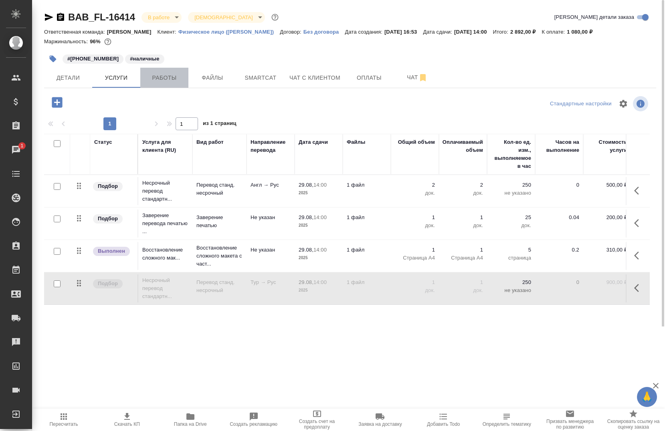
click at [166, 78] on span "Работы" at bounding box center [164, 78] width 38 height 10
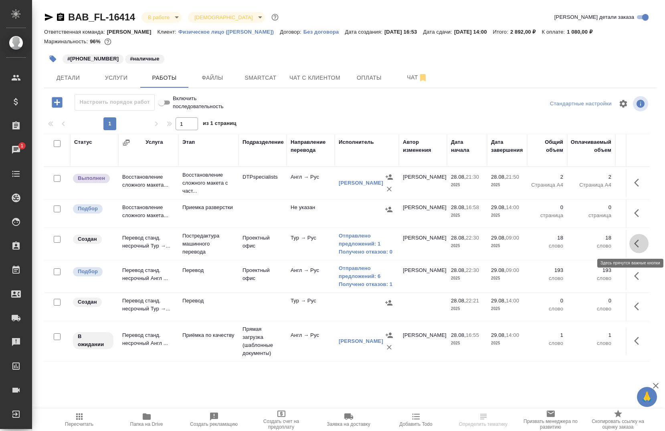
click at [634, 242] on icon "button" at bounding box center [639, 244] width 10 height 10
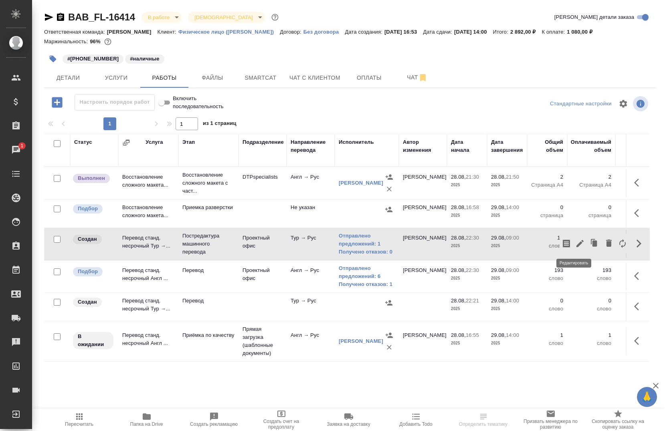
click at [576, 239] on icon "button" at bounding box center [580, 244] width 10 height 10
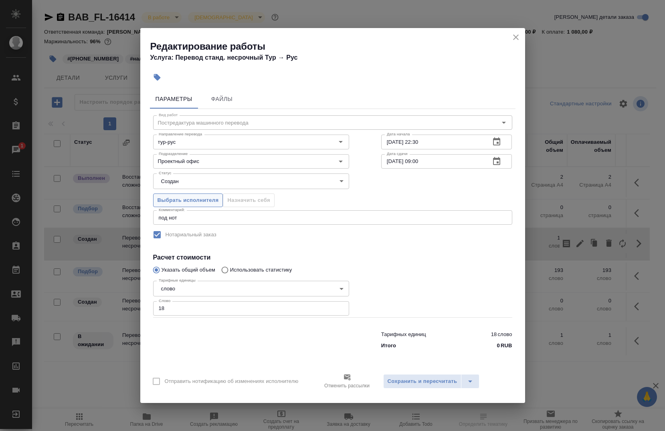
click at [193, 198] on span "Выбрать исполнителя" at bounding box center [188, 200] width 61 height 9
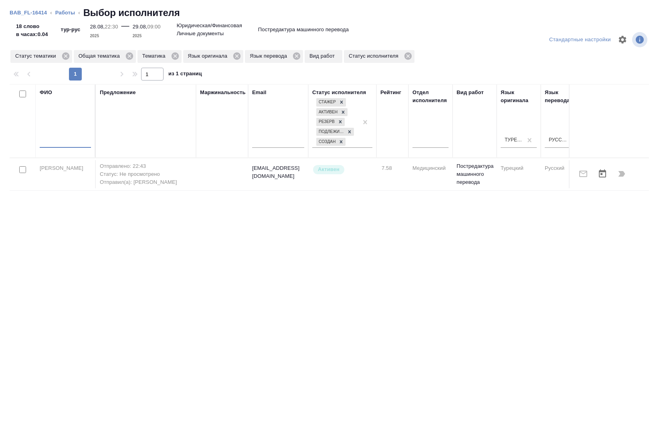
click at [64, 140] on input "text" at bounding box center [65, 143] width 51 height 10
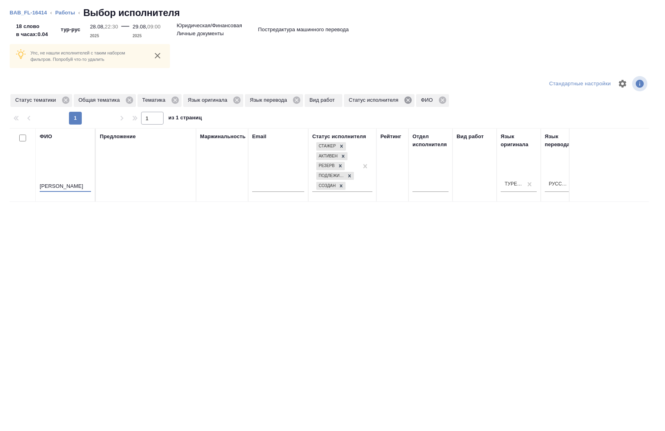
type input "мансур"
click at [405, 99] on icon at bounding box center [408, 100] width 7 height 7
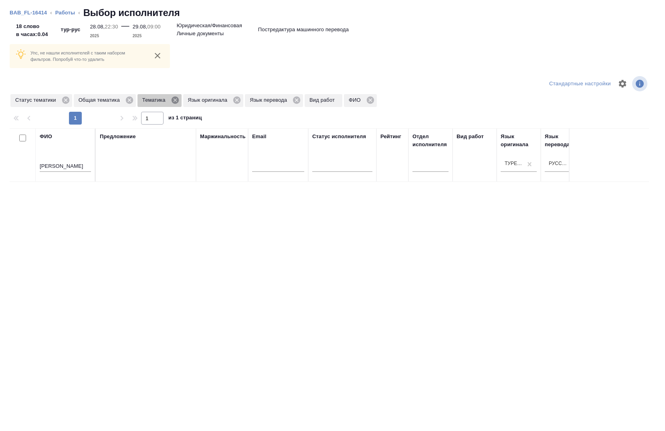
click at [172, 100] on icon at bounding box center [174, 100] width 7 height 7
click at [128, 101] on icon at bounding box center [129, 100] width 7 height 7
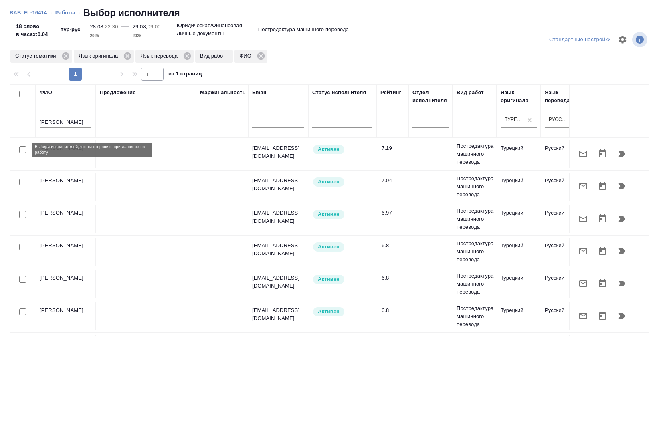
click at [23, 151] on input "checkbox" at bounding box center [22, 149] width 7 height 7
checkbox input "true"
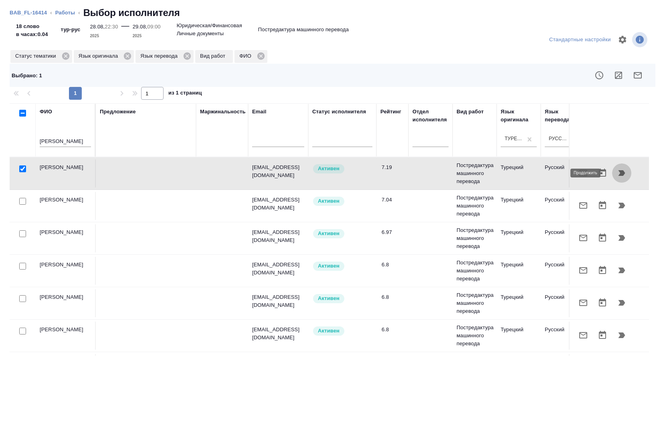
click at [619, 172] on icon "button" at bounding box center [622, 173] width 7 height 6
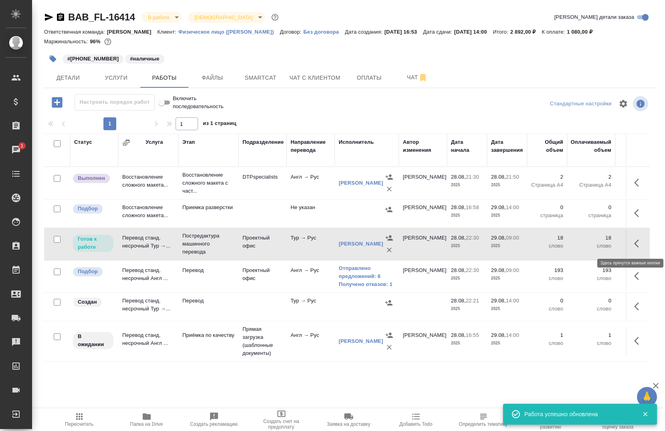
click at [634, 241] on icon "button" at bounding box center [639, 244] width 10 height 10
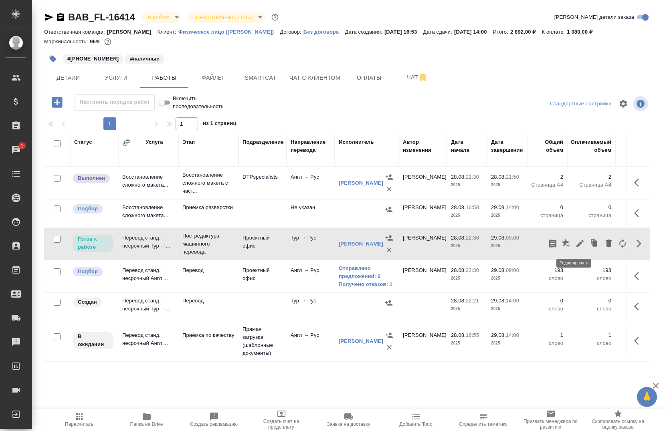
click at [575, 239] on icon "button" at bounding box center [580, 244] width 10 height 10
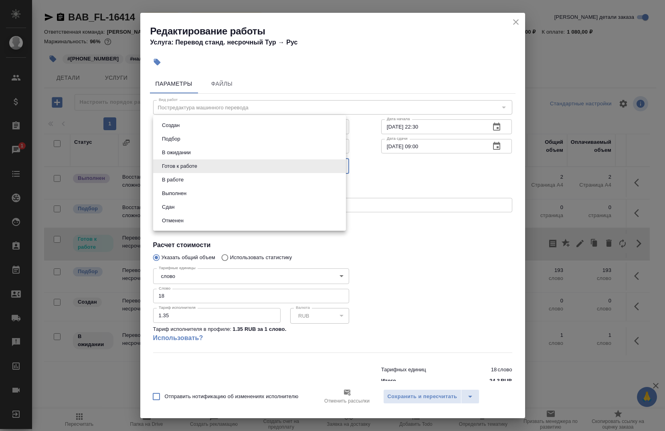
click at [235, 170] on body "🙏 .cls-1 fill:#fff; AWATERA Chernova Anna Клиенты Спецификации Заказы 1 Чаты To…" at bounding box center [332, 215] width 665 height 431
click at [227, 188] on li "Выполнен" at bounding box center [249, 194] width 193 height 14
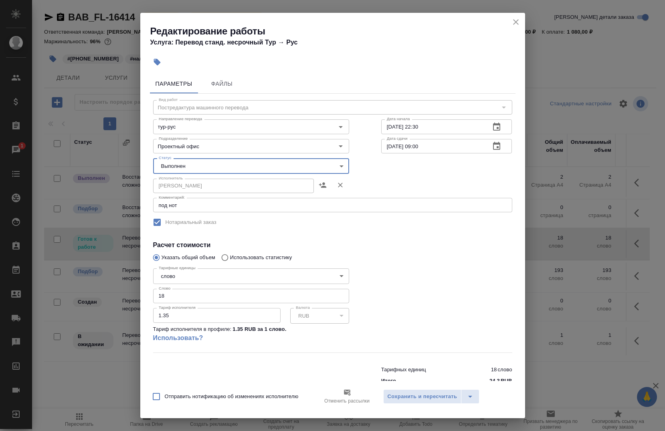
click at [219, 164] on body "🙏 .cls-1 fill:#fff; AWATERA Chernova Anna Клиенты Спецификации Заказы 1 Чаты To…" at bounding box center [332, 215] width 665 height 431
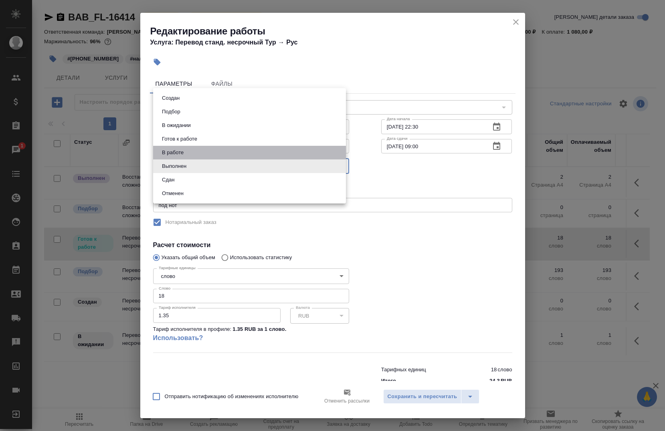
click at [210, 152] on li "В работе" at bounding box center [249, 153] width 193 height 14
type input "inProgress"
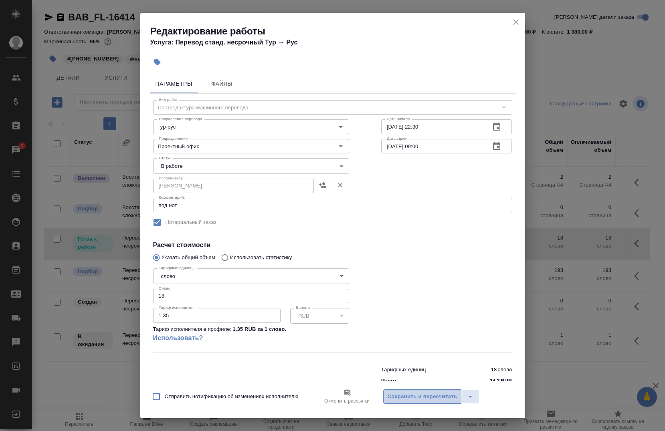
click at [425, 398] on span "Сохранить и пересчитать" at bounding box center [423, 396] width 70 height 9
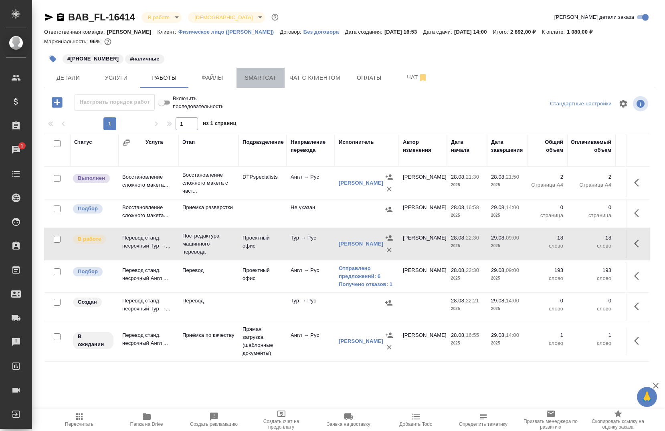
click at [257, 77] on span "Smartcat" at bounding box center [260, 78] width 38 height 10
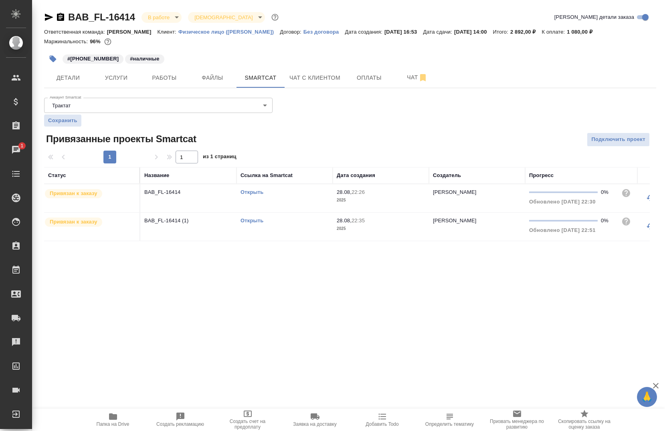
click at [274, 220] on div "Открыть" at bounding box center [285, 221] width 88 height 8
click at [249, 226] on td "Открыть" at bounding box center [285, 227] width 96 height 28
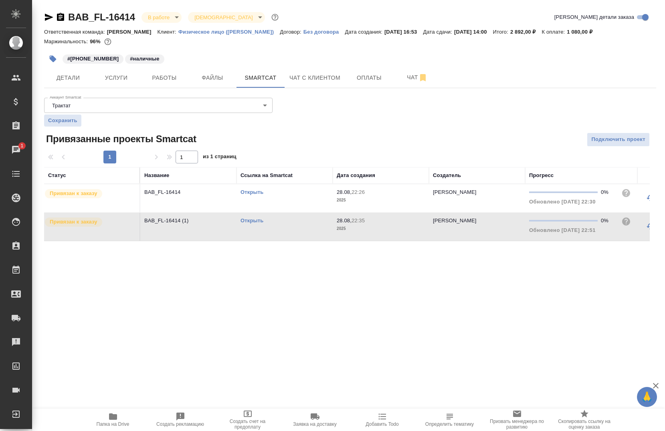
click at [249, 226] on td "Открыть" at bounding box center [285, 227] width 96 height 28
click at [261, 224] on div "Открыть" at bounding box center [285, 221] width 88 height 8
click at [265, 223] on div "Открыть" at bounding box center [285, 221] width 88 height 8
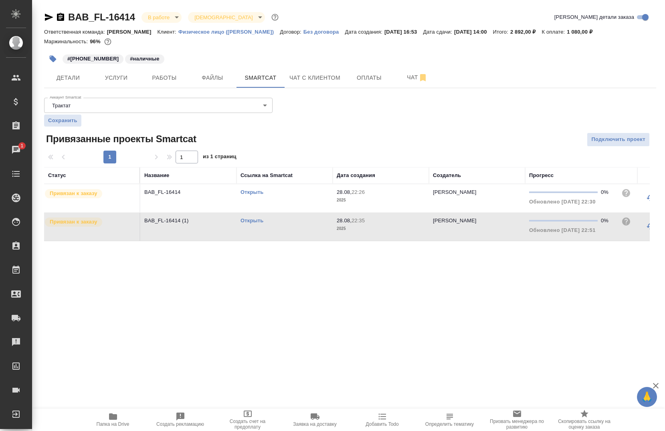
click at [253, 218] on link "Открыть" at bounding box center [252, 221] width 23 height 6
click at [261, 75] on span "Smartcat" at bounding box center [260, 78] width 38 height 10
click at [251, 217] on div "Открыть" at bounding box center [285, 221] width 88 height 8
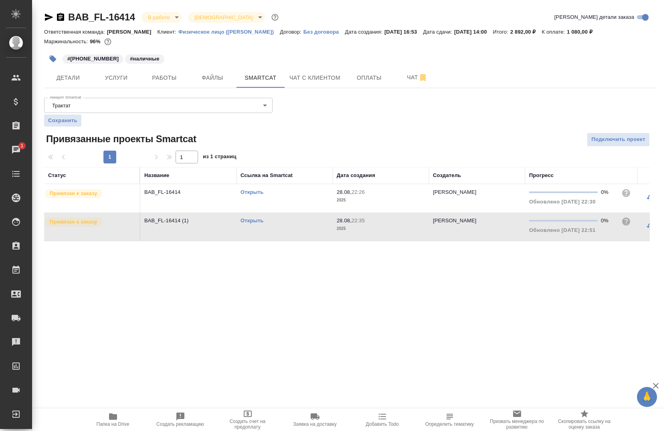
click at [253, 220] on link "Открыть" at bounding box center [252, 221] width 23 height 6
click at [156, 79] on span "Работы" at bounding box center [164, 78] width 38 height 10
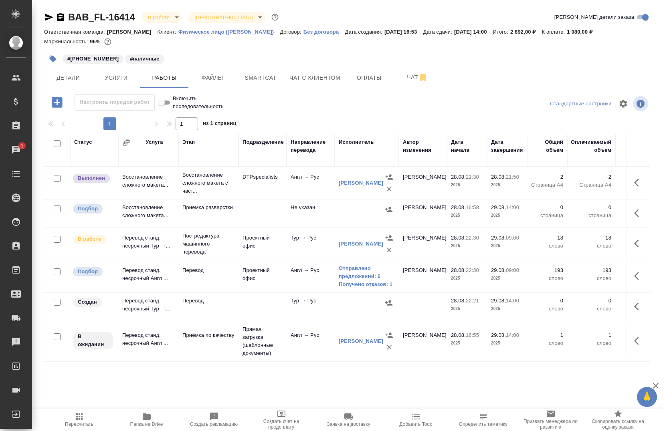
click at [527, 318] on td "0 слово" at bounding box center [547, 307] width 40 height 28
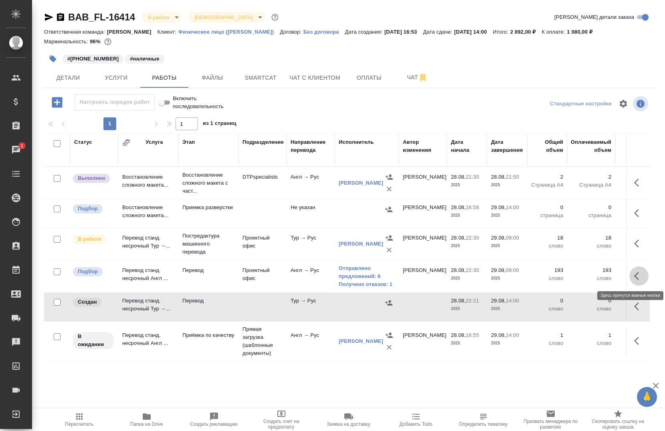
click at [635, 274] on icon "button" at bounding box center [639, 276] width 10 height 10
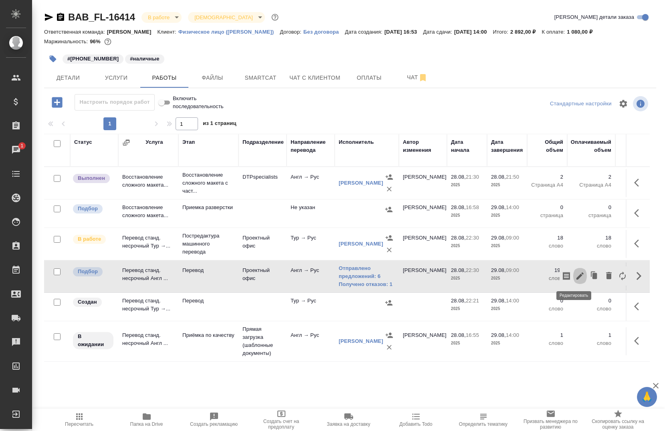
click at [573, 269] on button "button" at bounding box center [580, 276] width 14 height 19
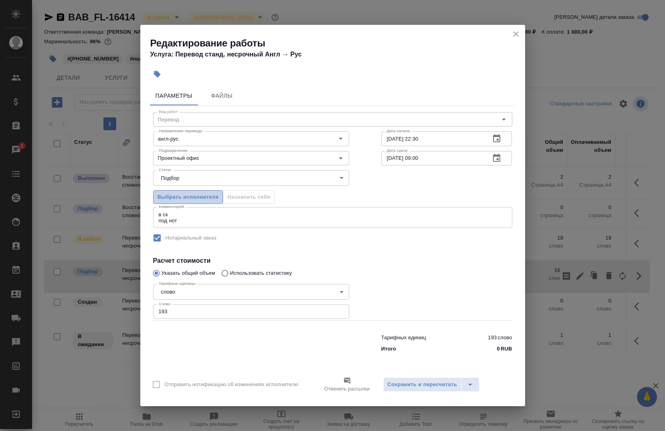
click at [176, 199] on span "Выбрать исполнителя" at bounding box center [188, 197] width 61 height 9
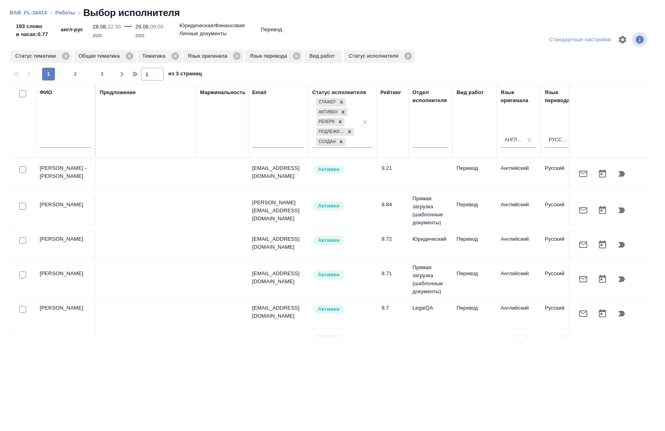
drag, startPoint x: 145, startPoint y: 330, endPoint x: 221, endPoint y: 335, distance: 75.9
click at [221, 335] on div "ФИО Предложение Маржинальность Email Статус исполнителя Стажер Активен Резерв П…" at bounding box center [329, 210] width 639 height 253
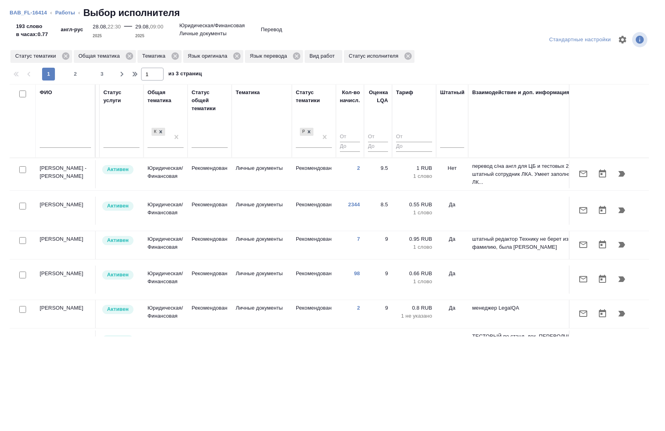
scroll to position [0, 531]
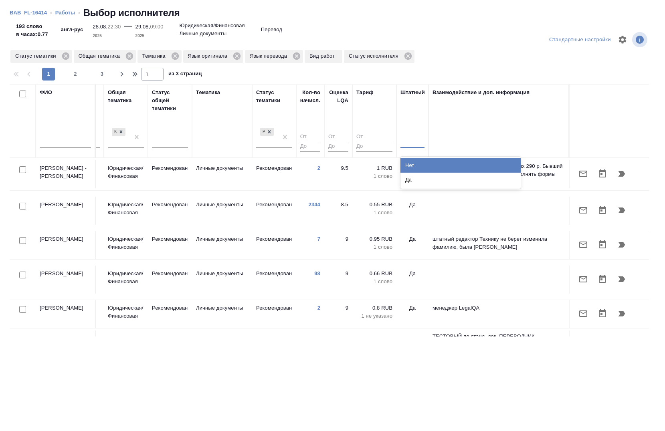
click at [401, 139] on div at bounding box center [412, 140] width 24 height 12
click at [417, 168] on div "Нет" at bounding box center [460, 165] width 120 height 14
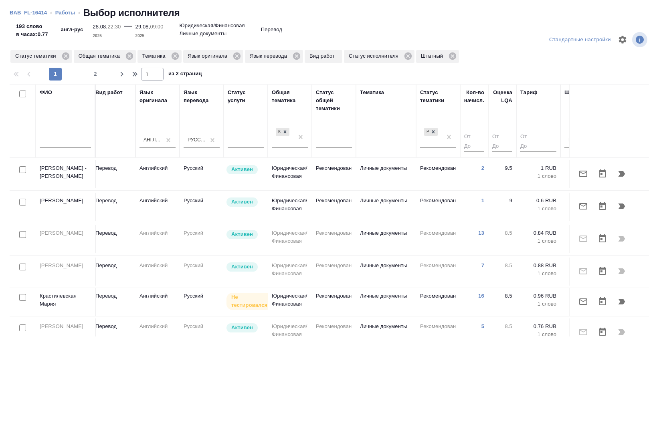
scroll to position [0, 363]
click at [24, 167] on input "checkbox" at bounding box center [22, 169] width 7 height 7
checkbox input "true"
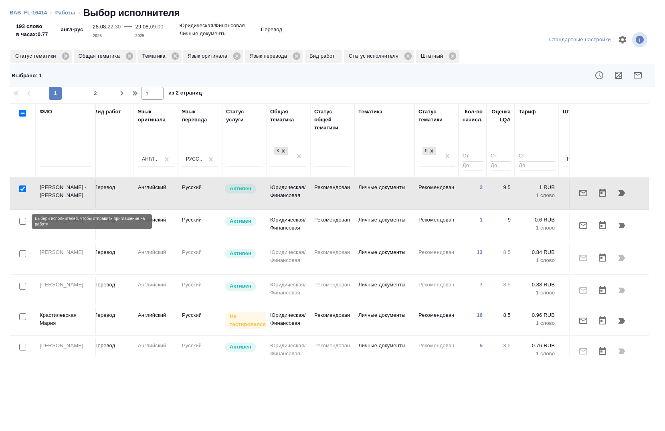
click at [22, 222] on input "checkbox" at bounding box center [22, 221] width 7 height 7
checkbox input "true"
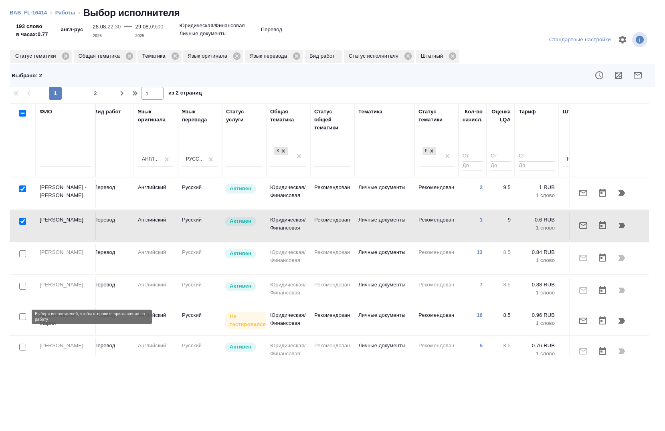
click at [23, 317] on input "checkbox" at bounding box center [22, 316] width 7 height 7
checkbox input "true"
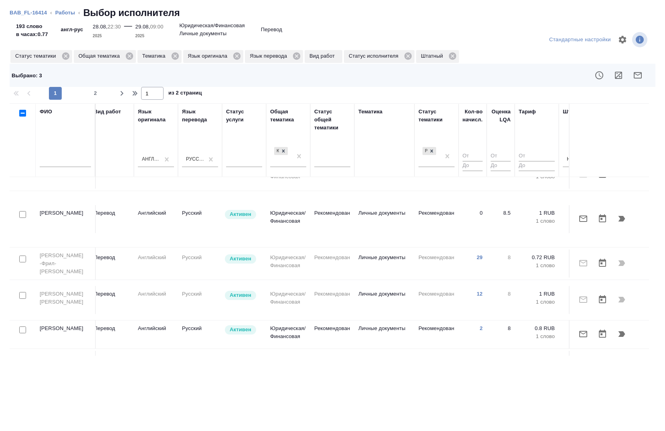
scroll to position [209, 363]
click at [25, 328] on input "checkbox" at bounding box center [22, 331] width 7 height 7
checkbox input "true"
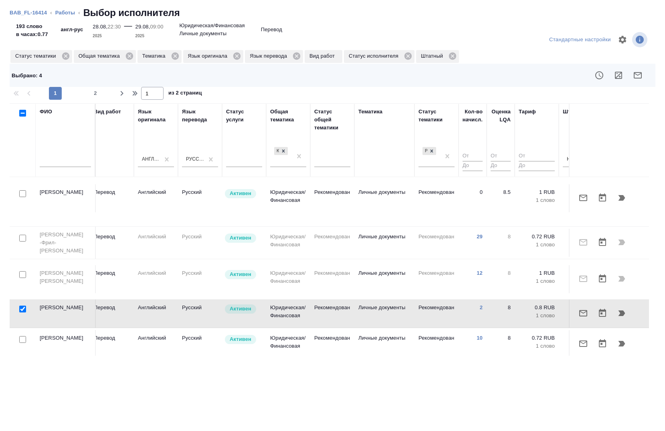
scroll to position [245, 363]
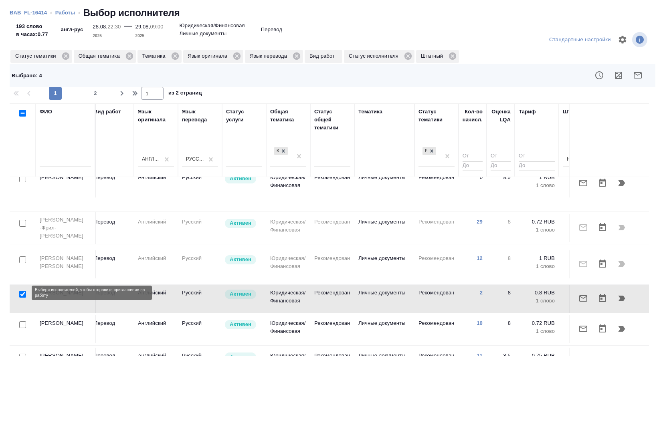
click at [22, 322] on input "checkbox" at bounding box center [22, 325] width 7 height 7
checkbox input "true"
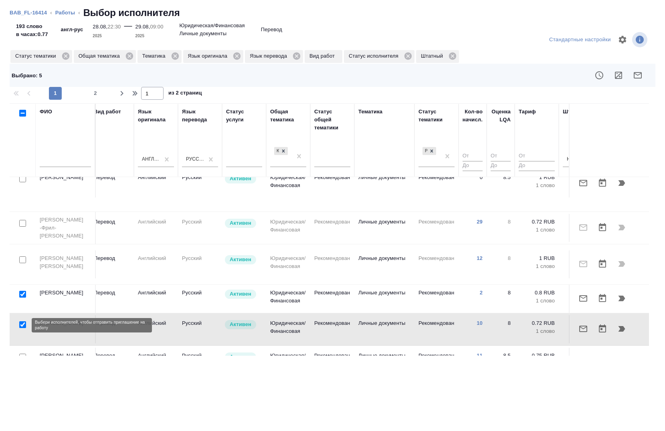
click at [22, 354] on input "checkbox" at bounding box center [22, 357] width 7 height 7
checkbox input "true"
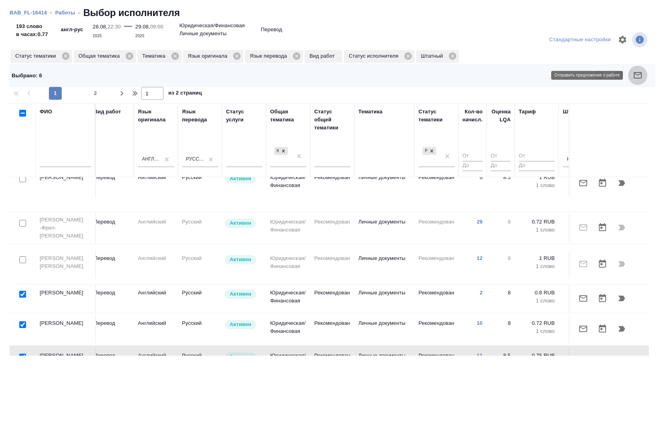
click at [640, 76] on icon "button" at bounding box center [638, 76] width 10 height 10
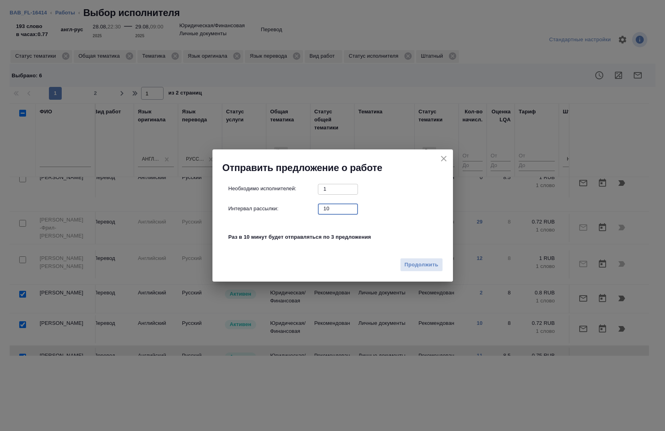
click at [330, 208] on input "10" at bounding box center [338, 209] width 40 height 10
type input "0"
click at [415, 266] on span "Продолжить" at bounding box center [422, 265] width 34 height 9
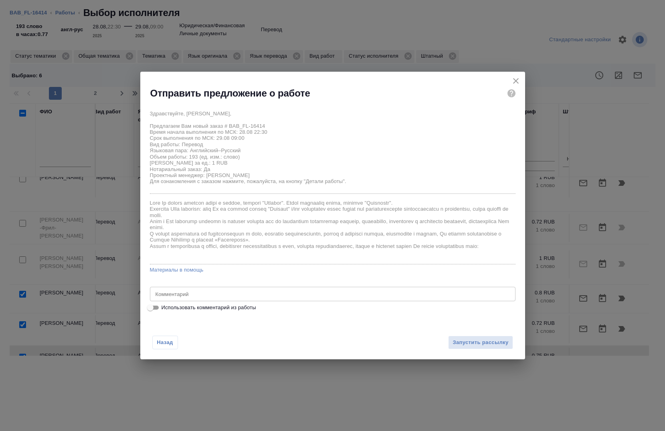
click at [242, 307] on span "Использовать комментарий из работы" at bounding box center [209, 308] width 95 height 8
click at [165, 307] on input "Использовать комментарий из работы" at bounding box center [150, 308] width 29 height 10
checkbox input "true"
type textarea "в ск под нот"
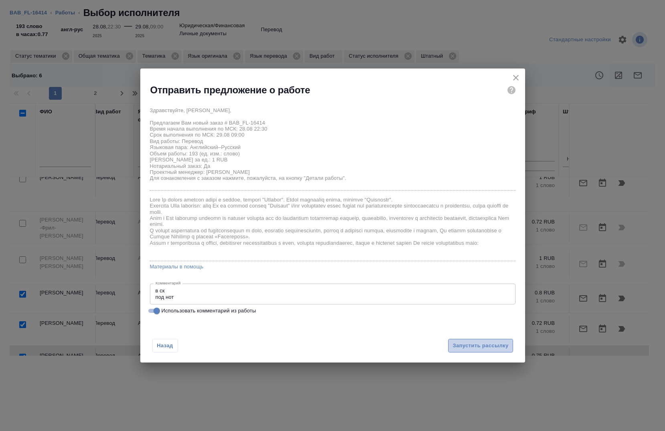
click at [481, 343] on span "Запустить рассылку" at bounding box center [481, 346] width 56 height 9
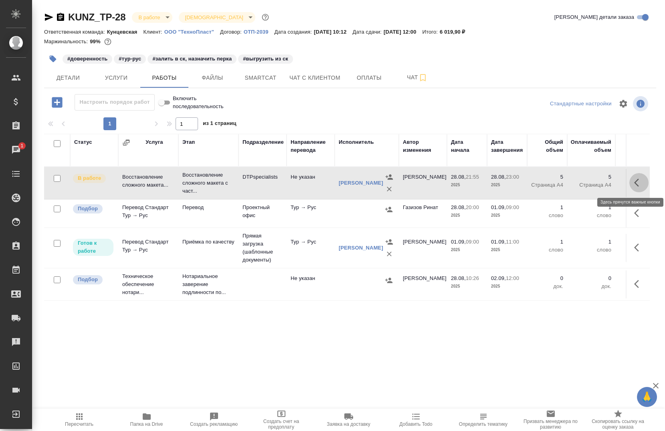
click at [635, 182] on icon "button" at bounding box center [639, 183] width 10 height 10
click at [576, 176] on button "button" at bounding box center [580, 182] width 14 height 19
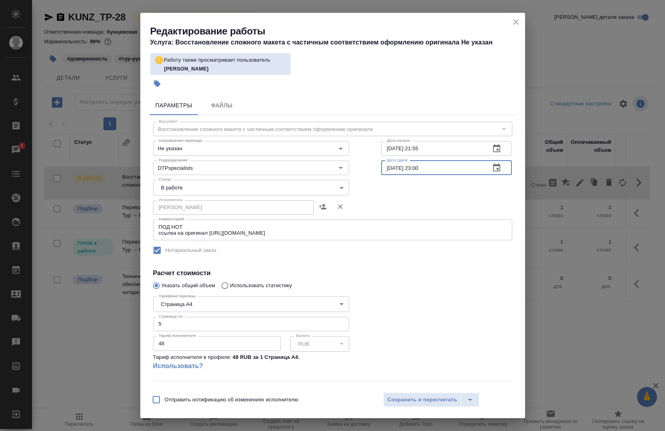
click at [457, 167] on input "[DATE] 23:00" at bounding box center [432, 168] width 103 height 14
type input "[DATE] 11:00"
click at [410, 396] on span "Сохранить и пересчитать" at bounding box center [423, 400] width 70 height 9
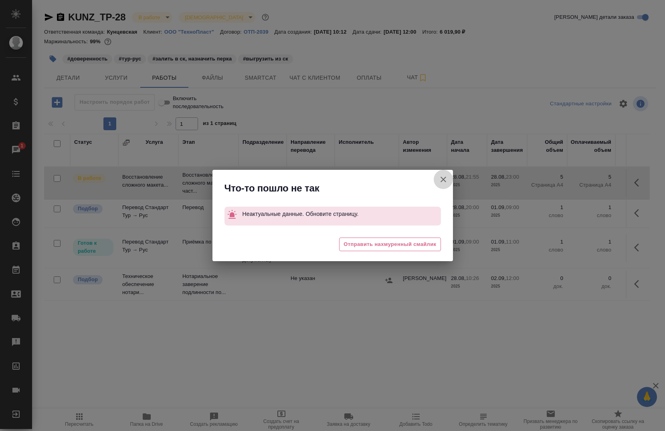
click at [443, 182] on icon "button" at bounding box center [444, 180] width 10 height 10
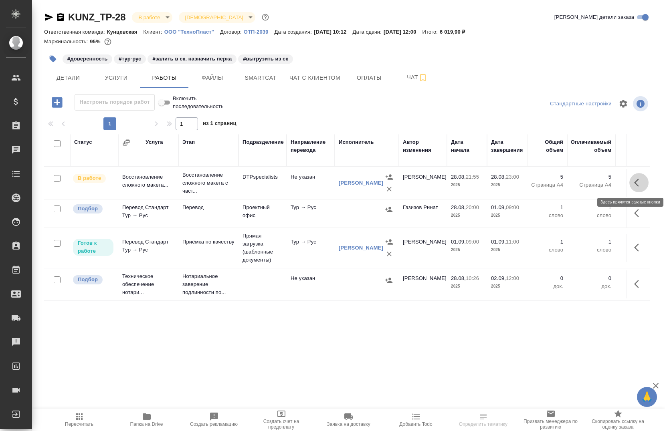
click at [642, 188] on button "button" at bounding box center [638, 182] width 19 height 19
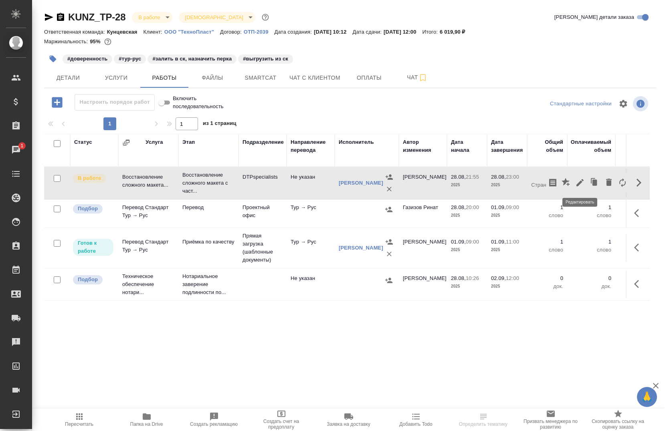
click at [582, 183] on icon "button" at bounding box center [580, 183] width 10 height 10
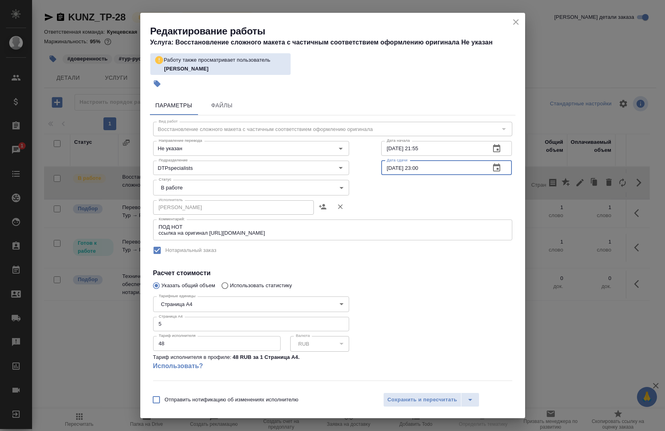
click at [444, 168] on input "[DATE] 23:00" at bounding box center [432, 168] width 103 height 14
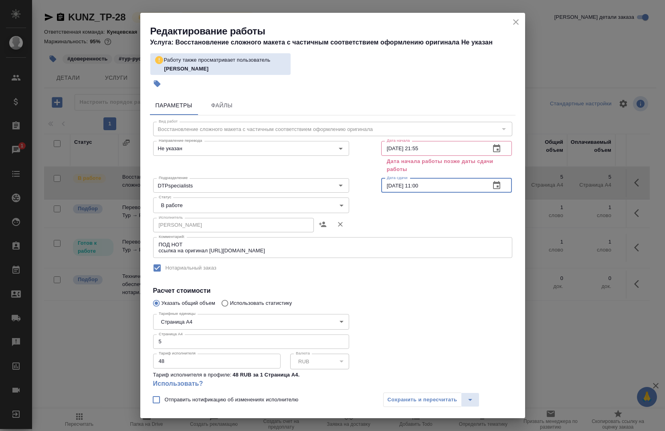
click at [387, 186] on input "[DATE] 11:00" at bounding box center [432, 185] width 103 height 14
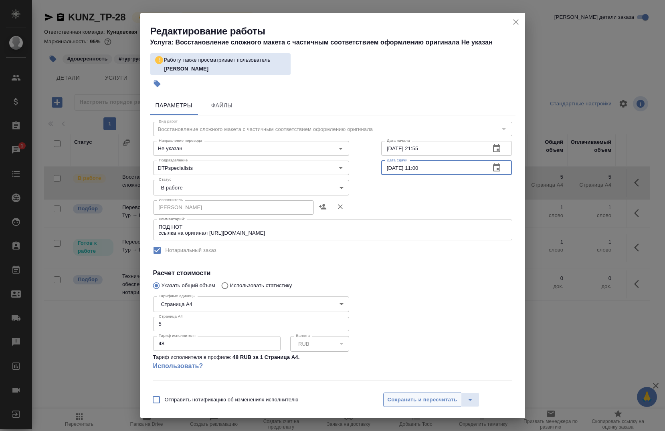
type input "[DATE] 11:00"
click at [409, 405] on span "Сохранить и пересчитать" at bounding box center [423, 400] width 70 height 9
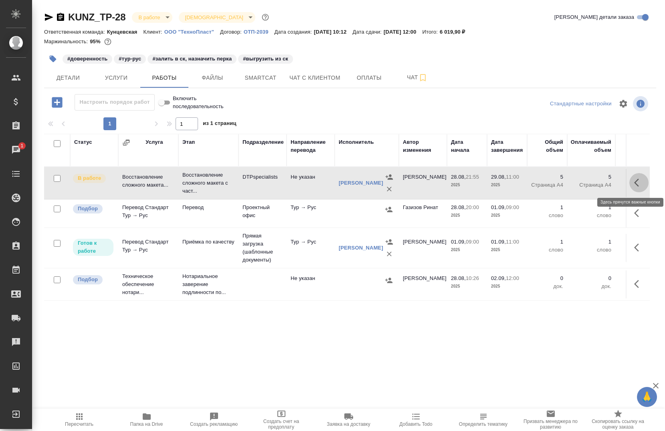
click at [630, 188] on button "button" at bounding box center [638, 182] width 19 height 19
click at [575, 186] on icon "button" at bounding box center [580, 183] width 10 height 10
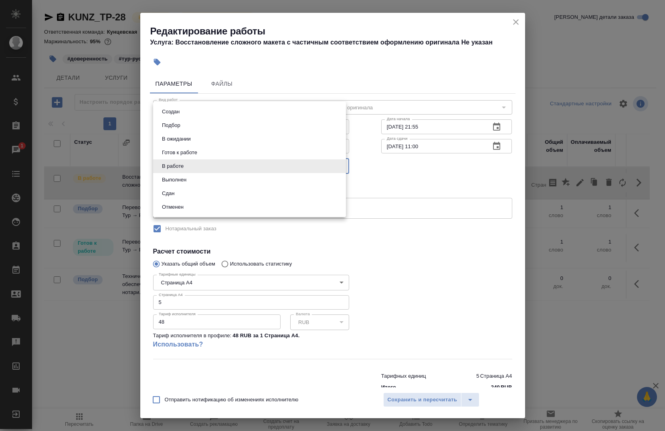
click at [222, 169] on body "🙏 .cls-1 fill:#fff; AWATERA [PERSON_NAME] Спецификации Заказы 1 Чаты Todo Проек…" at bounding box center [332, 215] width 665 height 431
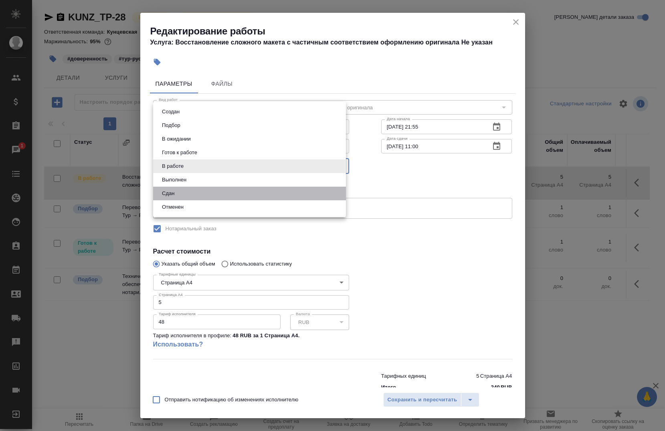
click at [213, 192] on li "Сдан" at bounding box center [249, 194] width 193 height 14
type input "closed"
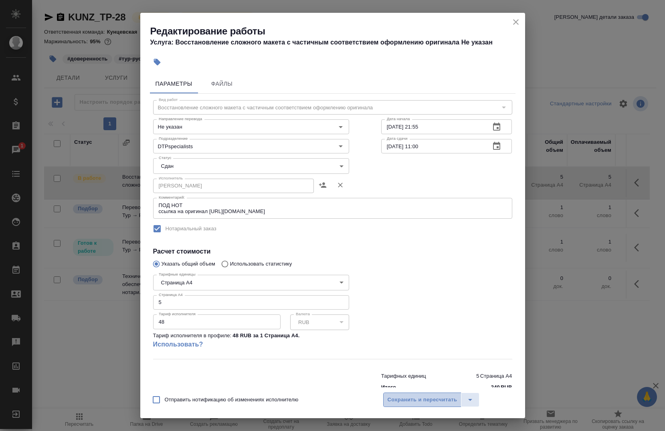
click at [419, 403] on span "Сохранить и пересчитать" at bounding box center [423, 400] width 70 height 9
click at [472, 146] on input "[DATE] 11:00" at bounding box center [432, 146] width 103 height 14
type input "[DATE] 23:30"
click at [408, 401] on span "Сохранить и пересчитать" at bounding box center [423, 400] width 70 height 9
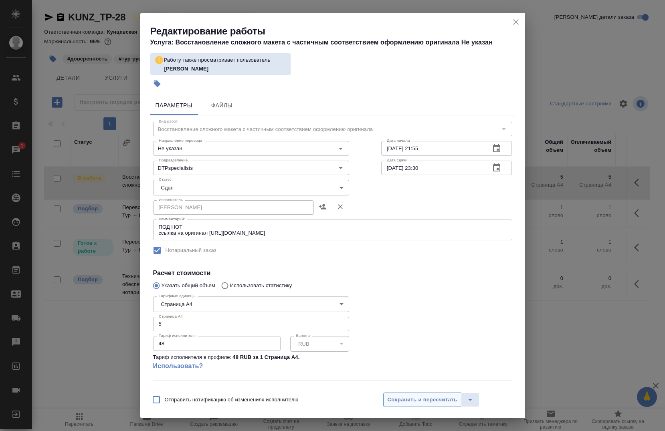
click at [397, 396] on span "Сохранить и пересчитать" at bounding box center [423, 400] width 70 height 9
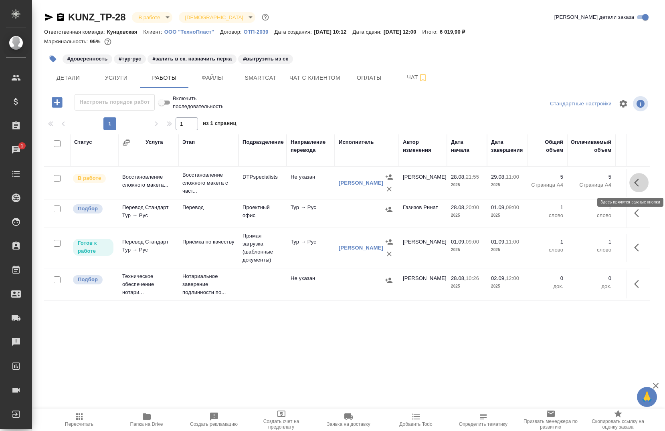
click at [636, 188] on button "button" at bounding box center [638, 182] width 19 height 19
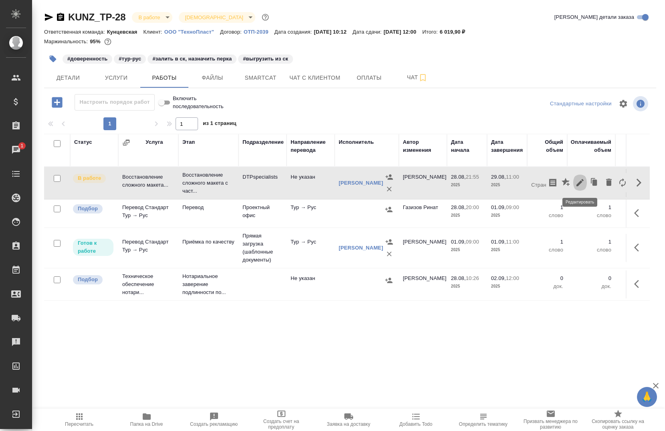
click at [583, 189] on button "button" at bounding box center [580, 182] width 14 height 19
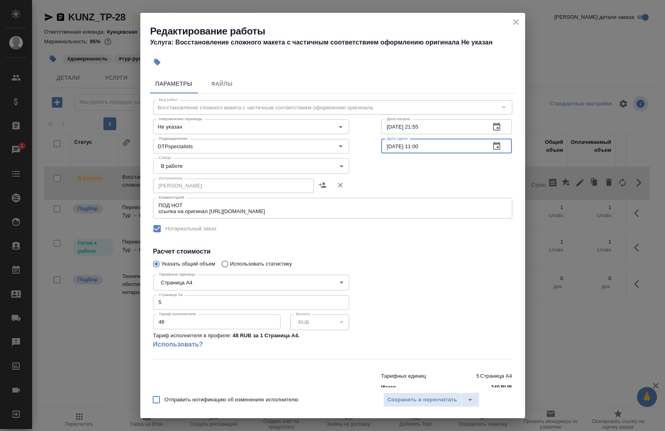
click at [460, 151] on input "[DATE] 11:00" at bounding box center [432, 146] width 103 height 14
type input "[DATE] 23:30"
click at [402, 407] on div "Отправить нотификацию об изменениях исполнителю Сохранить и пересчитать" at bounding box center [332, 403] width 385 height 31
click at [401, 402] on span "Сохранить и пересчитать" at bounding box center [423, 400] width 70 height 9
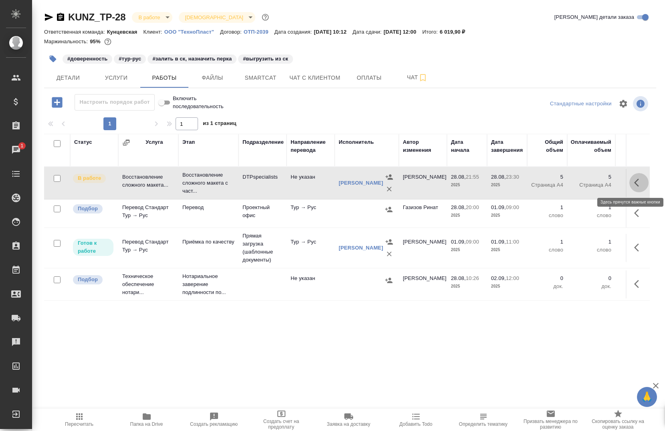
click at [638, 188] on button "button" at bounding box center [638, 182] width 19 height 19
click at [580, 180] on icon "button" at bounding box center [580, 183] width 10 height 10
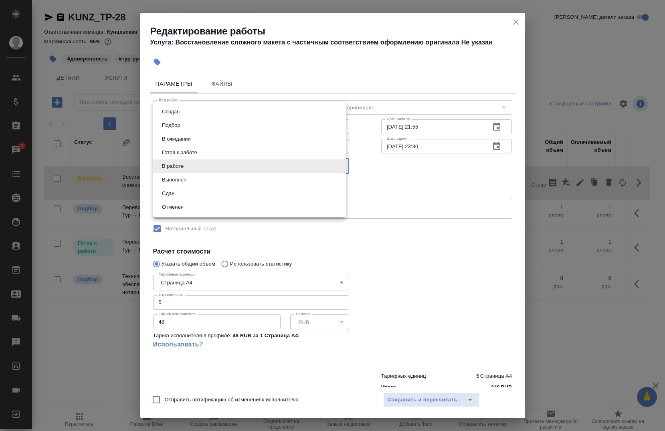
click at [314, 166] on body "🙏 .cls-1 fill:#fff; AWATERA [PERSON_NAME] Спецификации Заказы 1 Чаты Todo Проек…" at bounding box center [332, 215] width 665 height 431
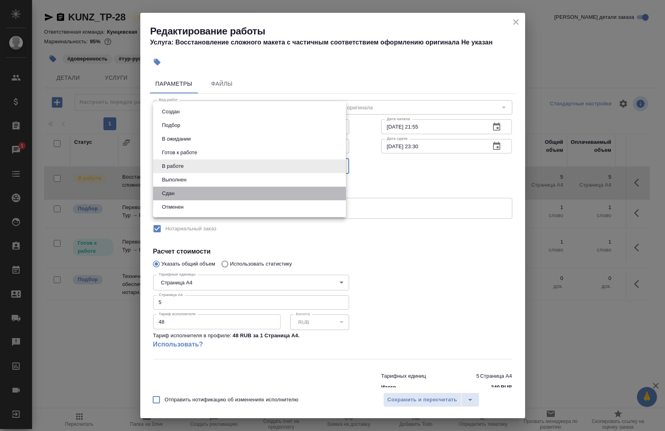
click at [299, 199] on li "Сдан" at bounding box center [249, 194] width 193 height 14
type input "closed"
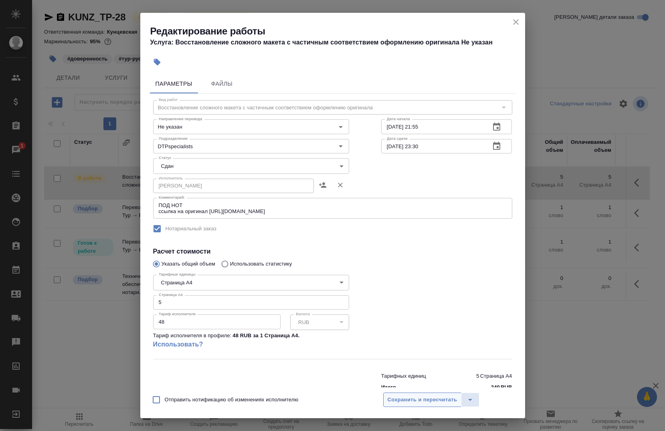
drag, startPoint x: 407, startPoint y: 398, endPoint x: 398, endPoint y: 401, distance: 9.6
click at [398, 401] on span "Сохранить и пересчитать" at bounding box center [423, 400] width 70 height 9
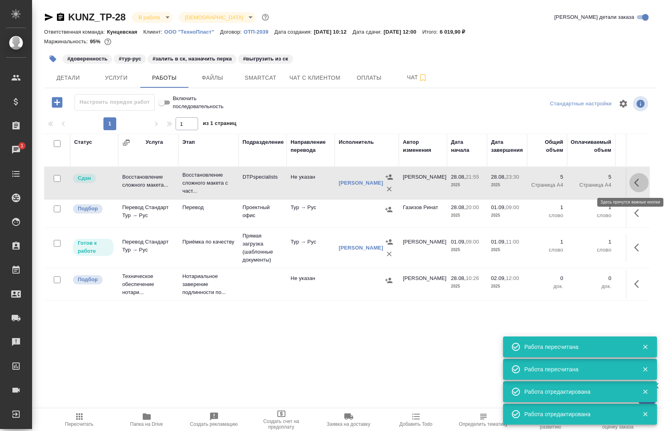
click at [631, 185] on button "button" at bounding box center [638, 182] width 19 height 19
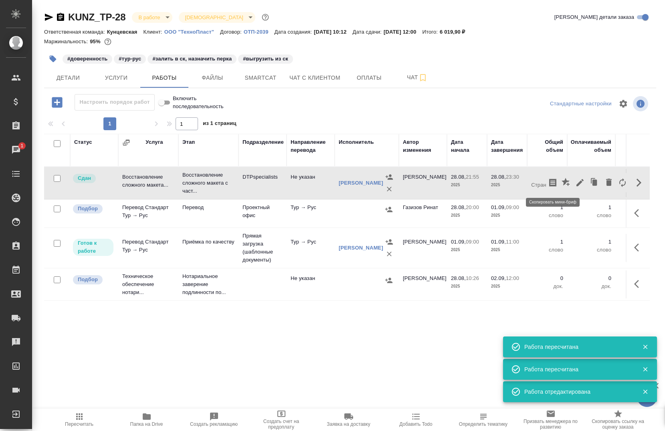
click at [556, 188] on button "button" at bounding box center [553, 182] width 14 height 19
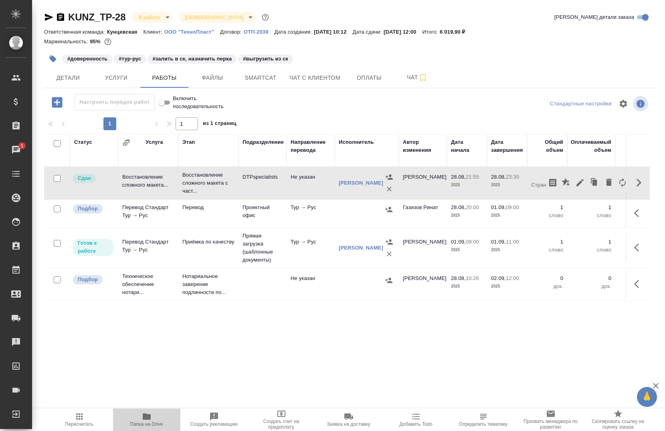
click at [146, 417] on icon "button" at bounding box center [147, 417] width 8 height 6
click at [254, 68] on button "Smartcat" at bounding box center [261, 78] width 48 height 20
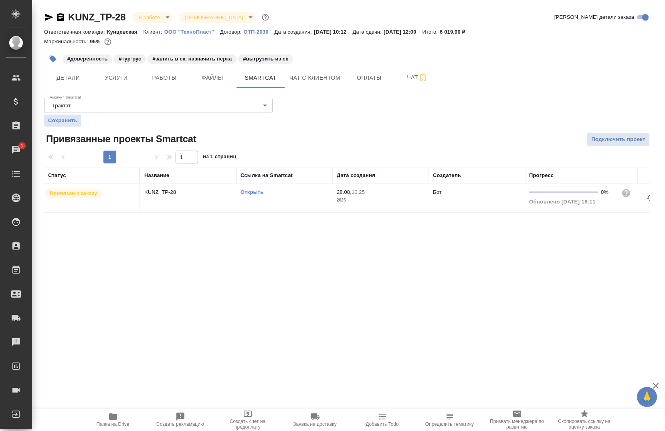
click at [263, 189] on link "Открыть" at bounding box center [252, 192] width 23 height 6
click at [119, 79] on span "Услуги" at bounding box center [116, 78] width 38 height 10
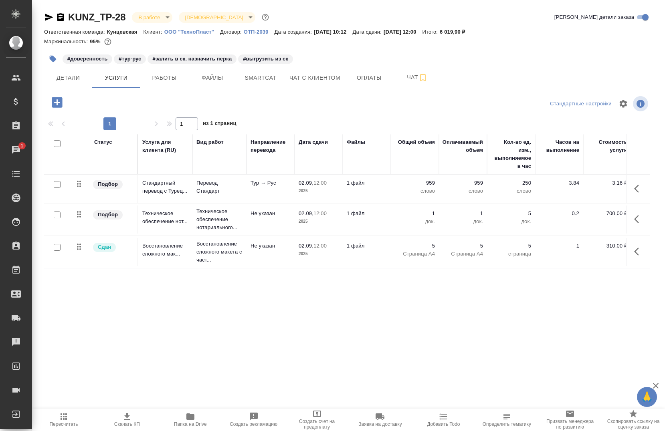
click at [640, 188] on icon "button" at bounding box center [639, 189] width 10 height 10
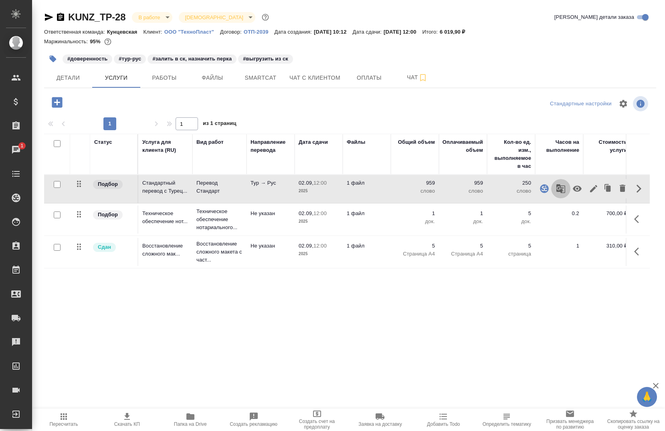
click at [565, 188] on icon "button" at bounding box center [560, 188] width 9 height 9
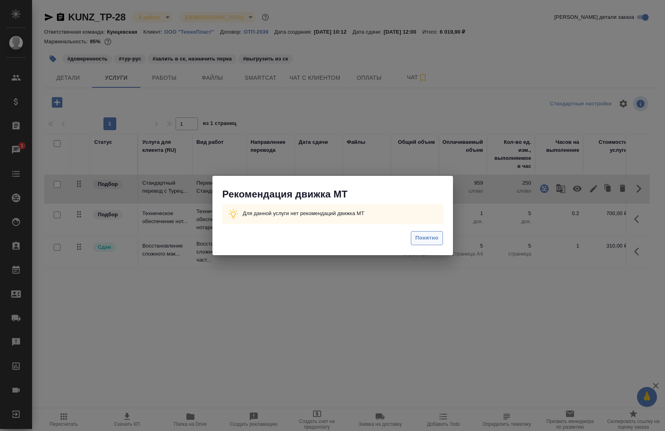
click at [434, 237] on span "Понятно" at bounding box center [426, 238] width 23 height 9
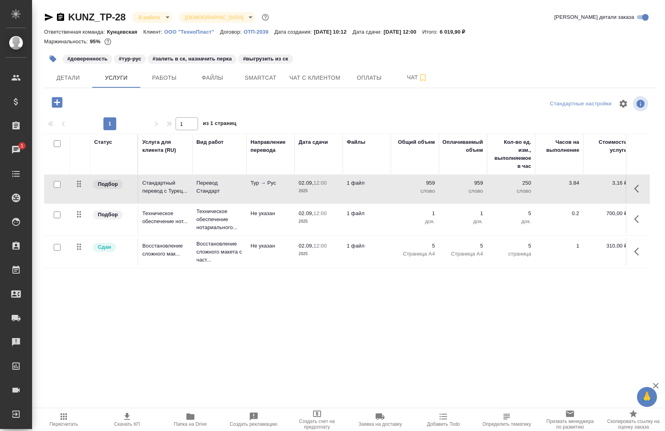
click at [642, 189] on icon "button" at bounding box center [639, 189] width 10 height 10
click at [228, 370] on div ".cls-1 fill:#fff; AWATERA [PERSON_NAME] Спецификации Заказы 1 Чаты Todo Проекты…" at bounding box center [332, 215] width 665 height 431
click at [166, 77] on span "Работы" at bounding box center [164, 78] width 38 height 10
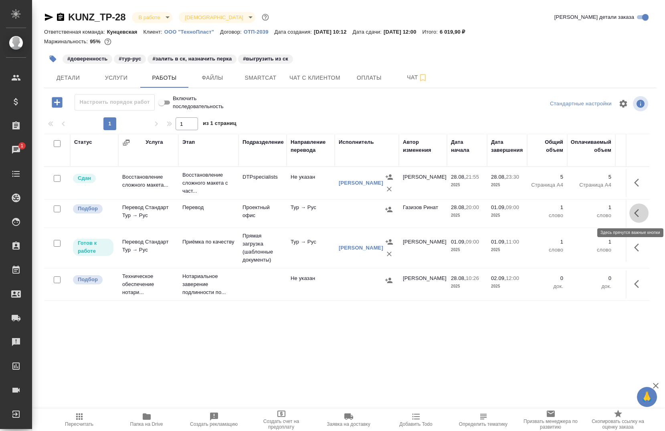
click at [635, 215] on icon "button" at bounding box center [639, 213] width 10 height 10
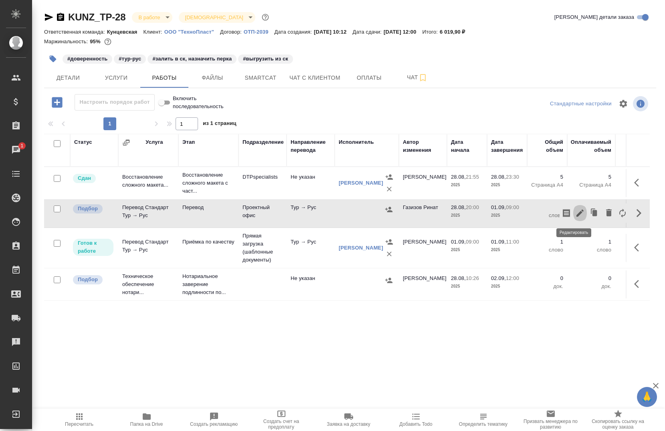
click at [578, 214] on icon "button" at bounding box center [580, 213] width 10 height 10
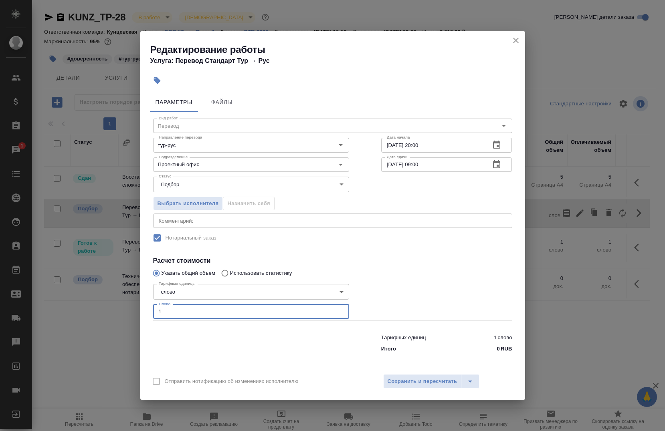
click at [218, 317] on input "1" at bounding box center [251, 312] width 196 height 14
type input "585"
click at [437, 146] on input "[DATE] 20:00" at bounding box center [432, 145] width 103 height 14
type input "[DATE] 23:35"
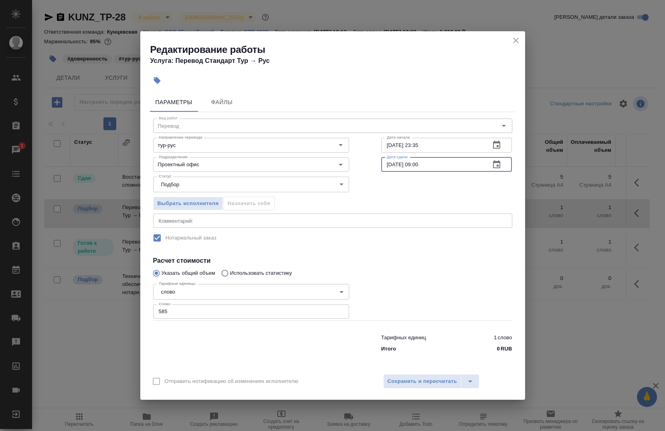
click at [392, 164] on input "[DATE] 09:00" at bounding box center [432, 165] width 103 height 14
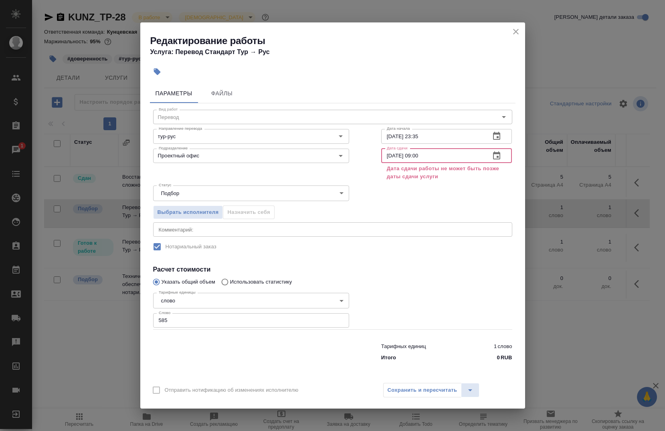
click at [400, 158] on input "[DATE] 09:00" at bounding box center [432, 156] width 103 height 14
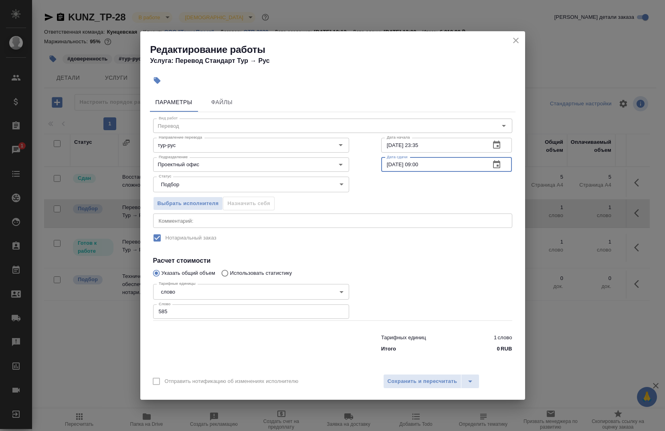
click at [437, 167] on input "[DATE] 09:00" at bounding box center [432, 165] width 103 height 14
type input "[DATE] 13:00"
click at [279, 218] on textarea at bounding box center [333, 221] width 348 height 6
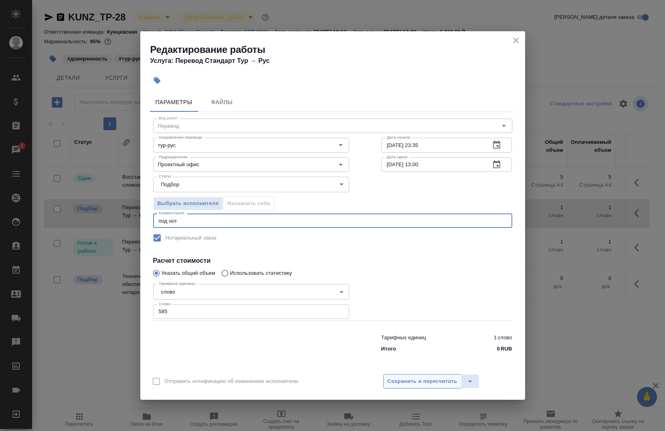
type textarea "под нот"
click at [396, 386] on button "Сохранить и пересчитать" at bounding box center [422, 381] width 79 height 14
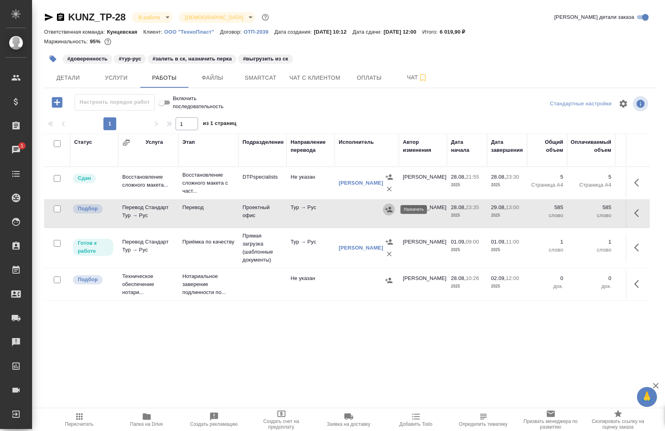
click at [388, 210] on icon "button" at bounding box center [389, 210] width 8 height 8
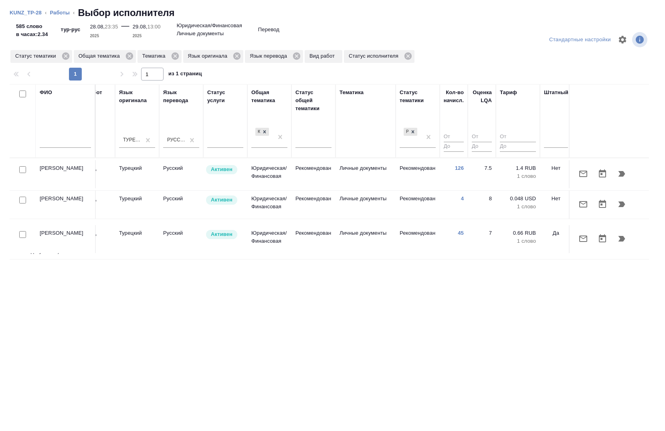
scroll to position [0, 455]
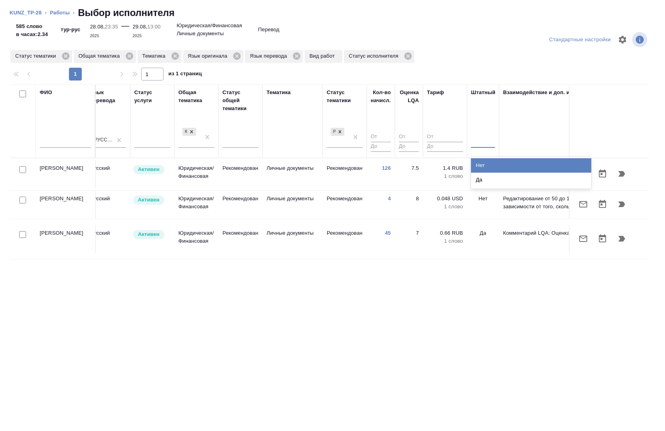
click at [482, 141] on div at bounding box center [483, 140] width 24 height 12
click at [485, 164] on div "Нет" at bounding box center [531, 165] width 120 height 14
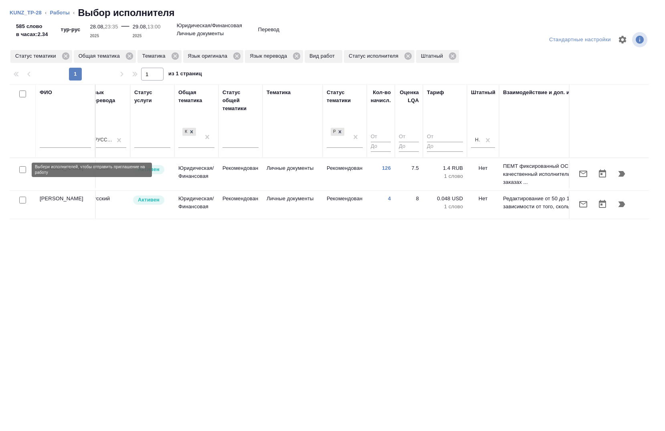
click at [24, 170] on input "checkbox" at bounding box center [22, 169] width 7 height 7
checkbox input "true"
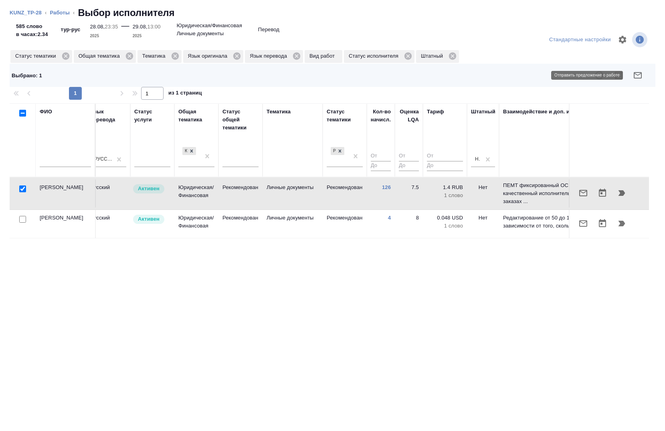
click at [638, 73] on icon "button" at bounding box center [638, 76] width 10 height 10
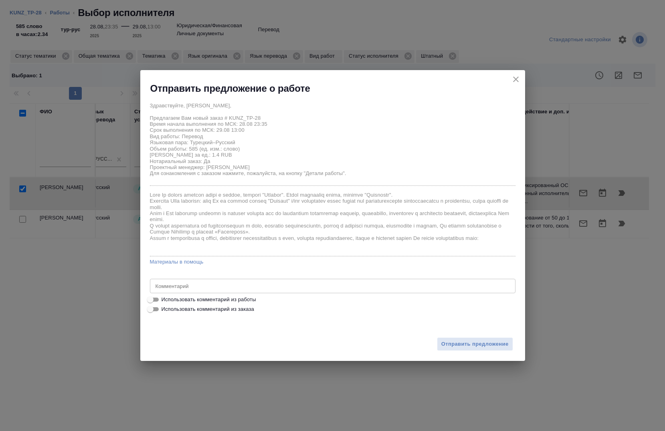
click at [245, 296] on span "Использовать комментарий из работы" at bounding box center [209, 300] width 95 height 8
click at [165, 296] on input "Использовать комментарий из работы" at bounding box center [150, 300] width 29 height 10
checkbox input "true"
type textarea "под нот"
click at [442, 341] on span "Отправить предложение" at bounding box center [474, 344] width 67 height 9
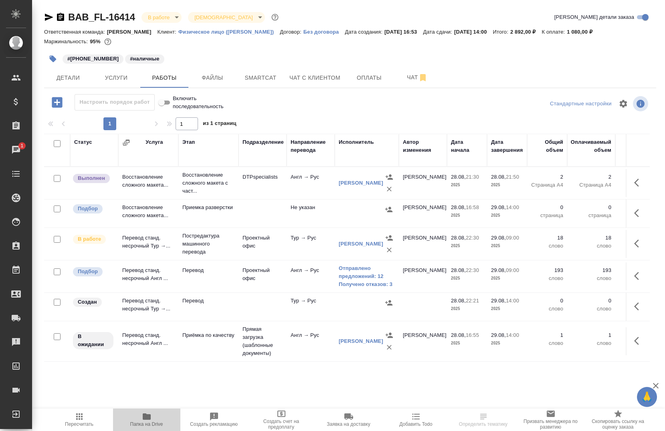
click at [144, 413] on icon "button" at bounding box center [147, 417] width 10 height 10
click at [265, 84] on button "Smartcat" at bounding box center [261, 78] width 48 height 20
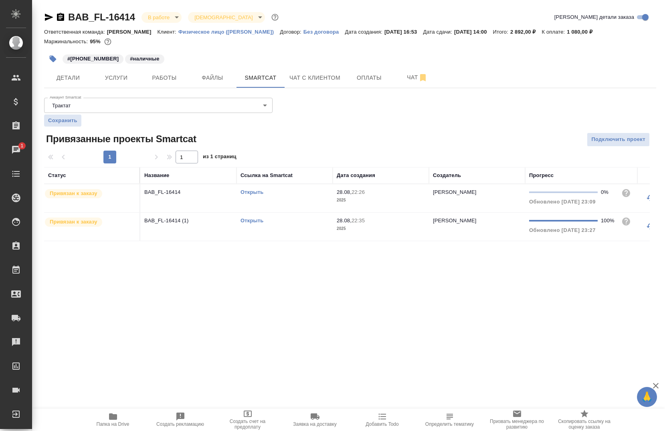
click at [248, 219] on link "Открыть" at bounding box center [252, 221] width 23 height 6
click at [165, 82] on span "Работы" at bounding box center [164, 78] width 38 height 10
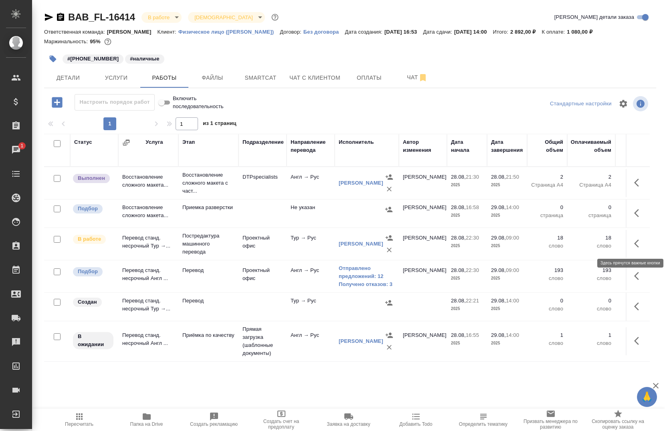
click at [629, 247] on button "button" at bounding box center [638, 243] width 19 height 19
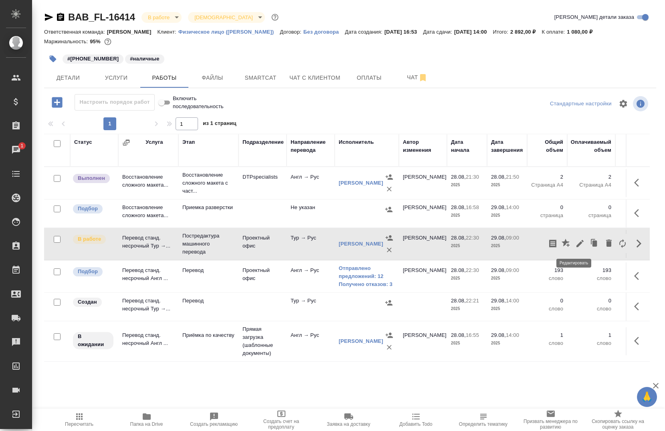
click at [577, 249] on button "button" at bounding box center [580, 243] width 14 height 19
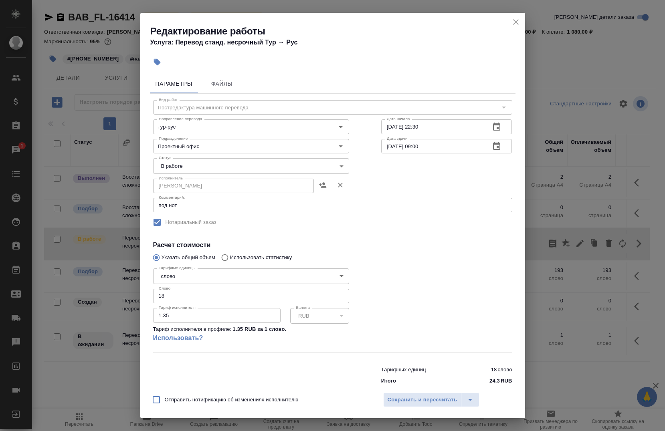
drag, startPoint x: 299, startPoint y: 176, endPoint x: 293, endPoint y: 166, distance: 11.6
click at [293, 166] on div "Вид работ Постредактура машинного перевода Вид работ Направление перевода тур-р…" at bounding box center [333, 241] width 366 height 295
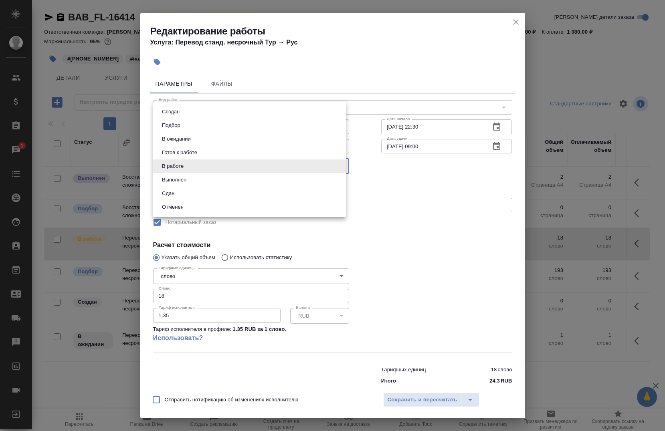
click at [293, 166] on body "🙏 .cls-1 fill:#fff; AWATERA Chernova Anna Клиенты Спецификации Заказы 1 Чаты To…" at bounding box center [332, 215] width 665 height 431
click at [272, 195] on li "Сдан" at bounding box center [249, 194] width 193 height 14
type input "closed"
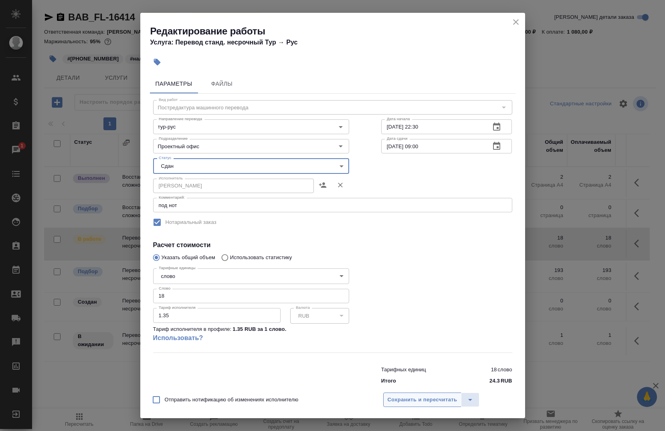
click at [417, 399] on span "Сохранить и пересчитать" at bounding box center [423, 400] width 70 height 9
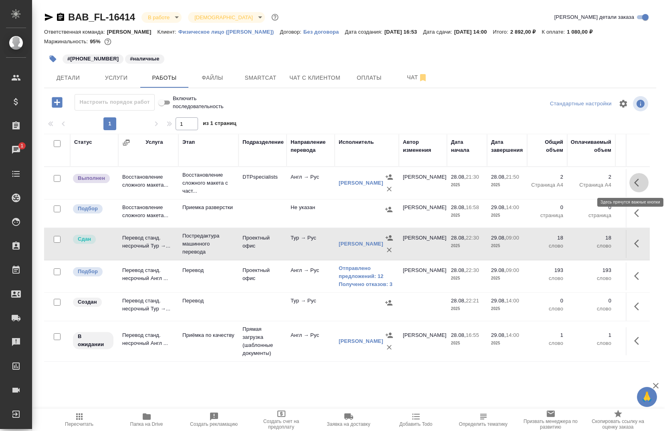
click at [634, 184] on icon "button" at bounding box center [639, 183] width 10 height 10
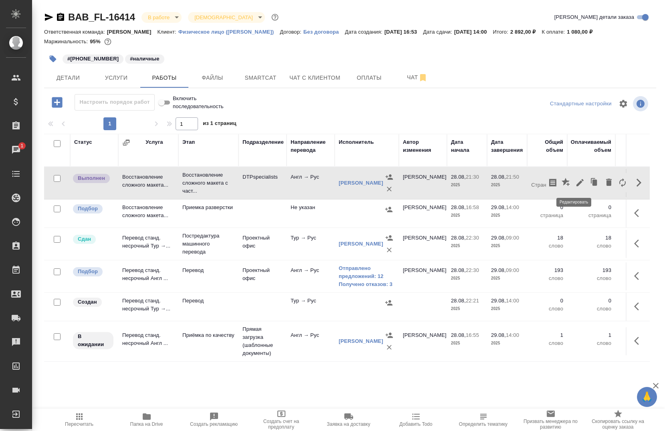
click at [575, 180] on icon "button" at bounding box center [580, 183] width 10 height 10
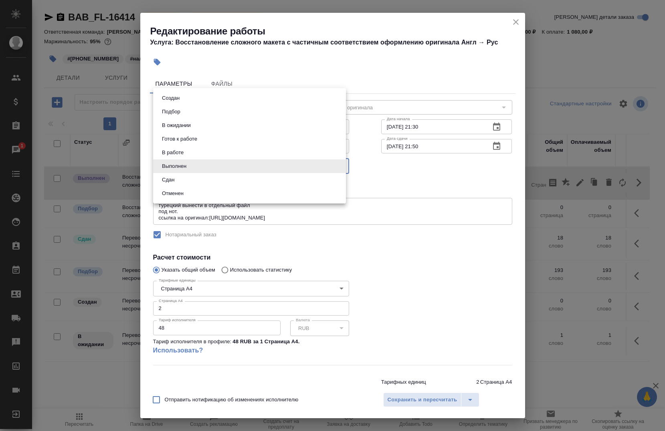
click at [250, 163] on body "🙏 .cls-1 fill:#fff; AWATERA Chernova Anna Клиенты Спецификации Заказы 1 Чаты To…" at bounding box center [332, 215] width 665 height 431
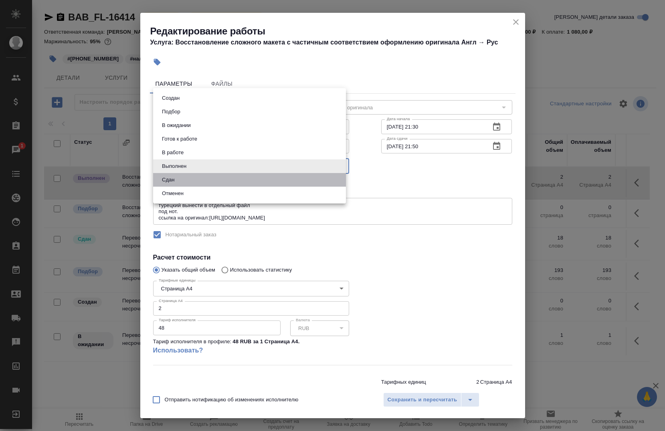
click at [249, 182] on li "Сдан" at bounding box center [249, 180] width 193 height 14
type input "closed"
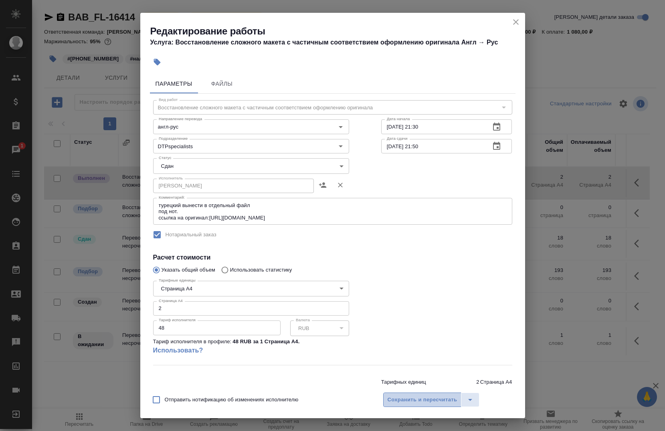
click at [402, 400] on span "Сохранить и пересчитать" at bounding box center [423, 400] width 70 height 9
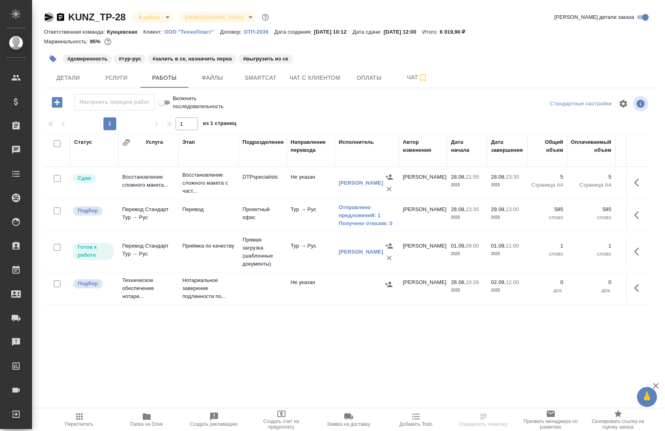
click at [50, 17] on icon "button" at bounding box center [49, 17] width 10 height 10
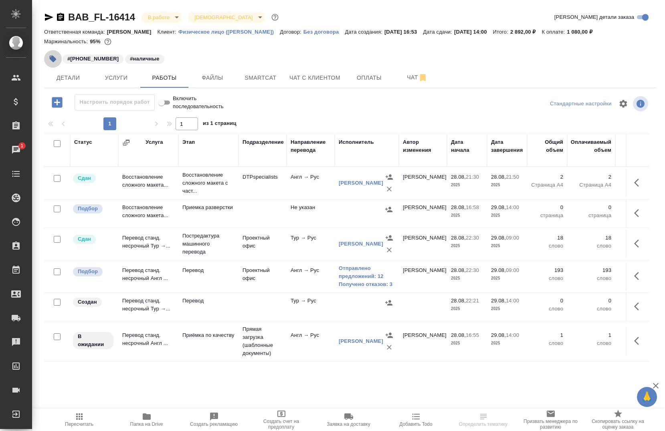
click at [53, 60] on icon "button" at bounding box center [53, 59] width 7 height 7
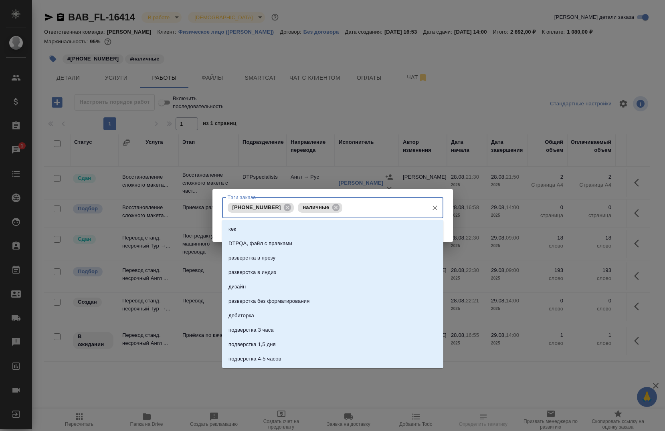
click at [376, 209] on input "Тэги заказа" at bounding box center [384, 208] width 80 height 14
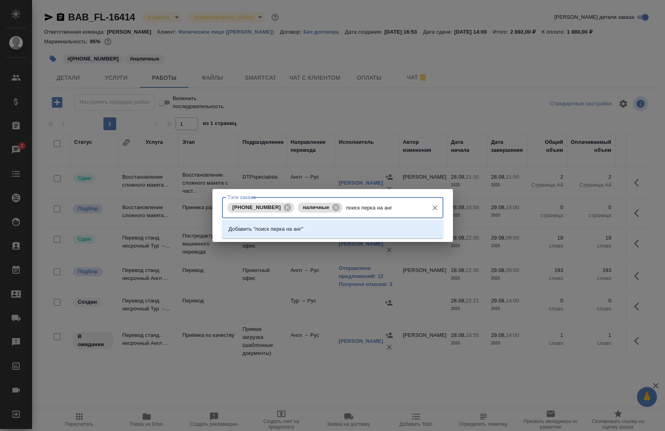
type input "поиск перка на англ"
click at [319, 234] on li "Добавить "поиск перка на англ"" at bounding box center [332, 229] width 221 height 14
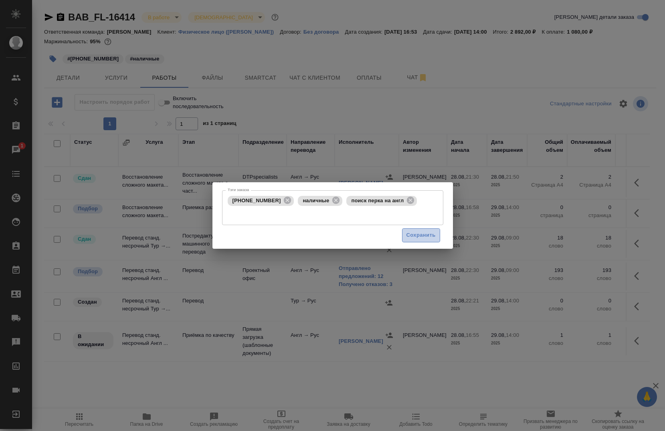
click at [412, 231] on span "Сохранить" at bounding box center [421, 235] width 29 height 9
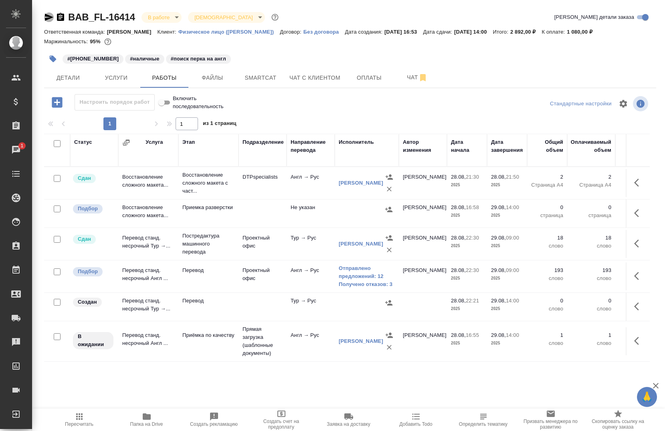
click at [48, 21] on icon "button" at bounding box center [49, 17] width 10 height 10
